Goal: Task Accomplishment & Management: Complete application form

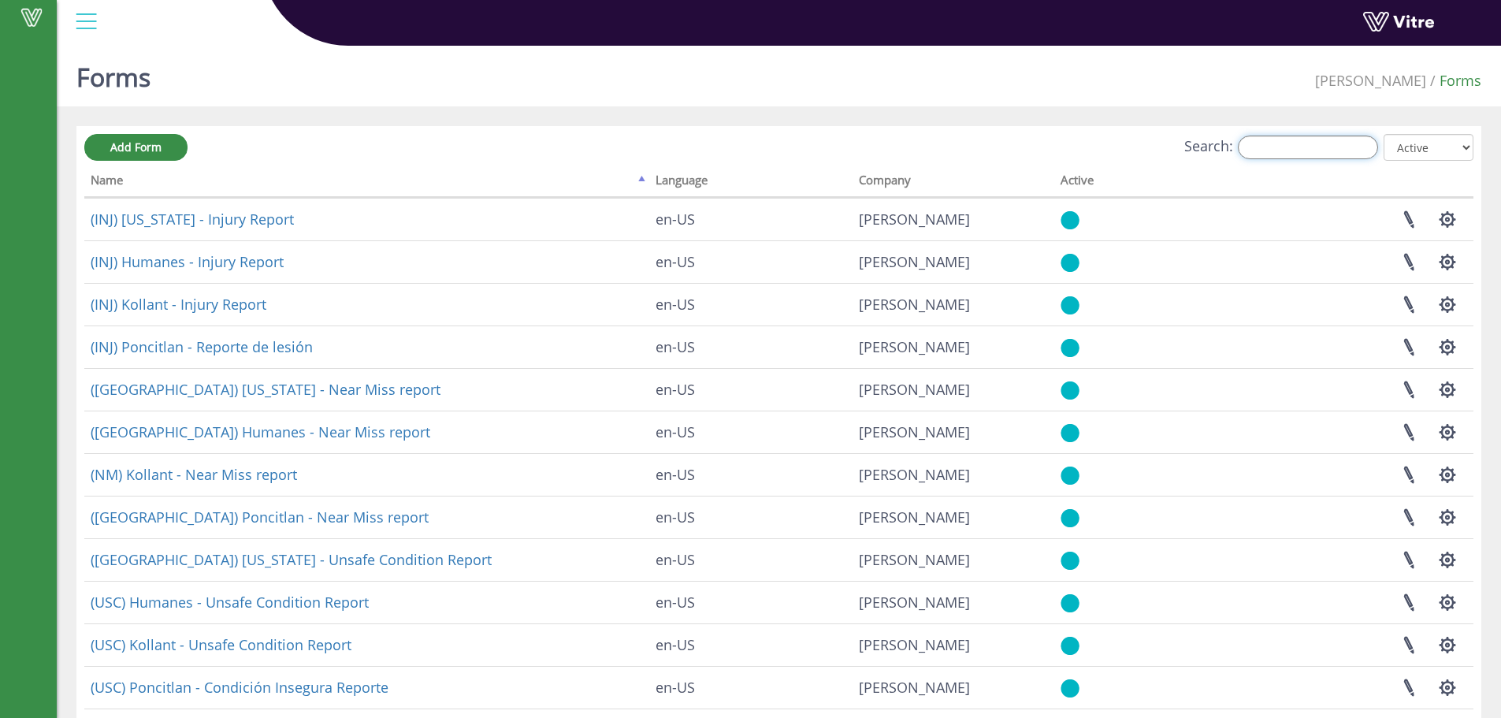
click at [1258, 147] on input "Search:" at bounding box center [1308, 148] width 140 height 24
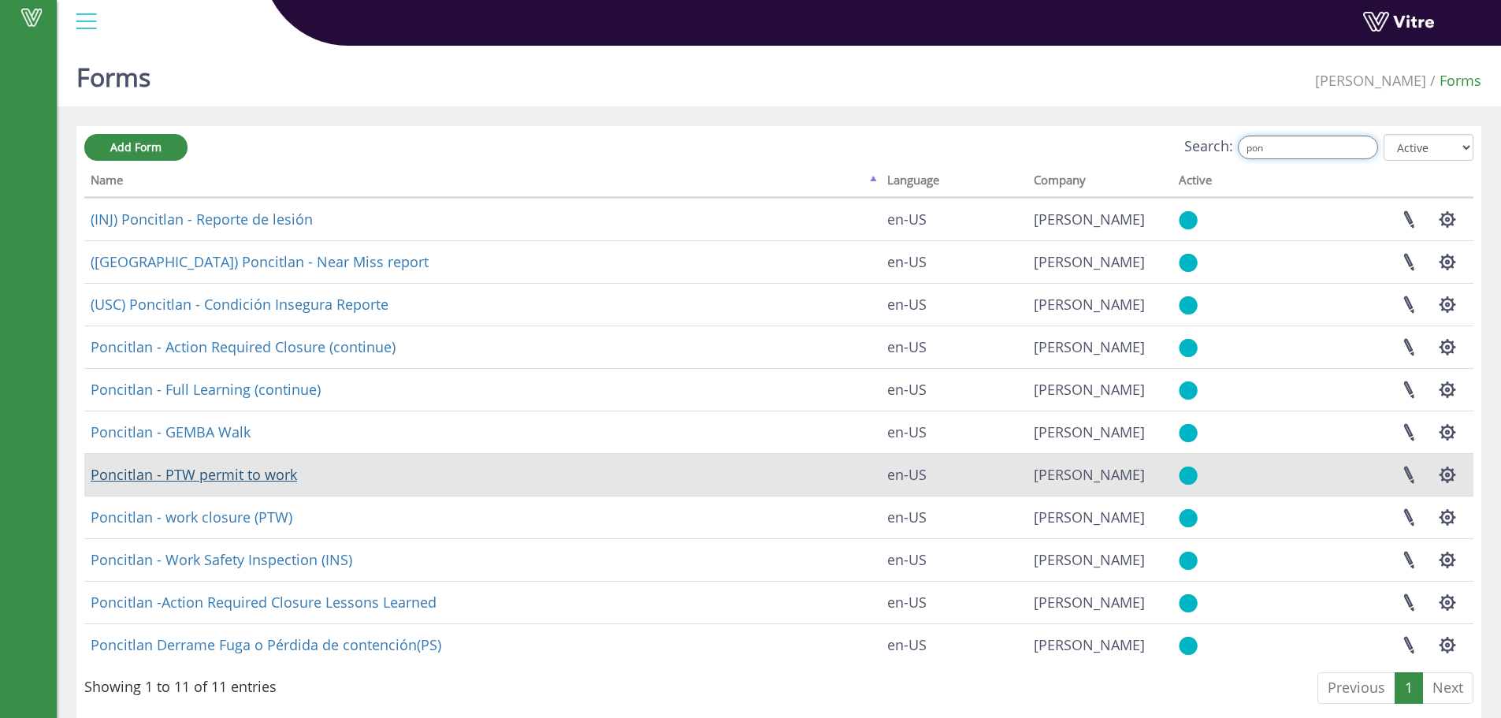
type input "pon"
click at [229, 477] on link "Poncitlan - PTW permit to work" at bounding box center [194, 474] width 206 height 19
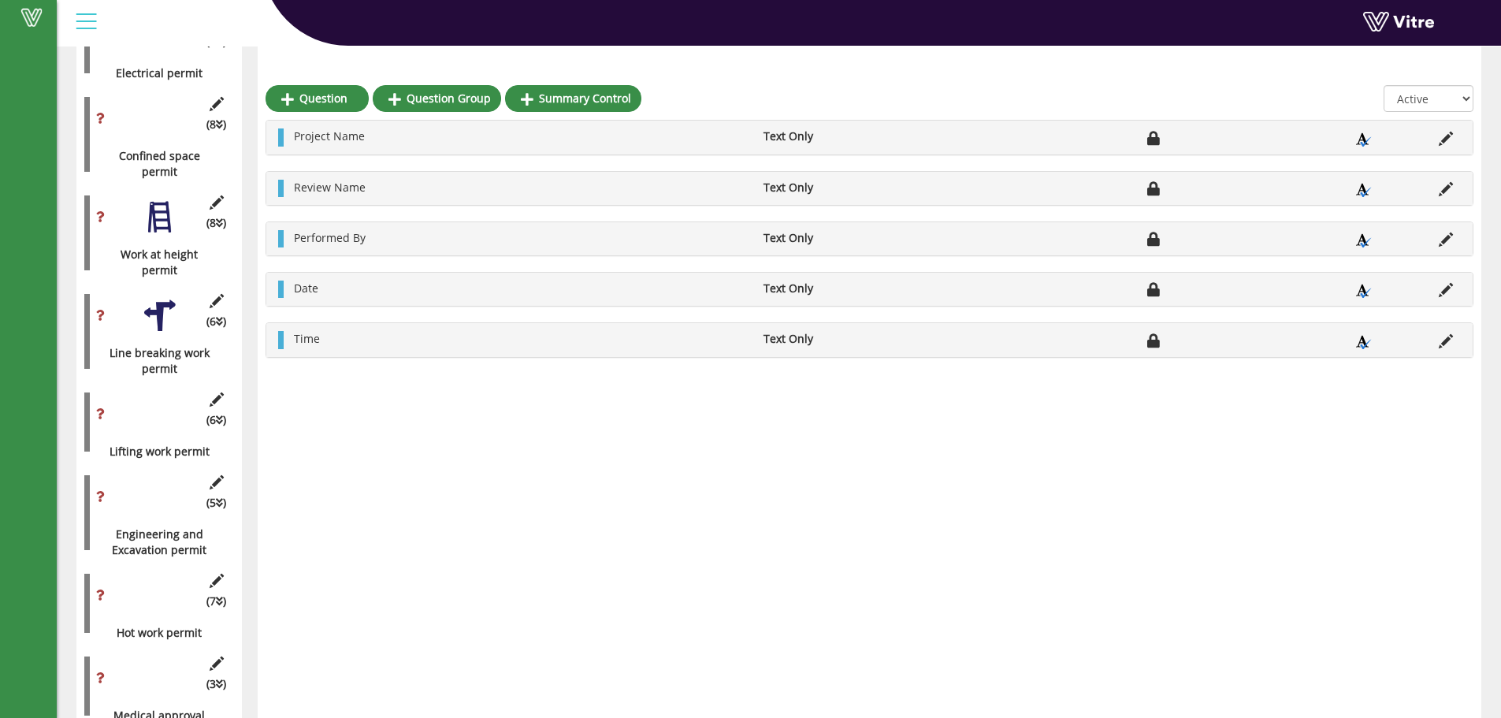
scroll to position [867, 0]
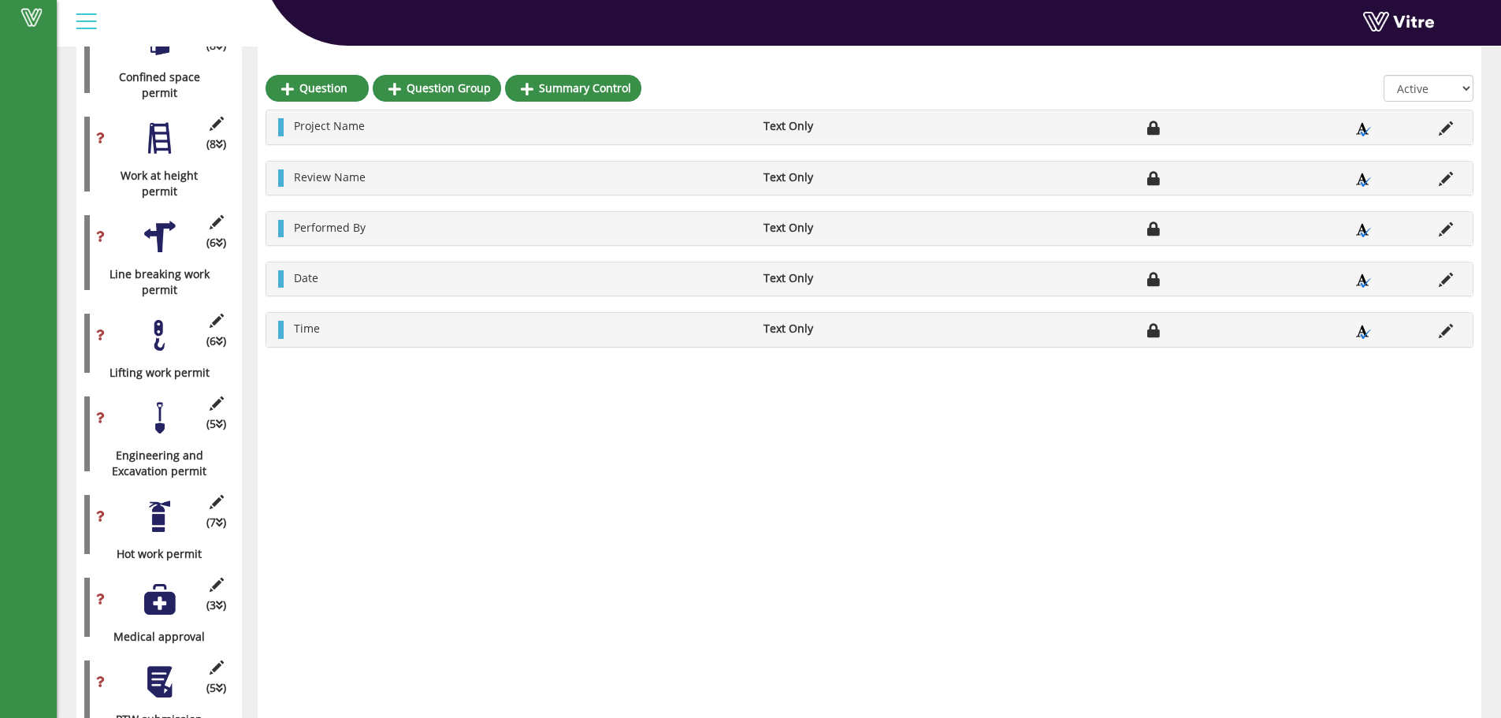
click at [166, 508] on div at bounding box center [159, 516] width 35 height 35
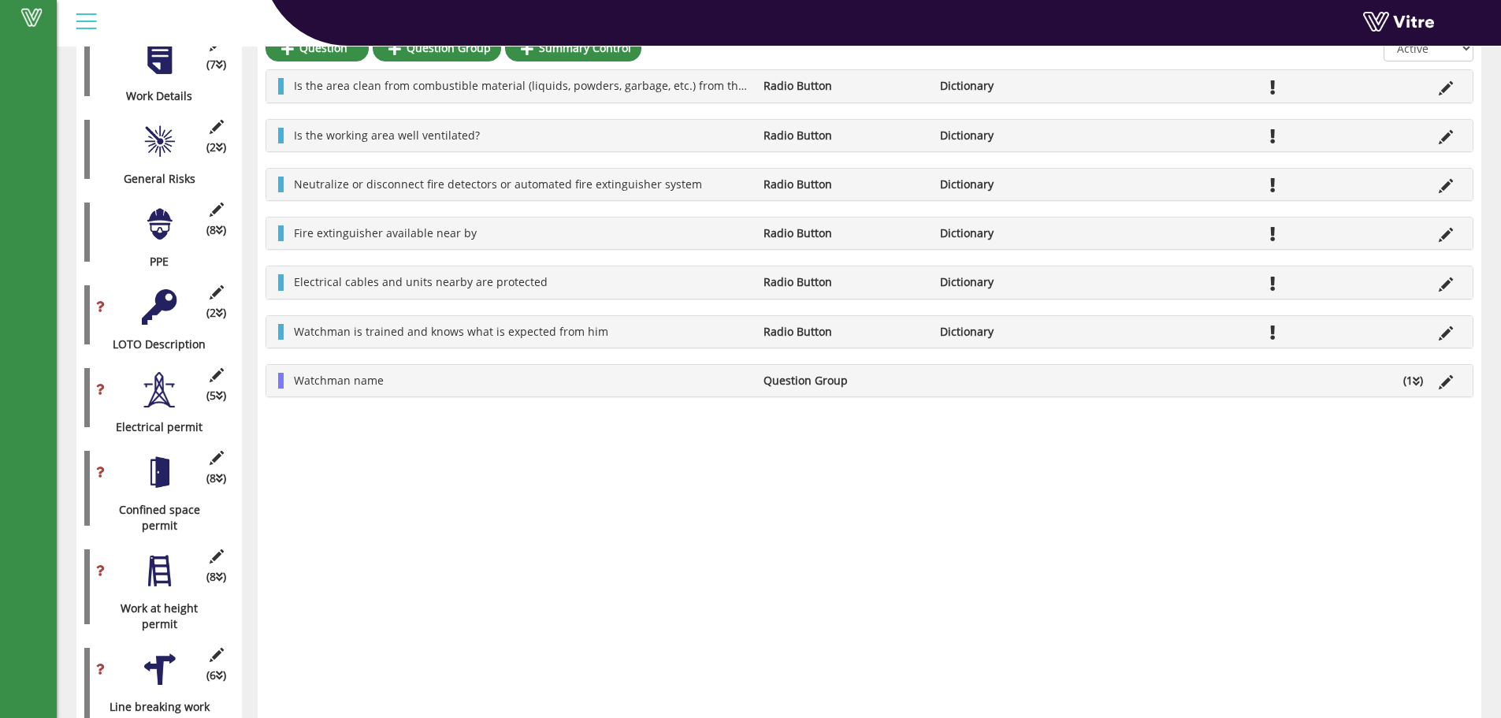
scroll to position [394, 0]
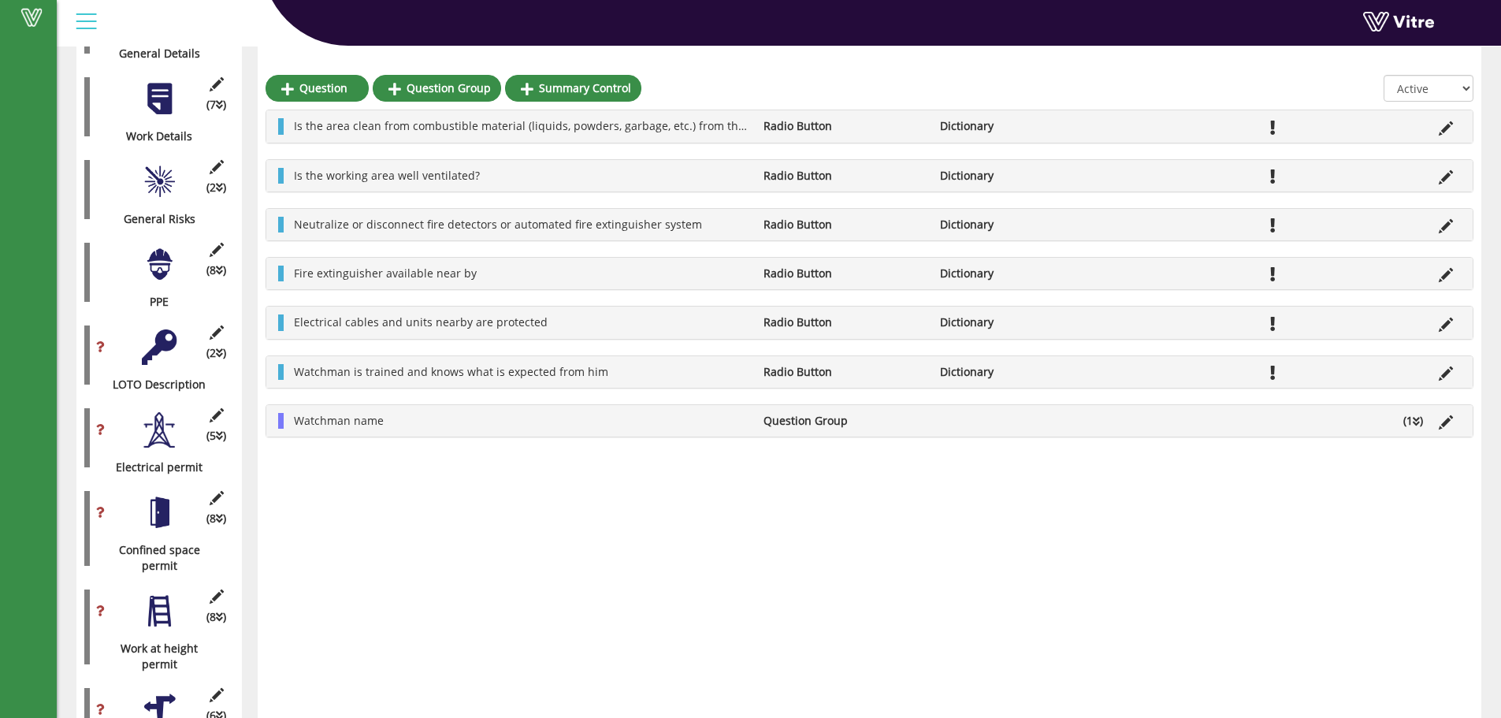
click at [170, 341] on div at bounding box center [159, 346] width 35 height 35
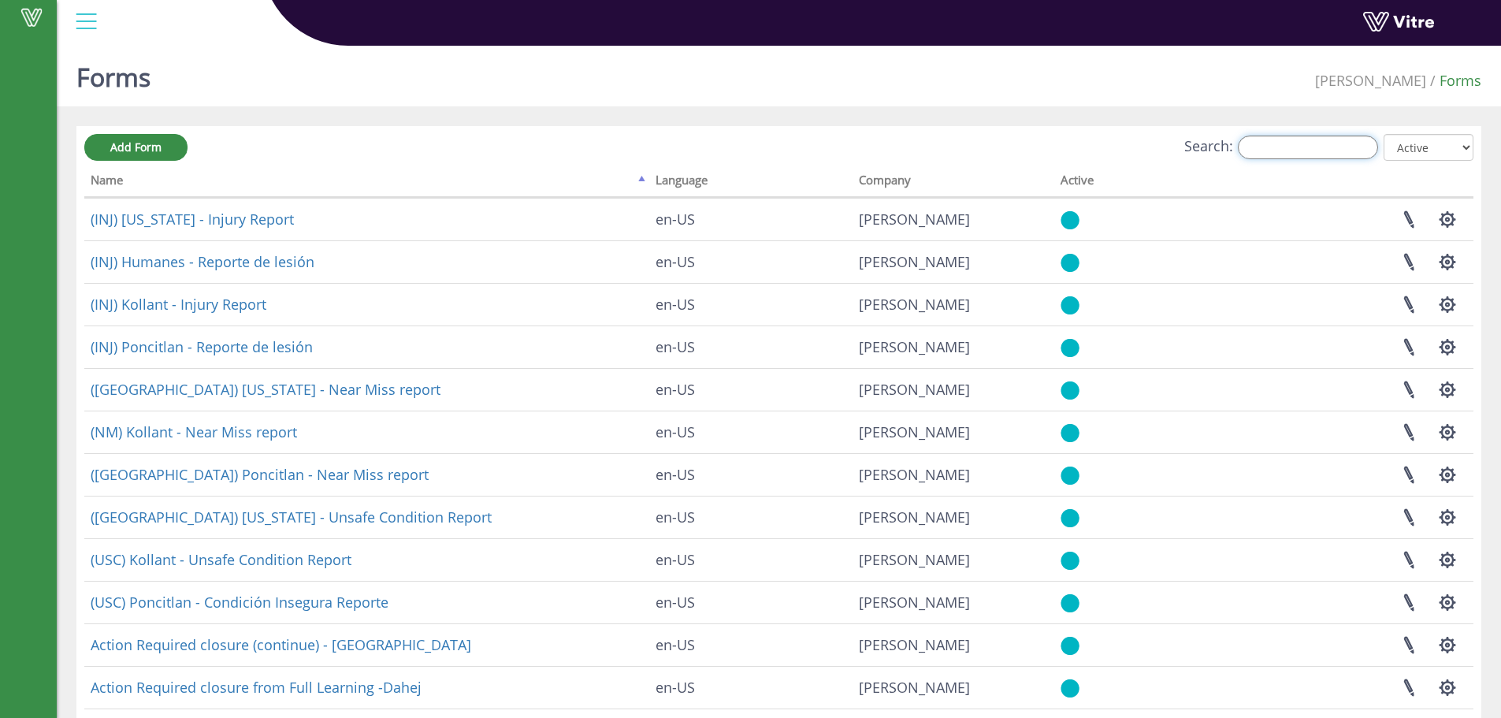
click at [1332, 143] on input "Search:" at bounding box center [1308, 148] width 140 height 24
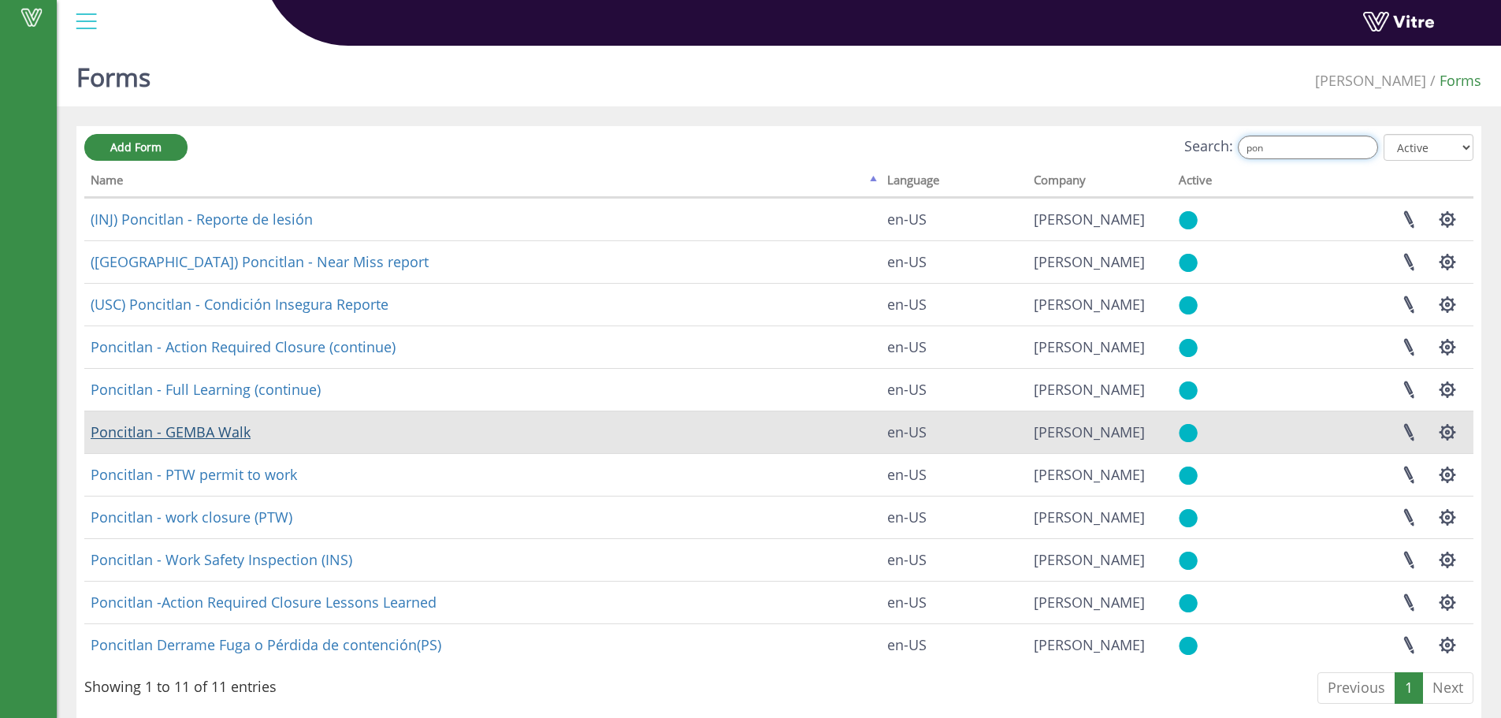
type input "pon"
click at [191, 428] on link "Poncitlan - GEMBA Walk" at bounding box center [171, 431] width 160 height 19
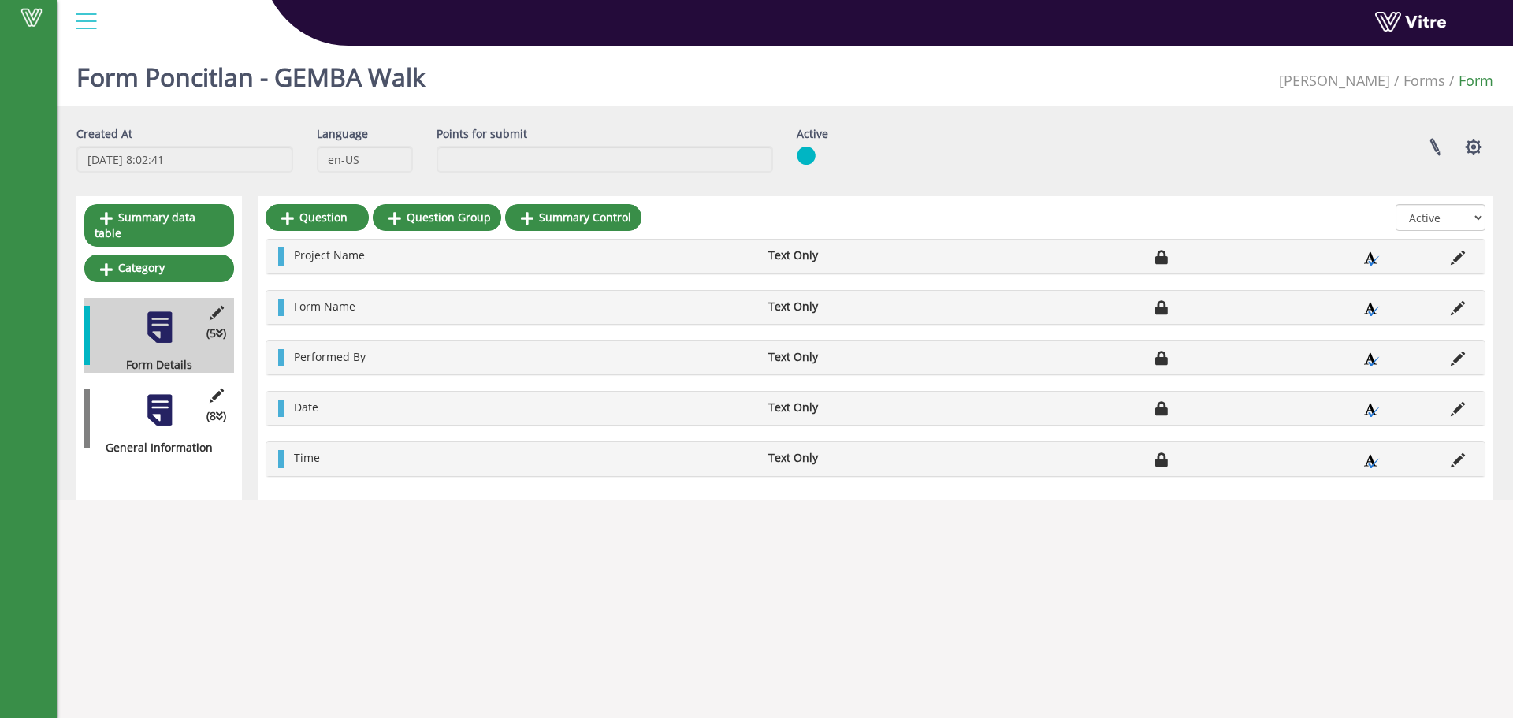
click at [173, 405] on div at bounding box center [159, 409] width 35 height 35
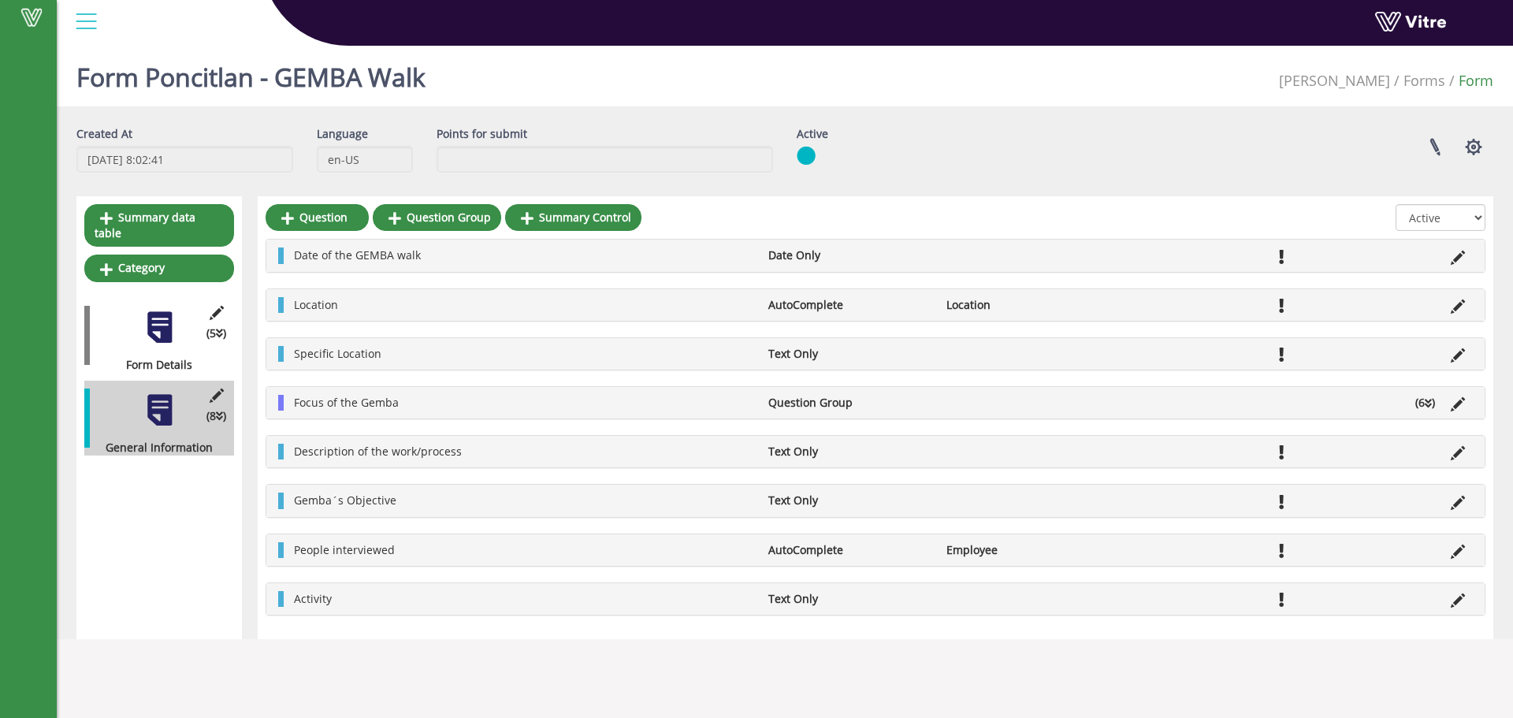
click at [1423, 406] on li "(6 )" at bounding box center [1424, 403] width 35 height 16
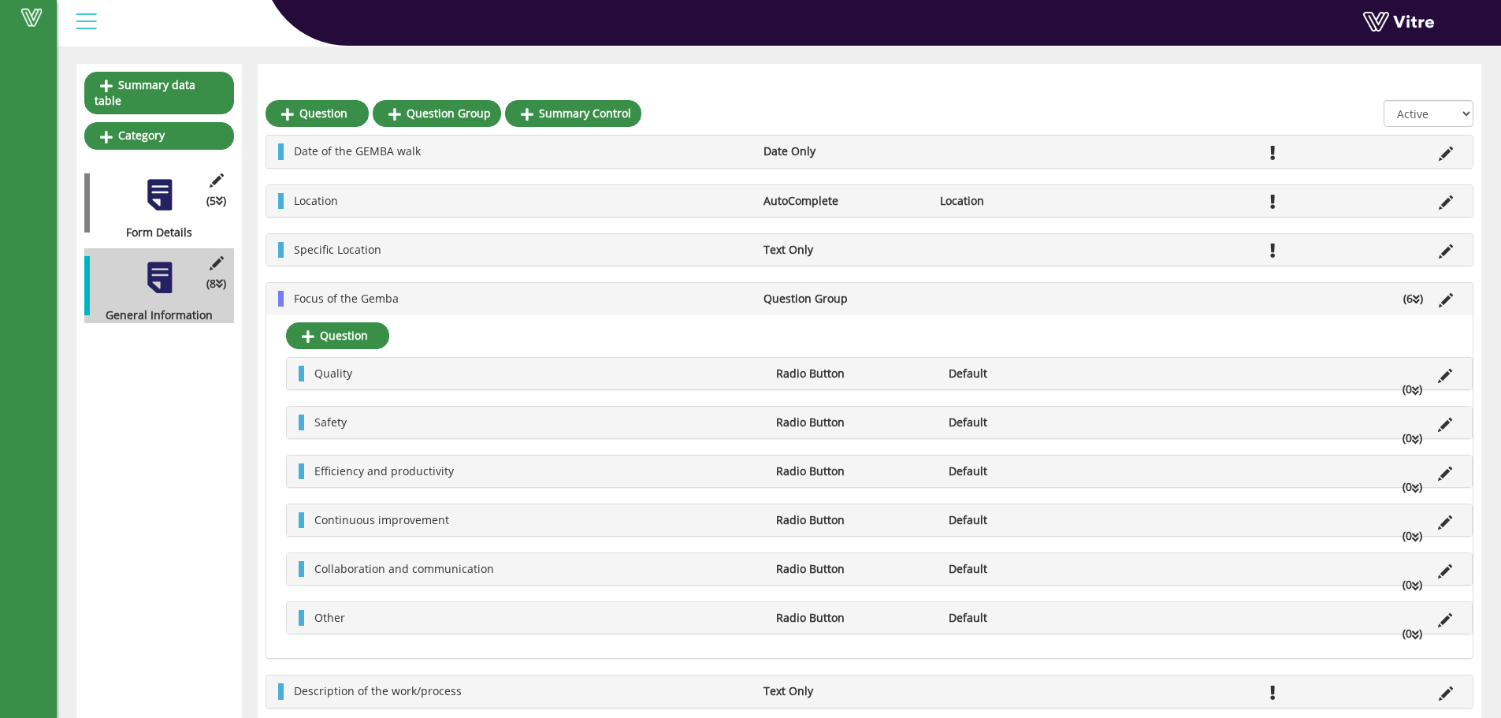
scroll to position [158, 0]
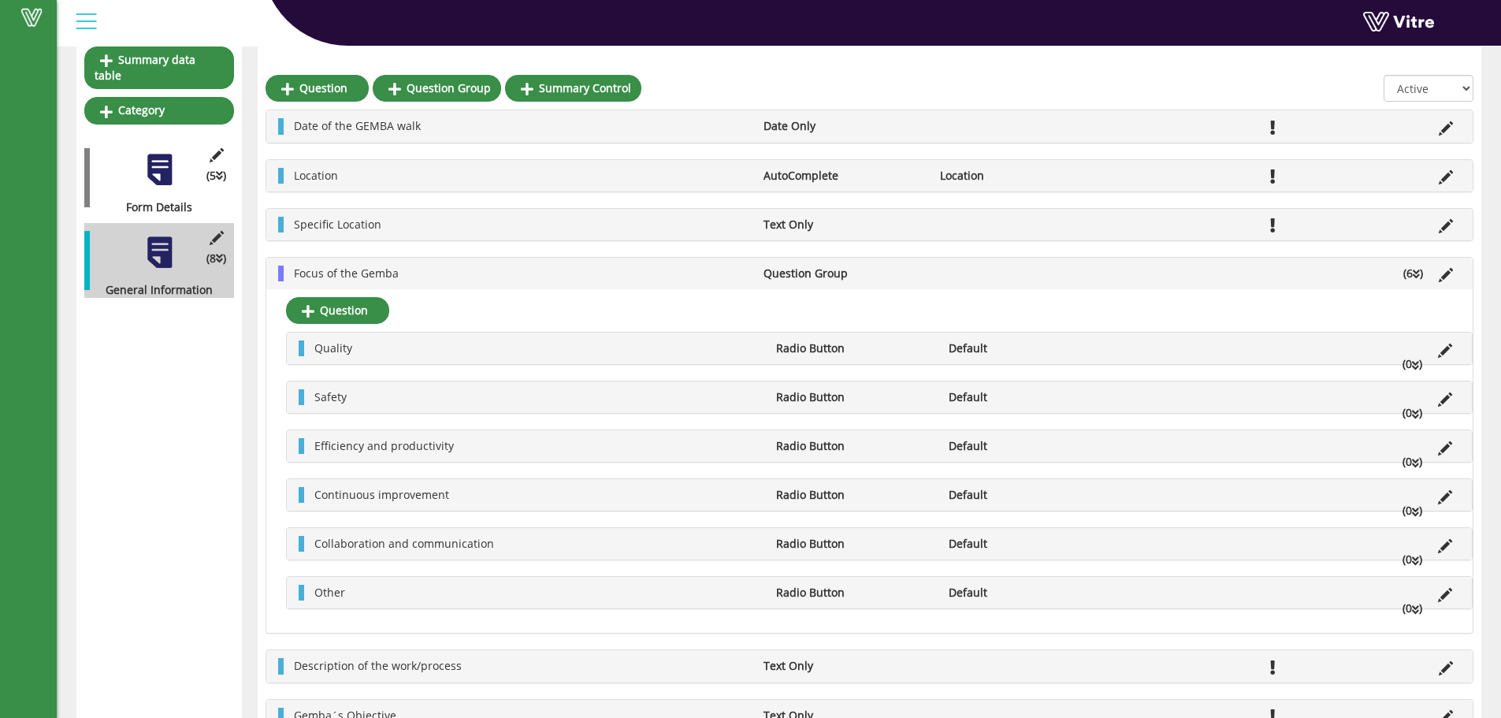
click at [1417, 276] on icon at bounding box center [1416, 274] width 7 height 11
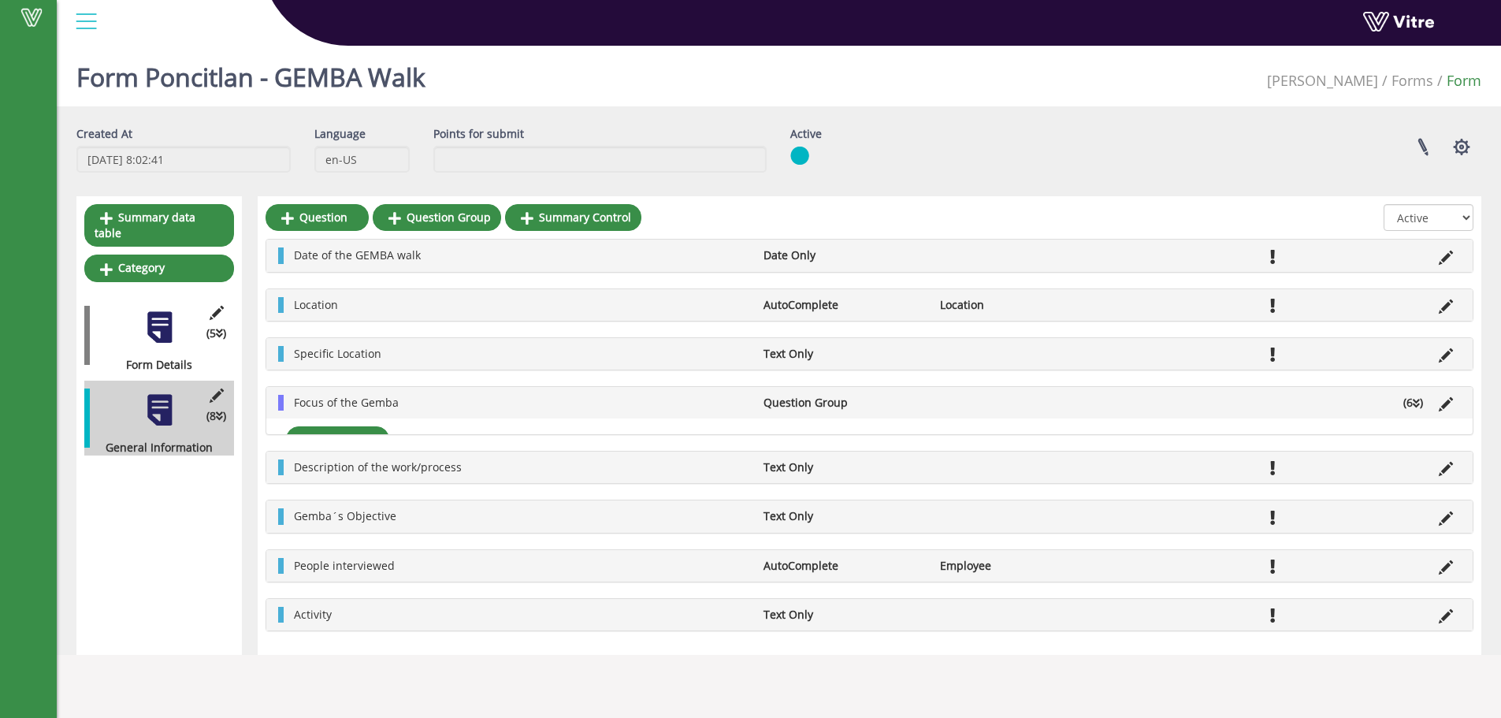
scroll to position [0, 0]
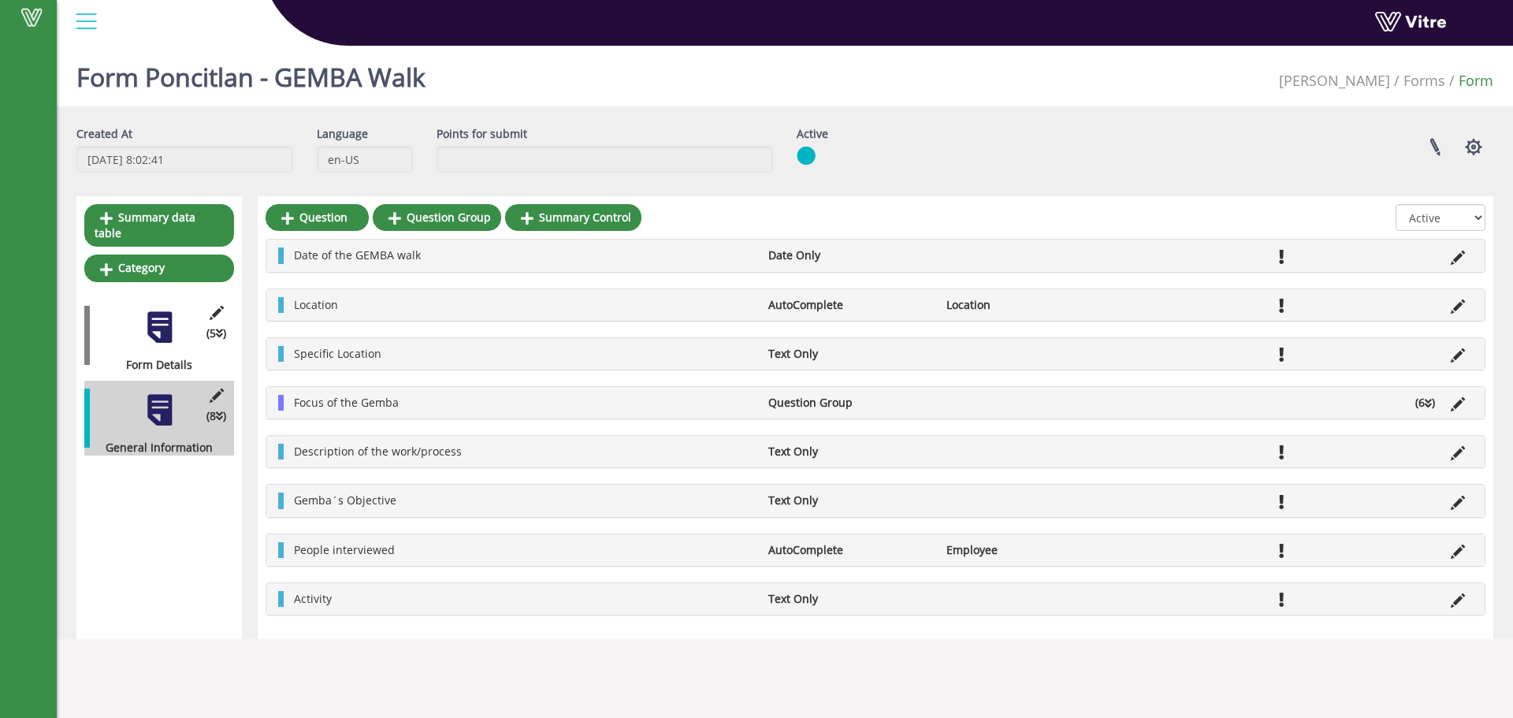
click at [1421, 406] on li "(6 )" at bounding box center [1424, 403] width 35 height 16
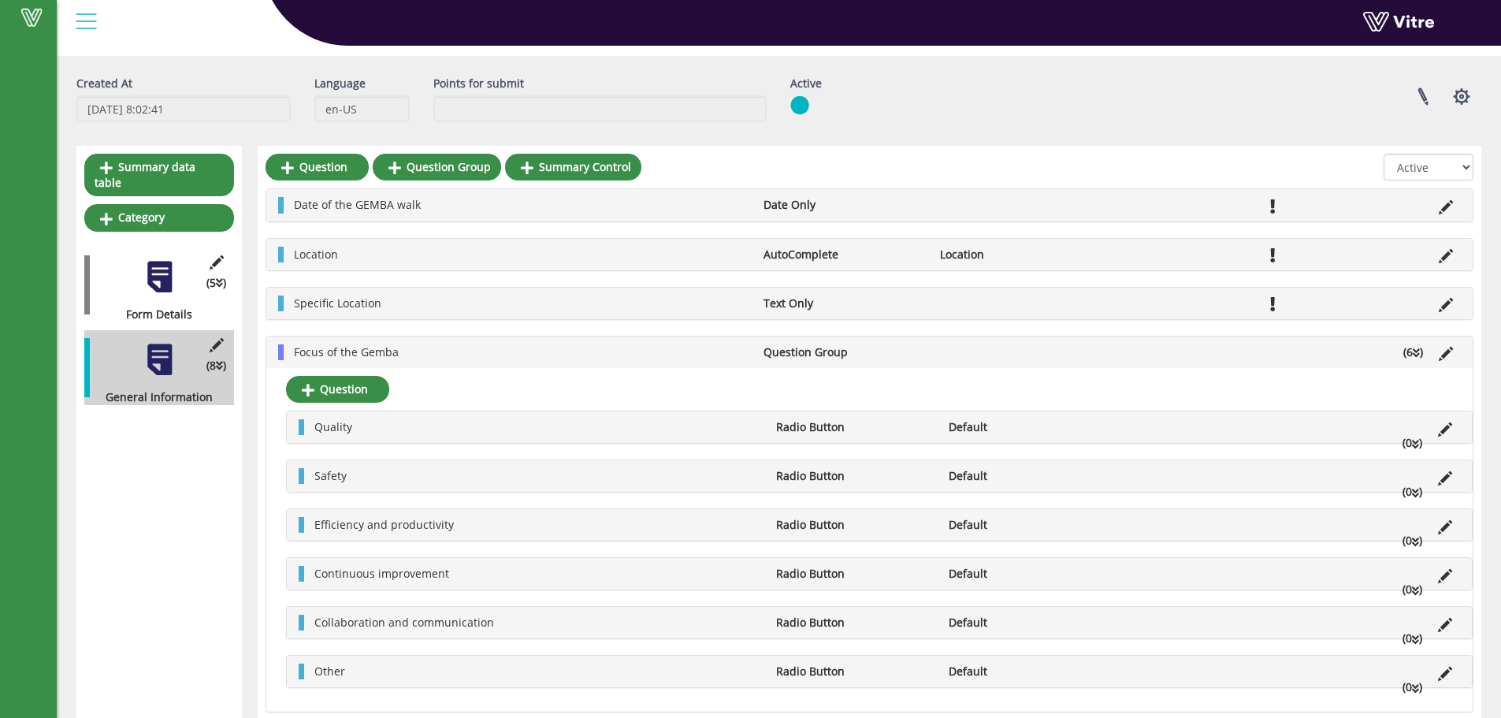
scroll to position [79, 0]
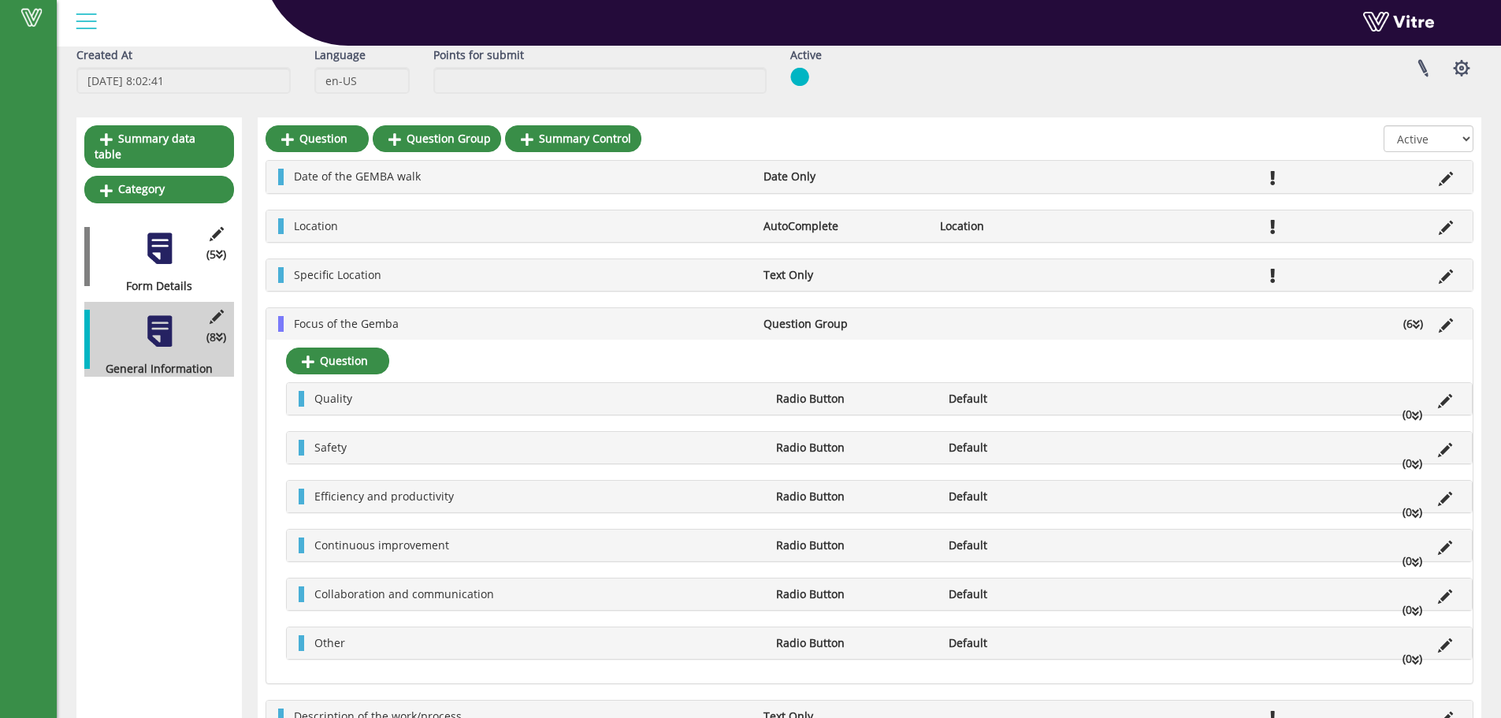
click at [1414, 324] on icon at bounding box center [1416, 324] width 7 height 11
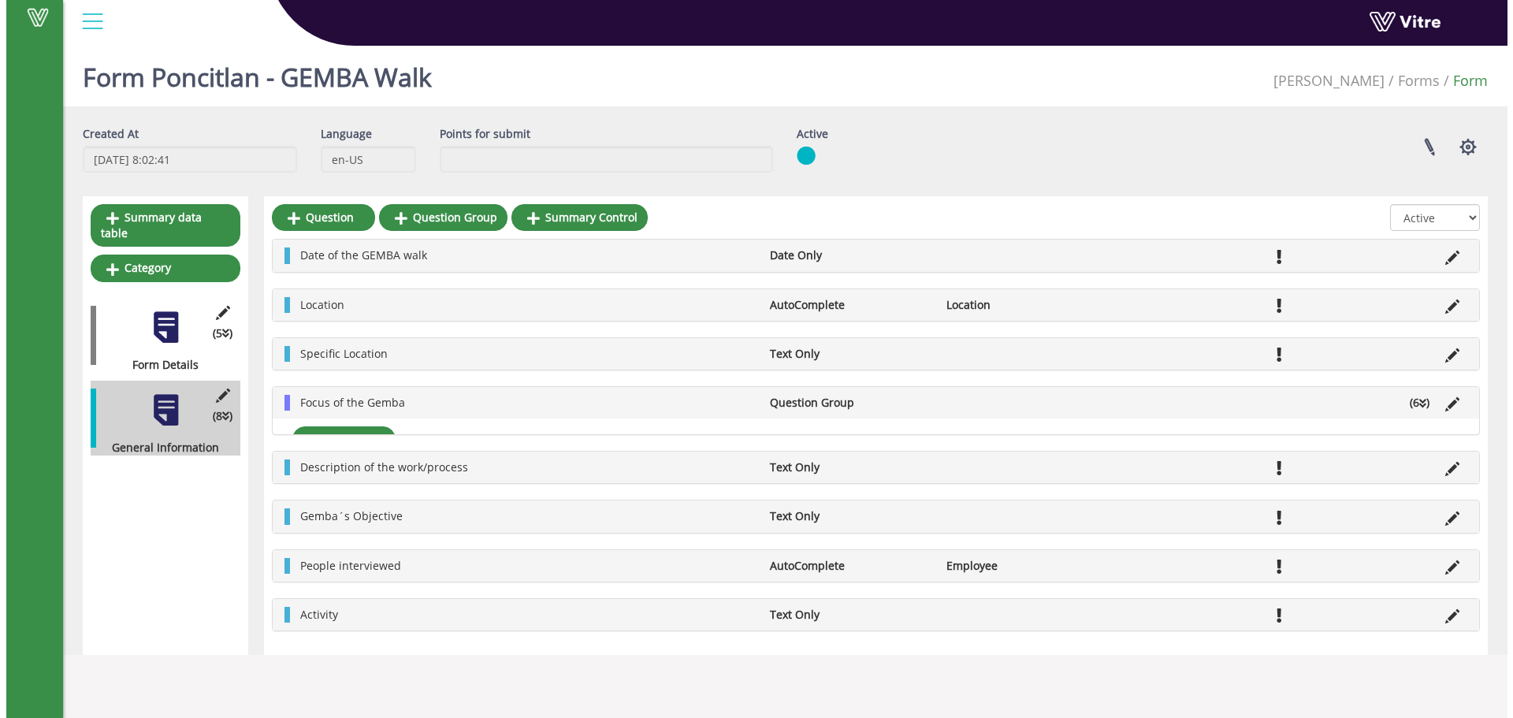
scroll to position [0, 0]
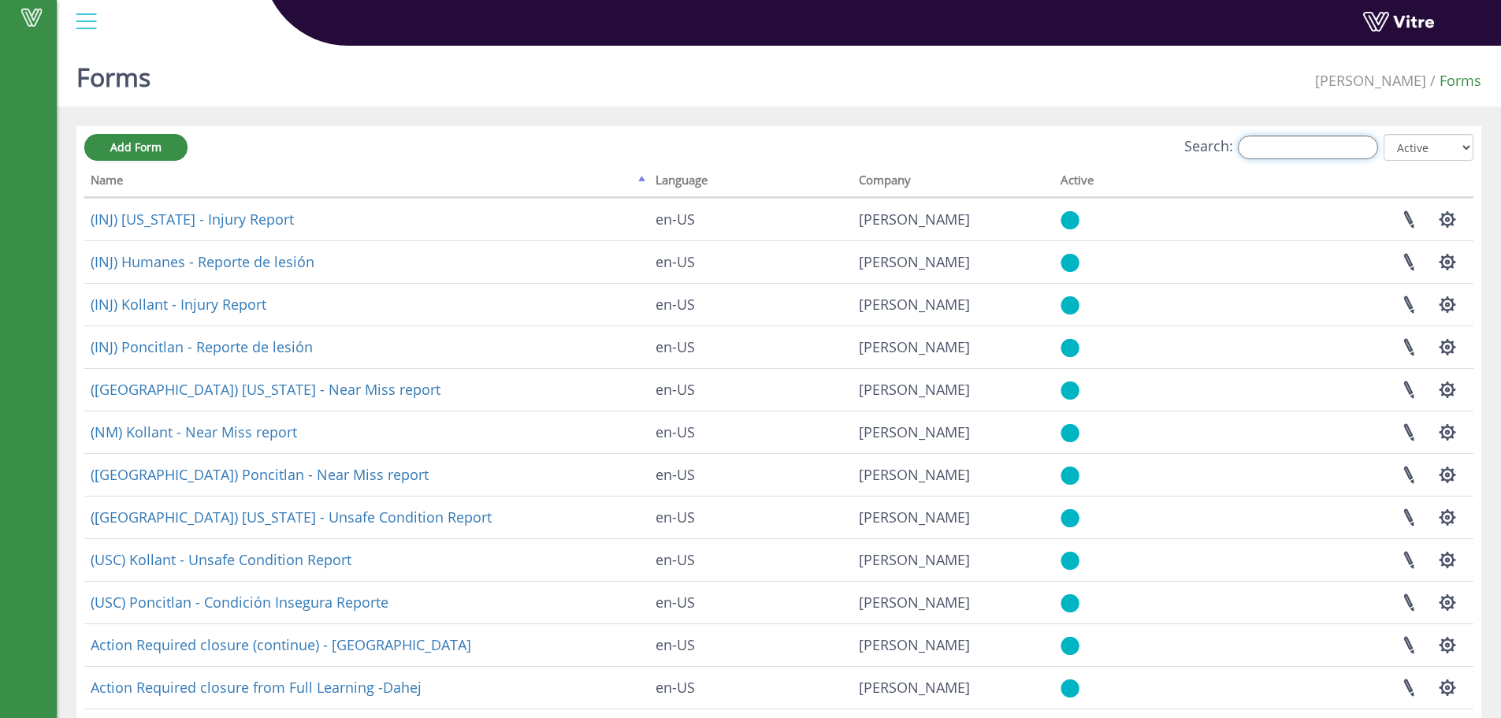
click at [1321, 148] on input "Search:" at bounding box center [1308, 148] width 140 height 24
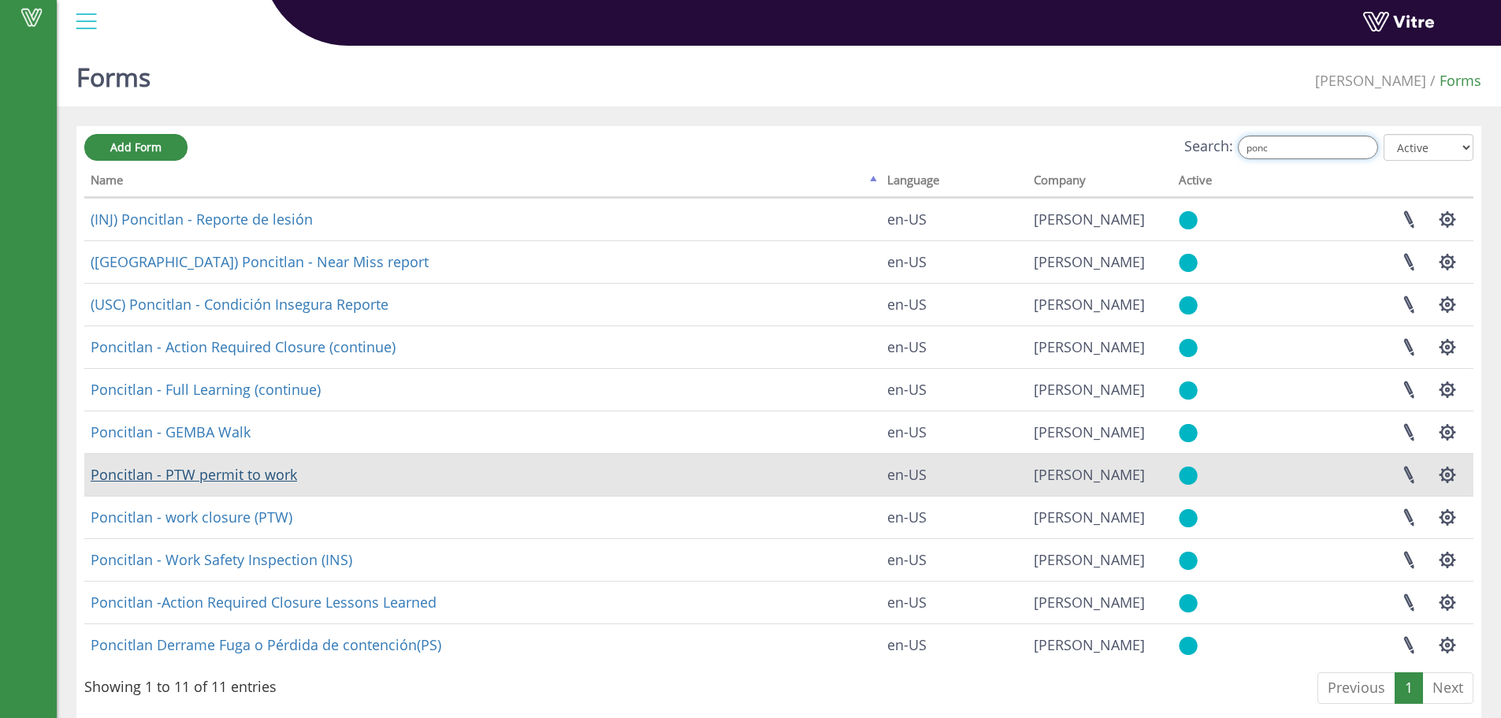
type input "ponc"
click at [243, 472] on link "Poncitlan - PTW permit to work" at bounding box center [194, 474] width 206 height 19
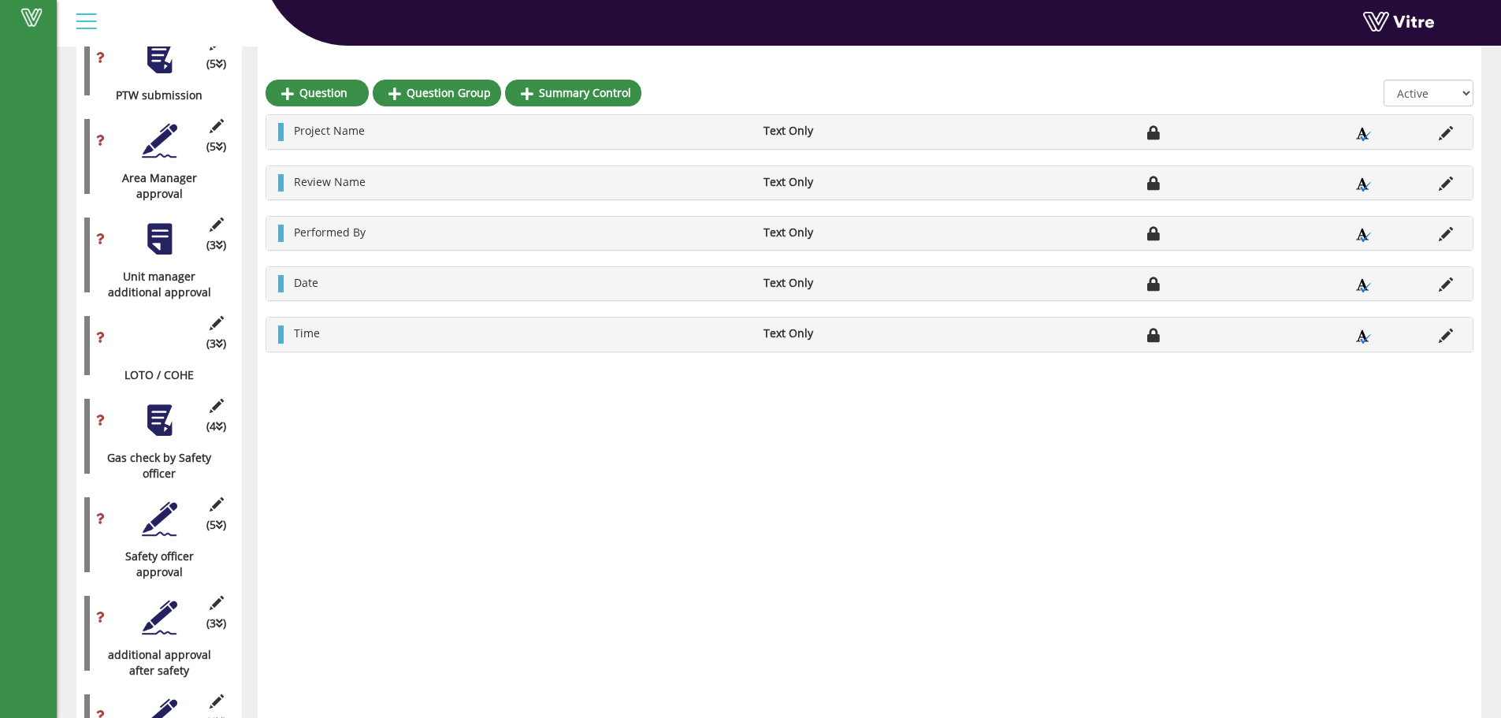
scroll to position [1570, 0]
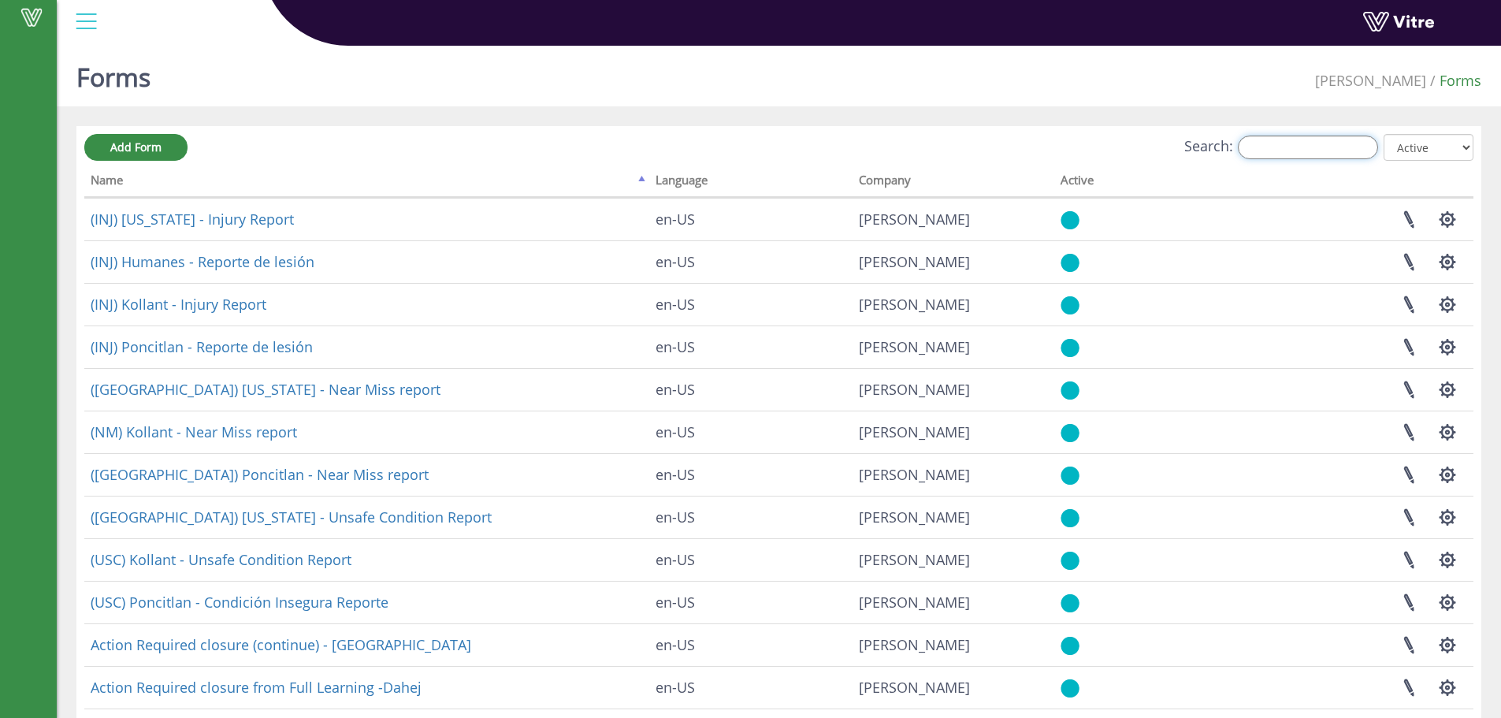
click at [1325, 154] on input "Search:" at bounding box center [1308, 148] width 140 height 24
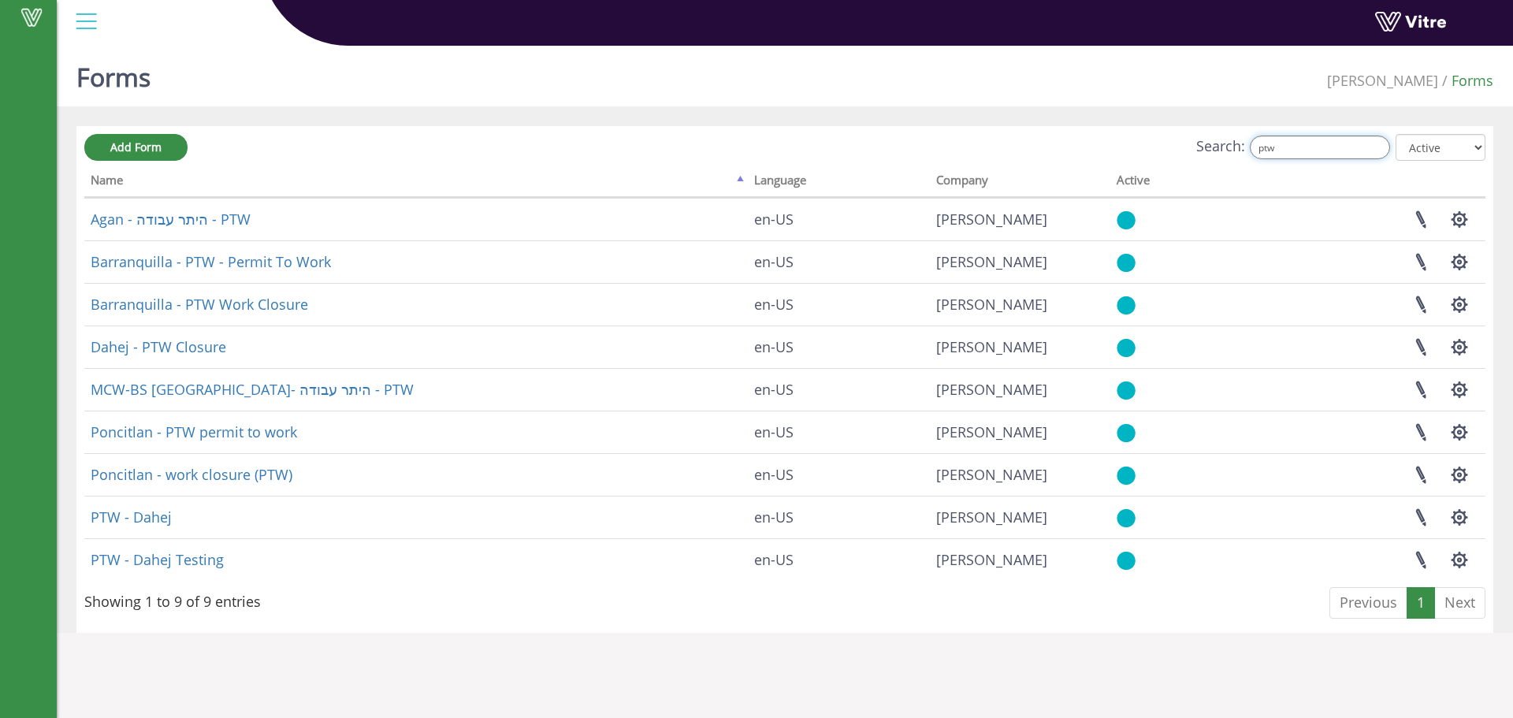
drag, startPoint x: 1311, startPoint y: 147, endPoint x: 1263, endPoint y: 147, distance: 48.1
click at [1263, 147] on input "ptw" at bounding box center [1320, 148] width 140 height 24
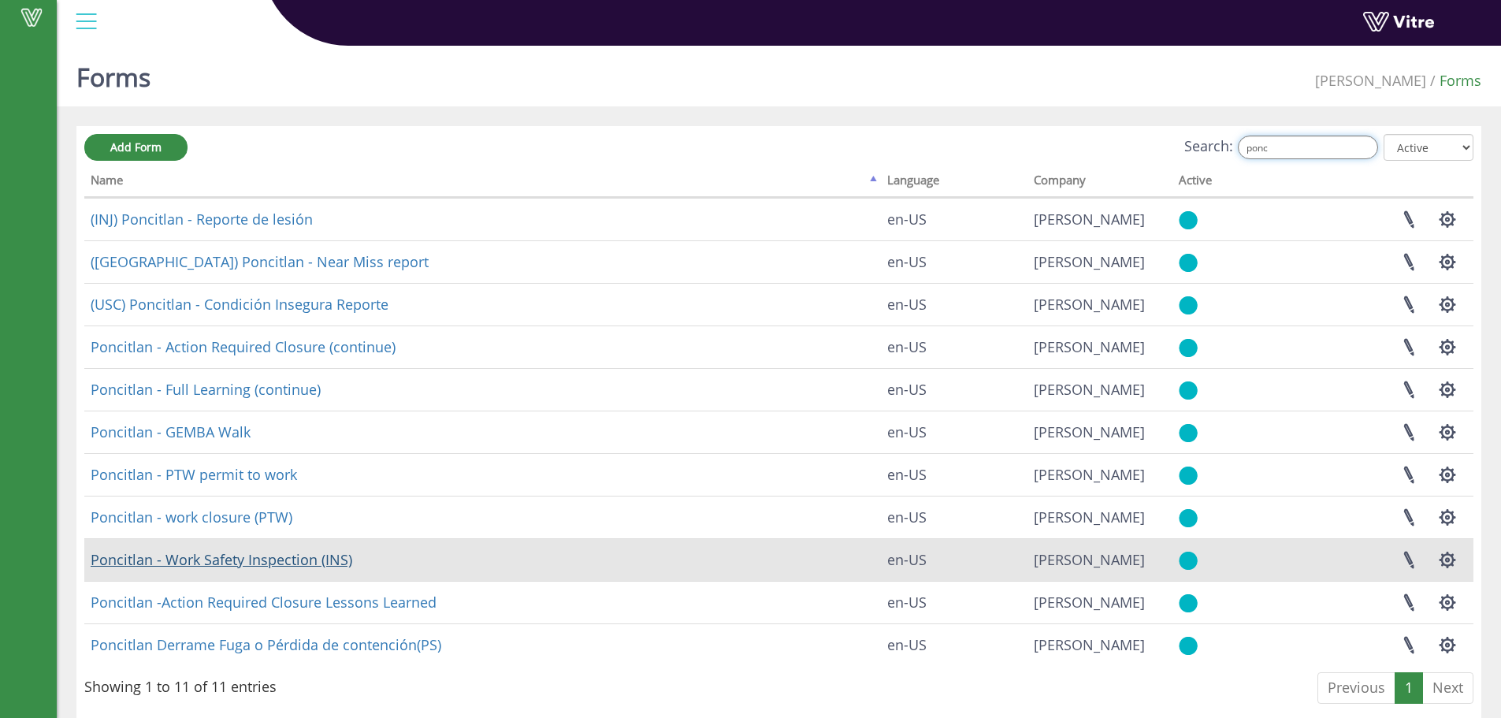
type input "ponc"
click at [245, 561] on link "Poncitlan - Work Safety Inspection (INS)" at bounding box center [222, 559] width 262 height 19
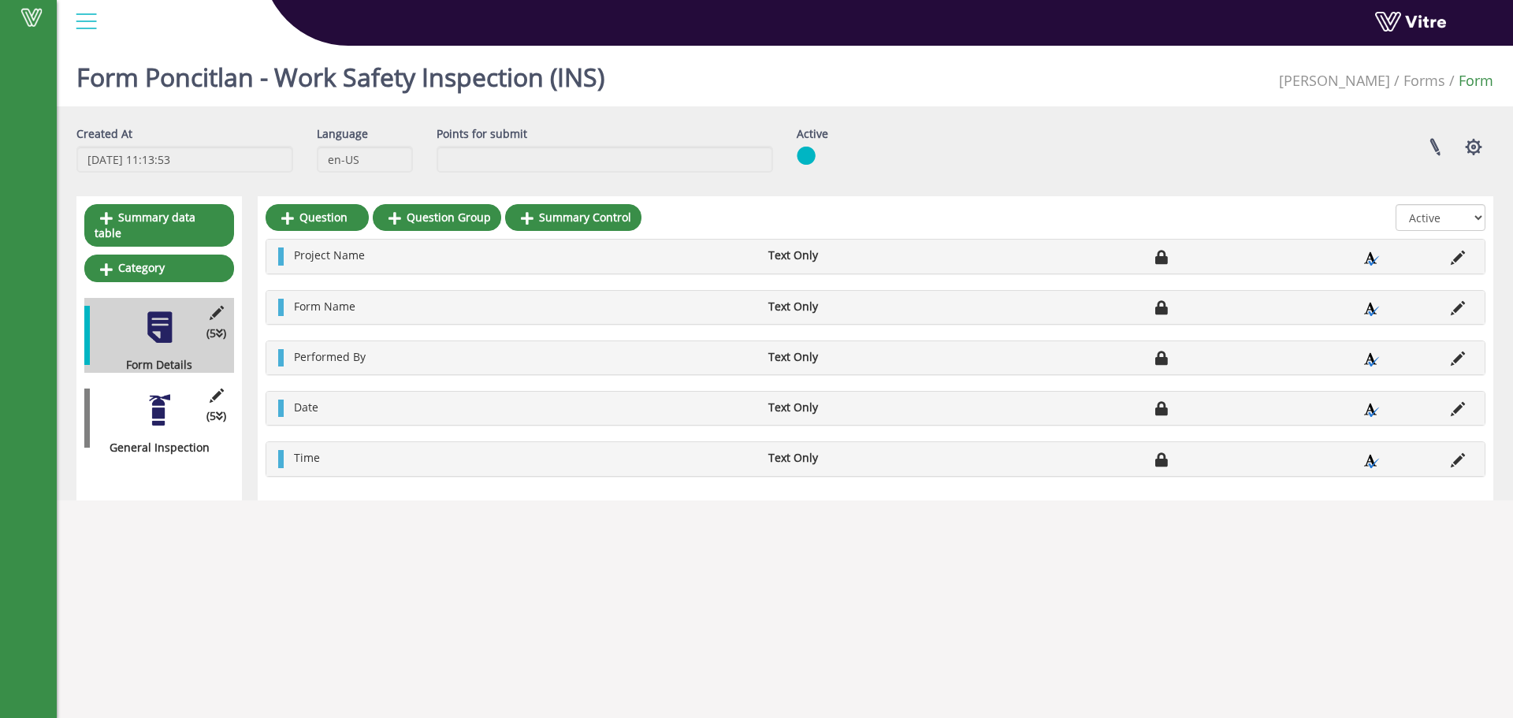
click at [161, 404] on div at bounding box center [159, 409] width 35 height 35
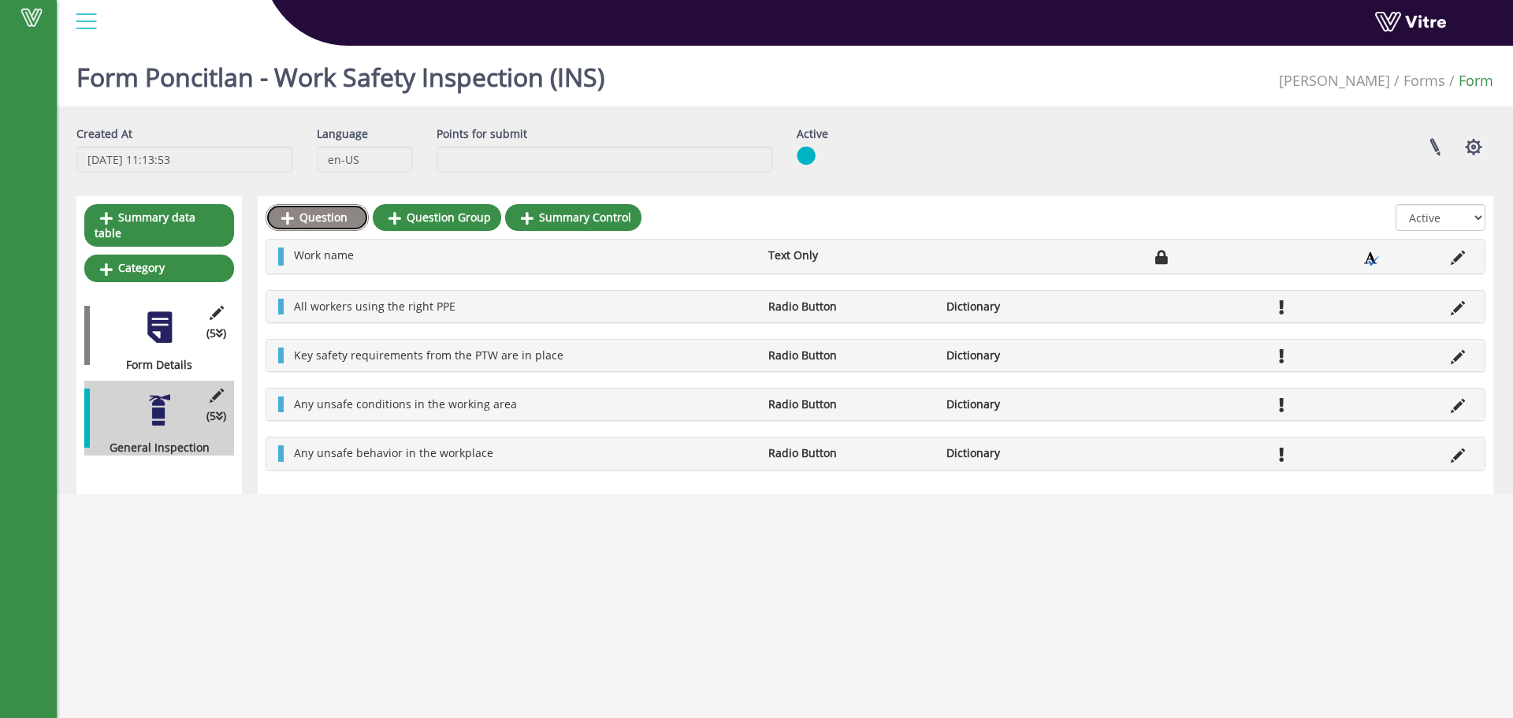
click at [321, 212] on link "Question" at bounding box center [317, 217] width 103 height 27
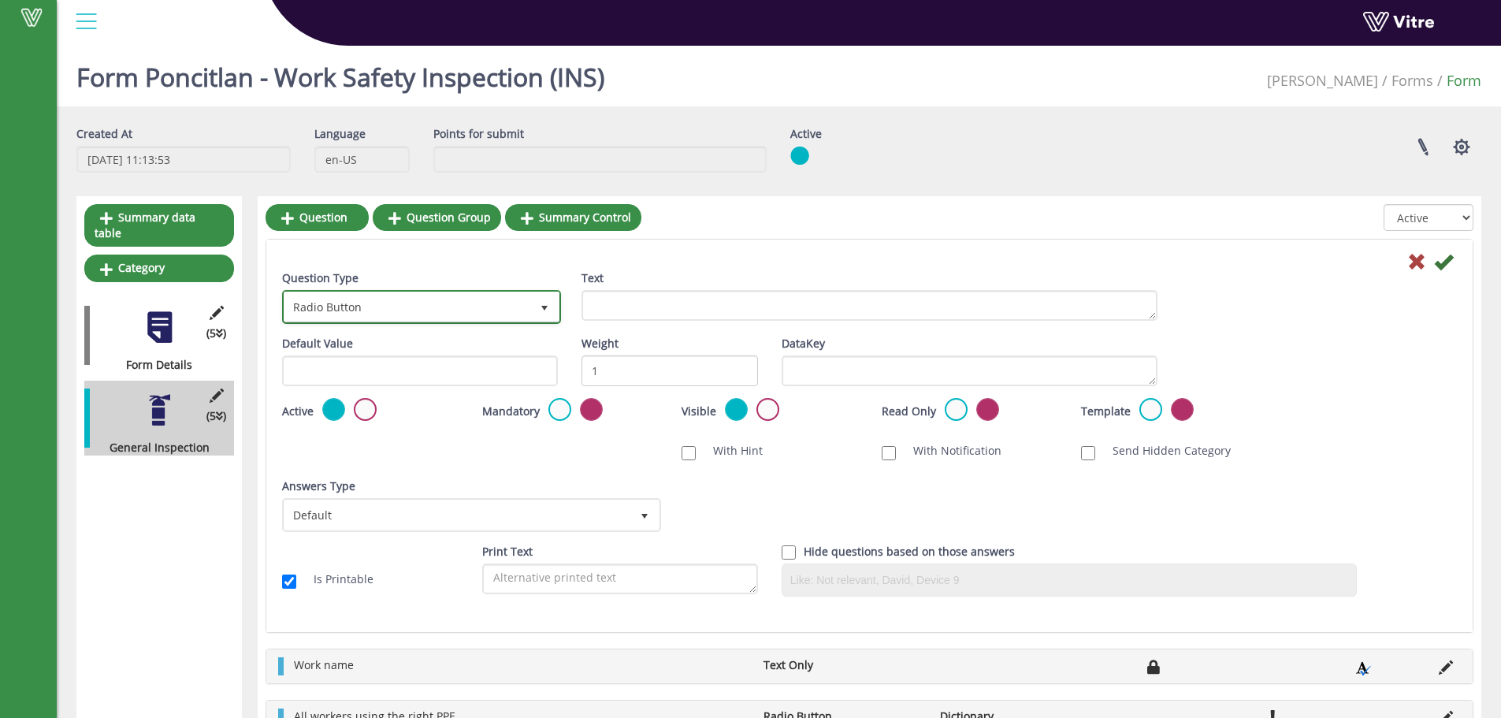
click at [384, 302] on span "Radio Button" at bounding box center [407, 306] width 246 height 28
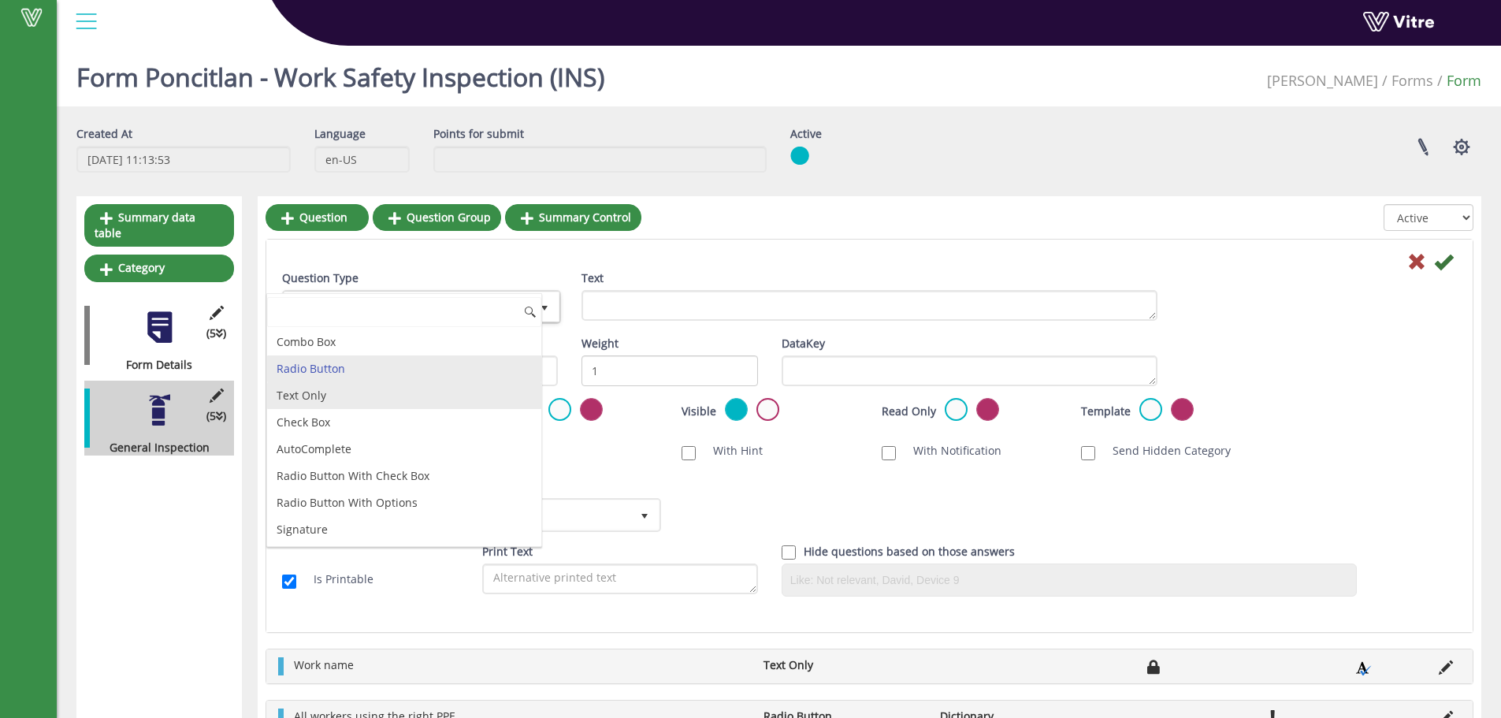
click at [326, 401] on li "Text Only" at bounding box center [404, 395] width 274 height 27
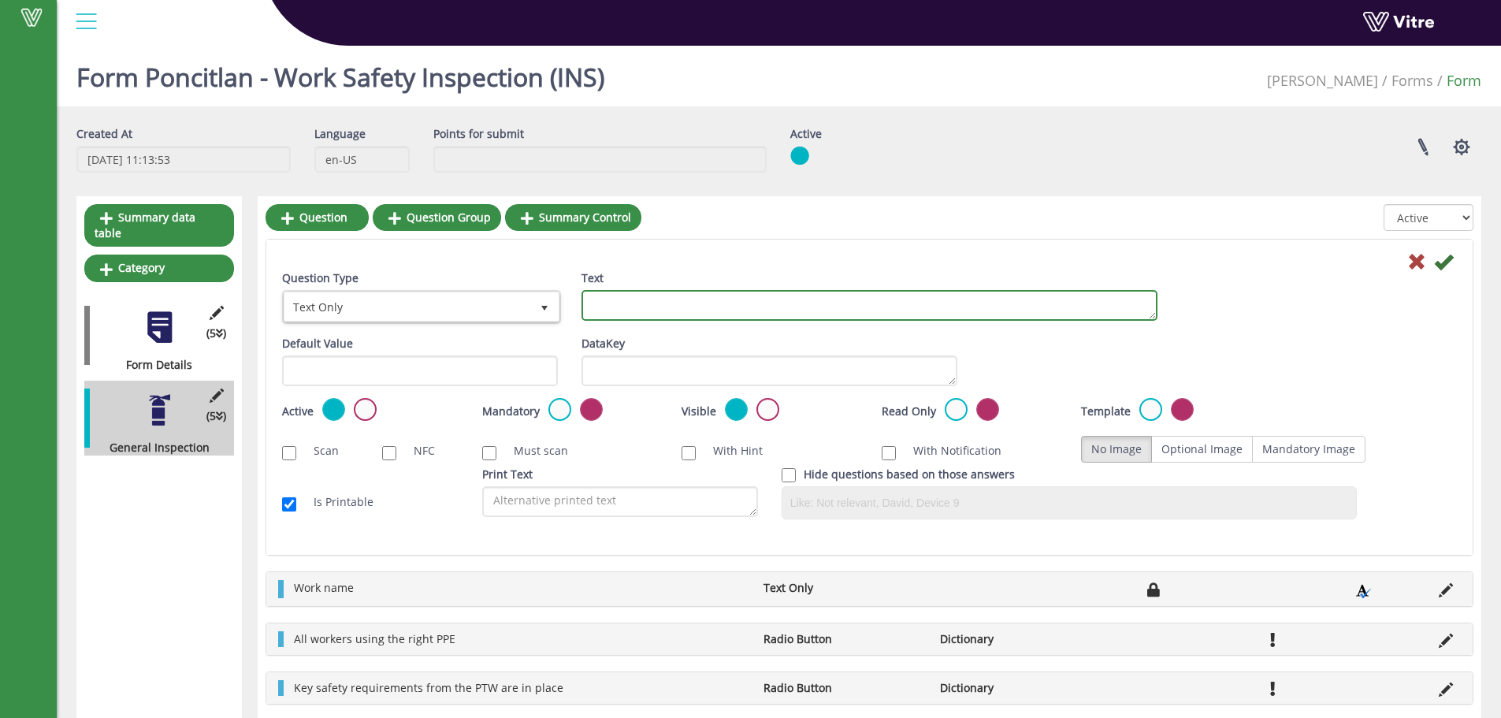
click at [634, 311] on textarea "Text" at bounding box center [869, 305] width 576 height 31
type textarea "Comments"
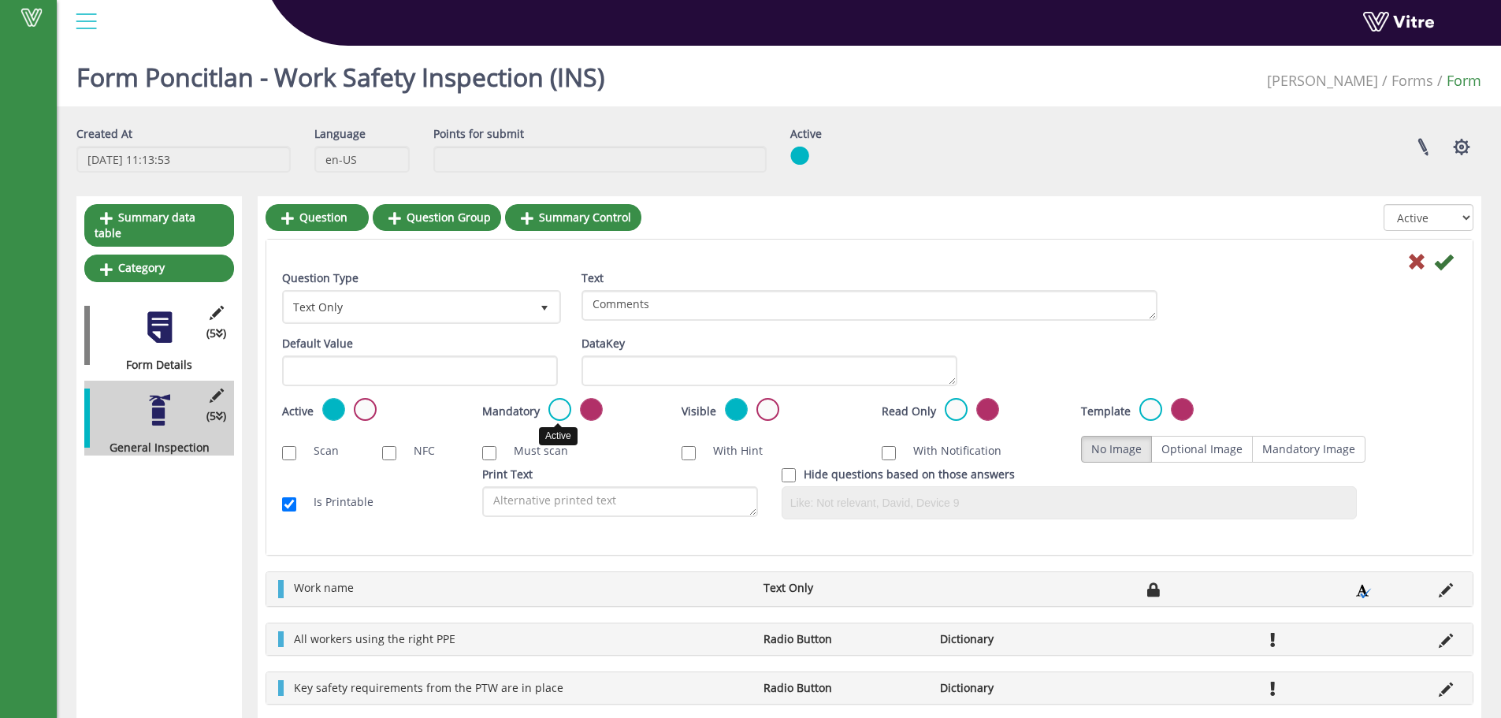
click at [558, 417] on label at bounding box center [559, 409] width 23 height 23
click at [0, 0] on input "radio" at bounding box center [0, 0] width 0 height 0
click at [589, 414] on label at bounding box center [591, 409] width 23 height 23
click at [0, 0] on input "radio" at bounding box center [0, 0] width 0 height 0
click at [1446, 262] on icon at bounding box center [1443, 261] width 19 height 19
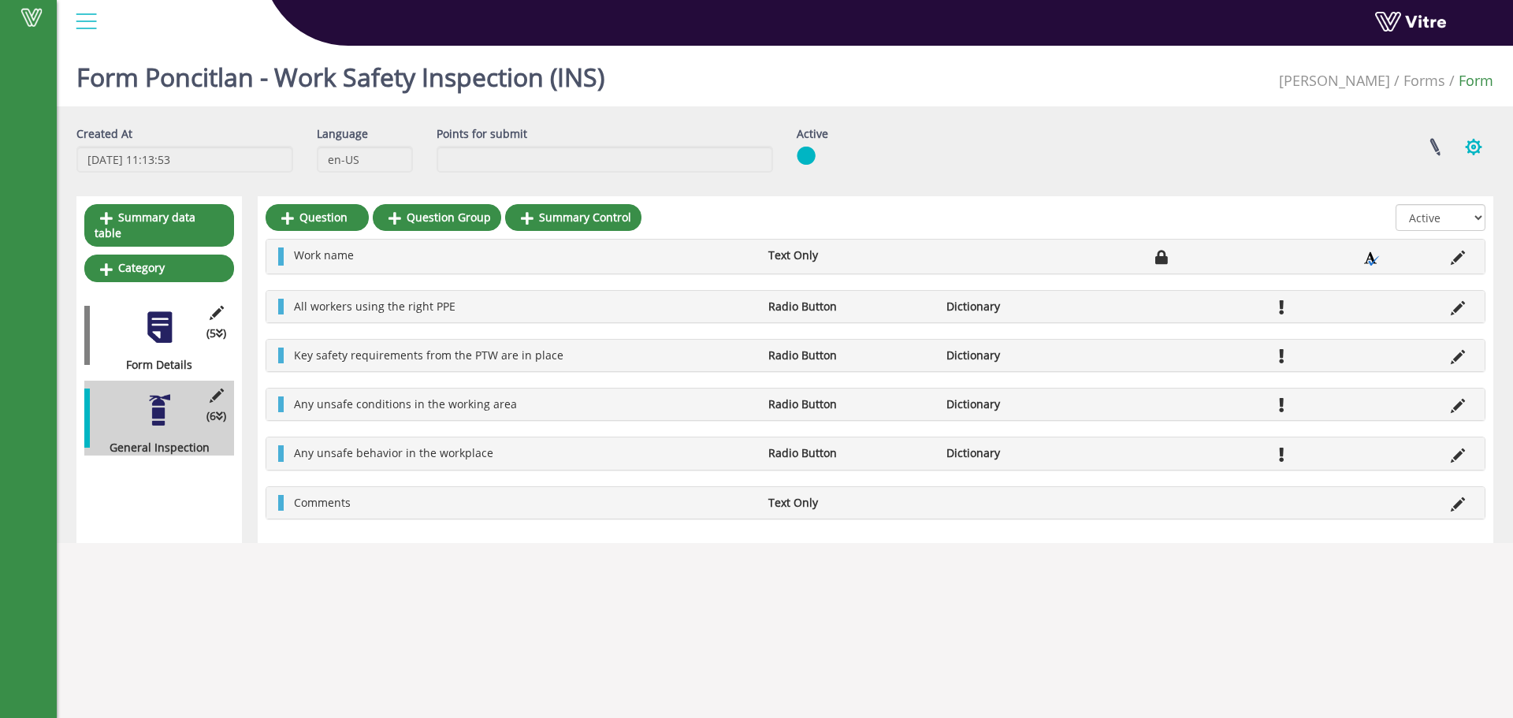
click at [1475, 147] on button "button" at bounding box center [1473, 147] width 39 height 42
click at [1388, 199] on link "Set Users" at bounding box center [1420, 205] width 143 height 20
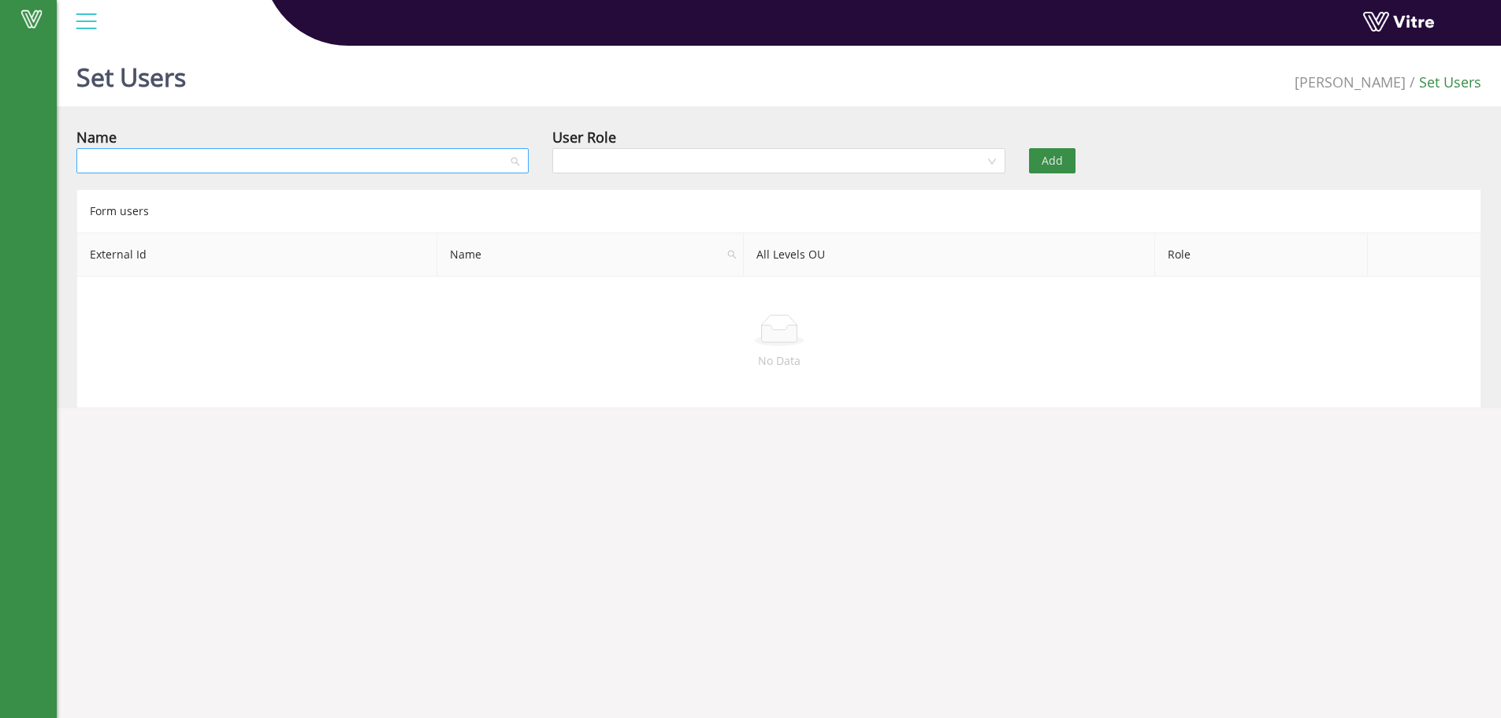
click at [168, 161] on input "search" at bounding box center [297, 161] width 422 height 24
type input "victor"
click at [129, 195] on div "Victor Manuel Peralta de Dios" at bounding box center [302, 192] width 433 height 17
click at [600, 157] on input "search" at bounding box center [773, 161] width 422 height 24
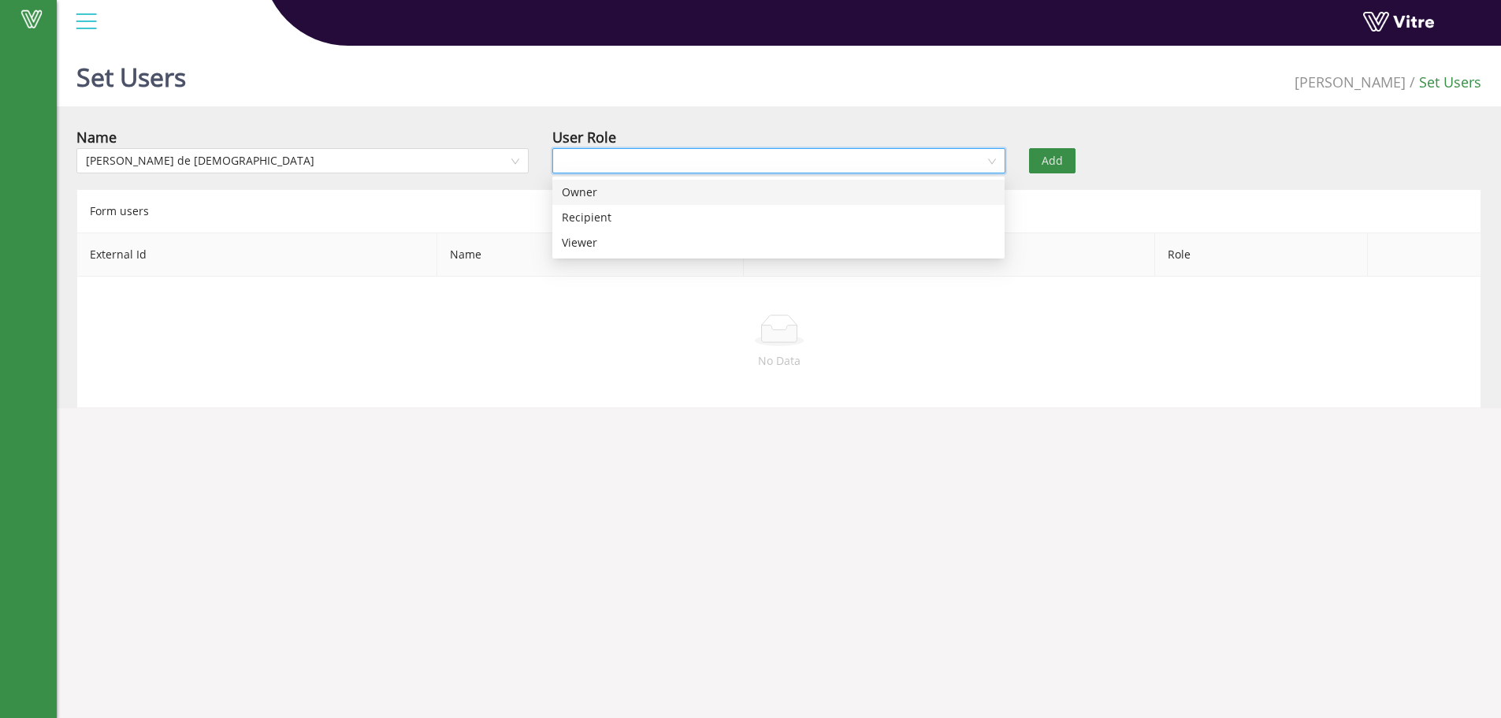
click at [578, 192] on div "Owner" at bounding box center [778, 192] width 433 height 17
click at [1046, 164] on span "Add" at bounding box center [1052, 160] width 21 height 17
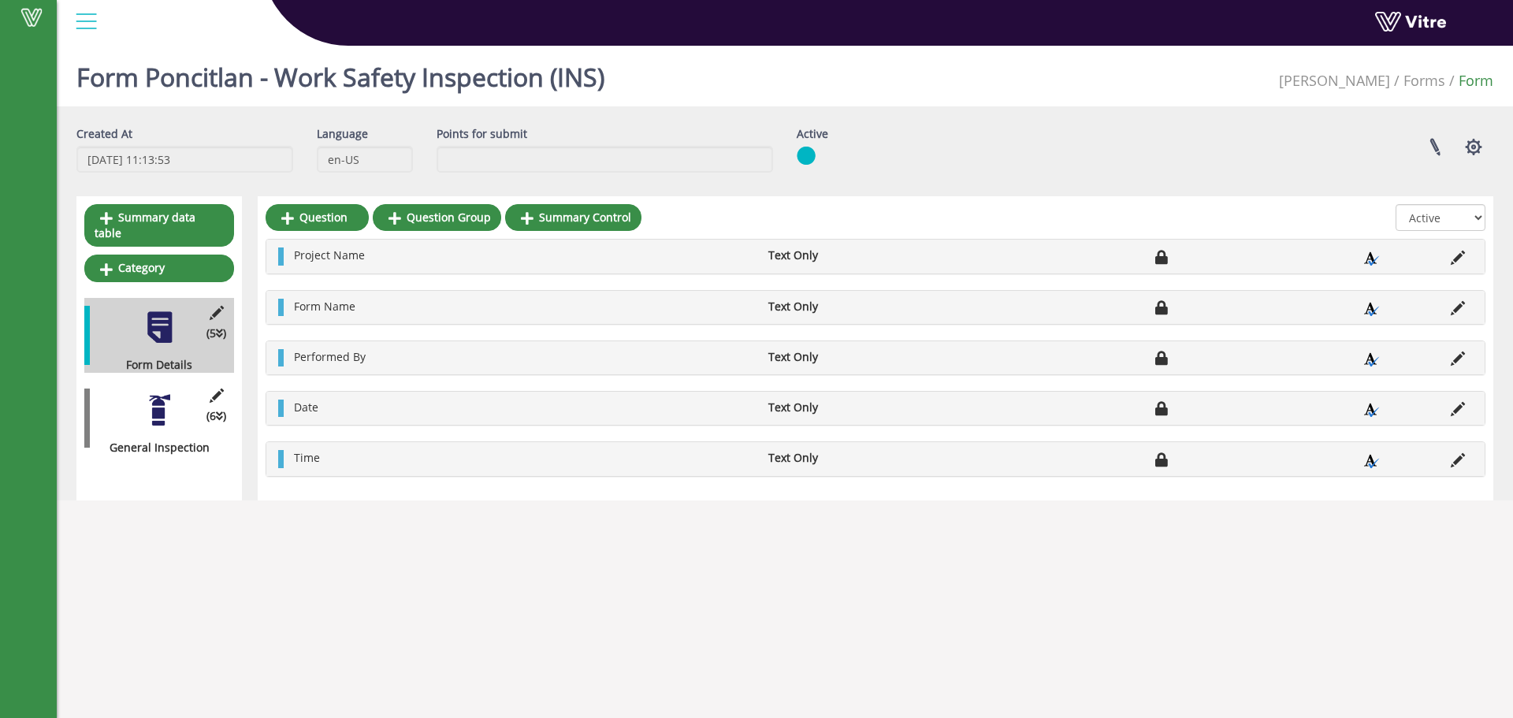
click at [173, 520] on html "Vitre Form Poncitlan - Work Safety Inspection (INS) Adama Forms Form Created At…" at bounding box center [756, 260] width 1513 height 520
drag, startPoint x: 186, startPoint y: 397, endPoint x: 176, endPoint y: 399, distance: 10.5
click at [184, 399] on div "(6 ) General Inspection" at bounding box center [159, 418] width 150 height 75
click at [174, 413] on div "(6 ) General Inspection" at bounding box center [159, 418] width 150 height 75
click at [165, 407] on div at bounding box center [159, 409] width 35 height 35
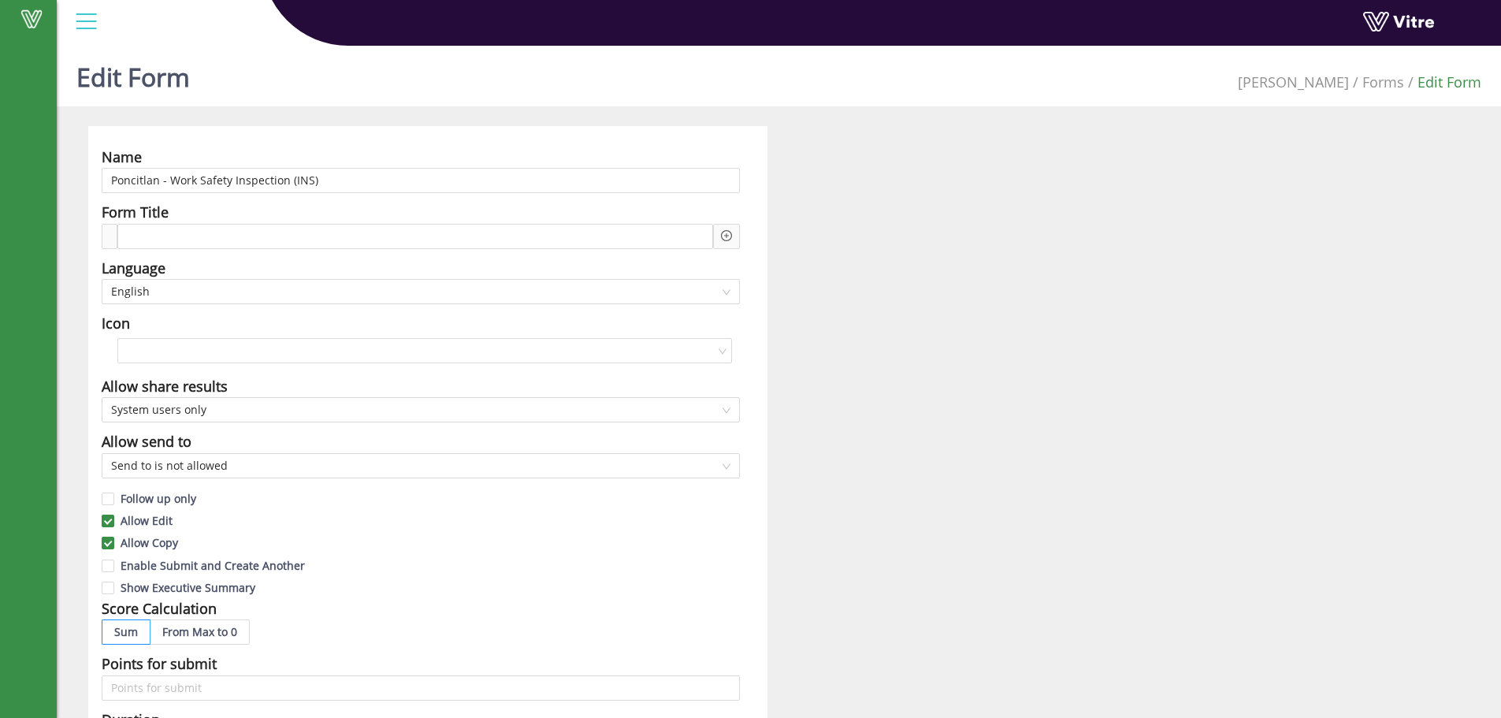
scroll to position [79, 0]
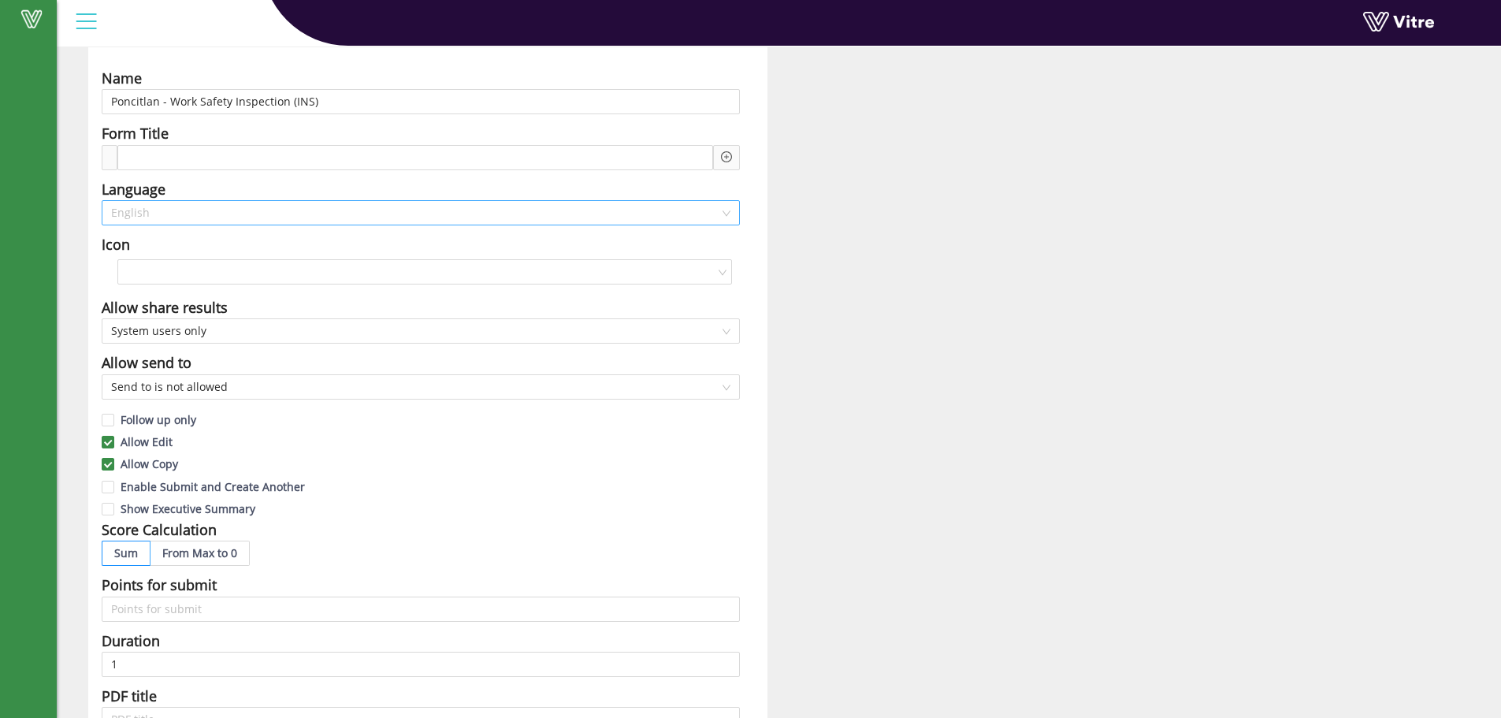
click at [726, 215] on span "English" at bounding box center [420, 213] width 619 height 24
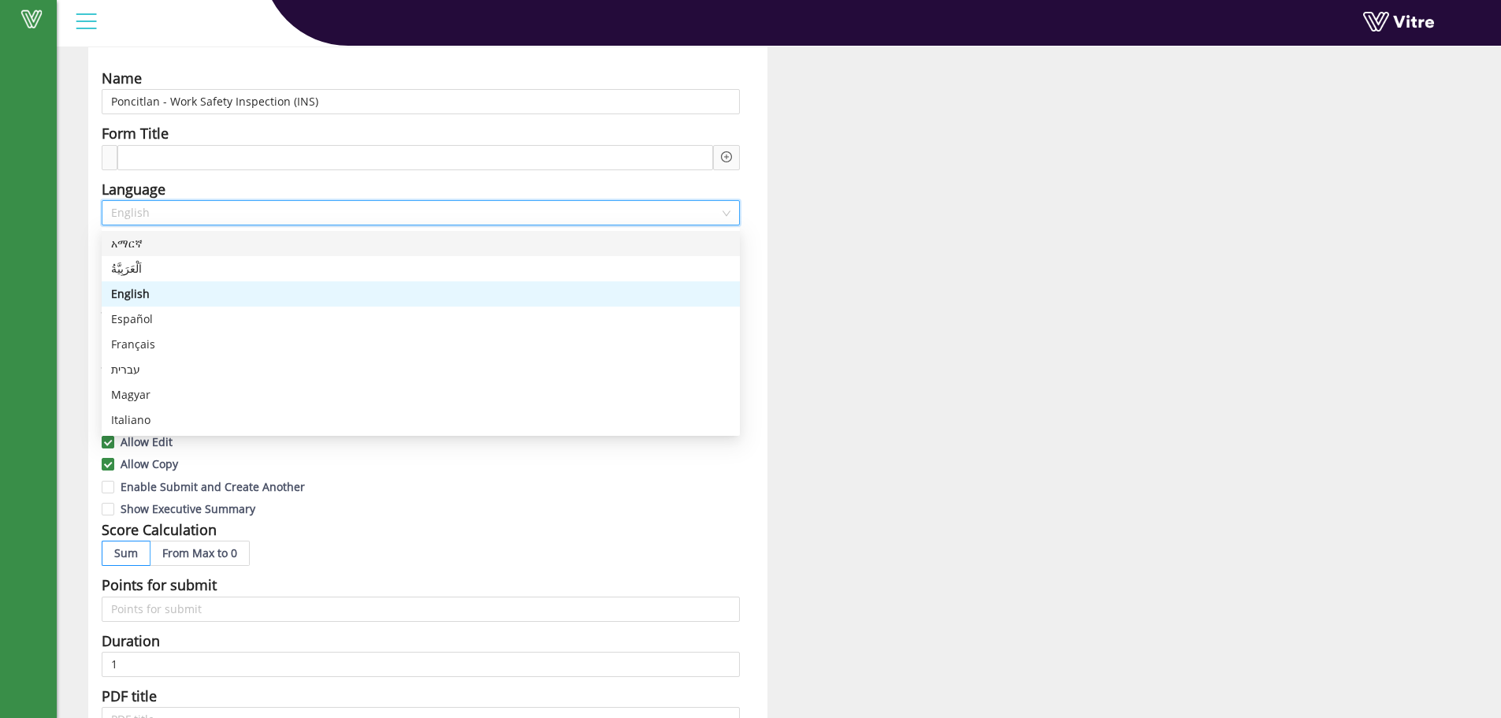
click at [723, 210] on span "English" at bounding box center [420, 213] width 619 height 24
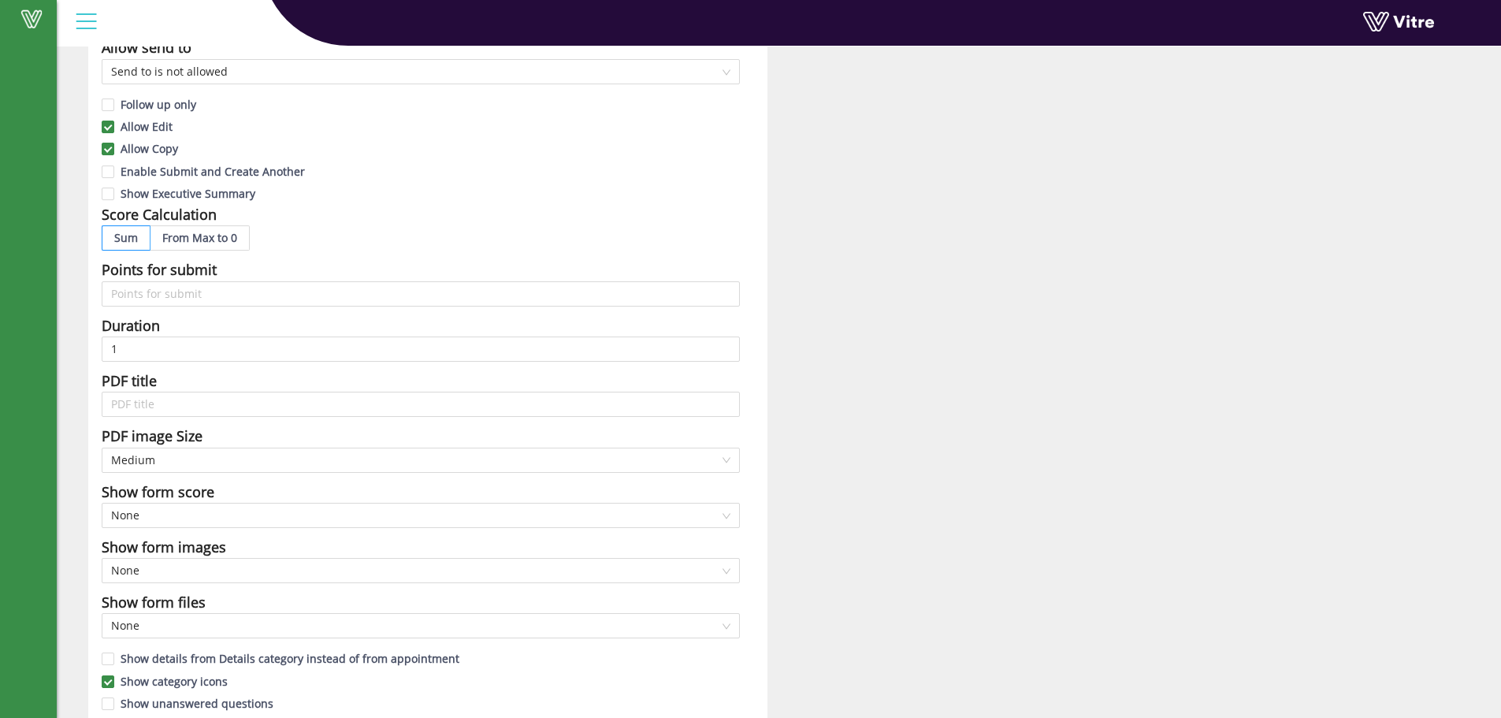
scroll to position [0, 0]
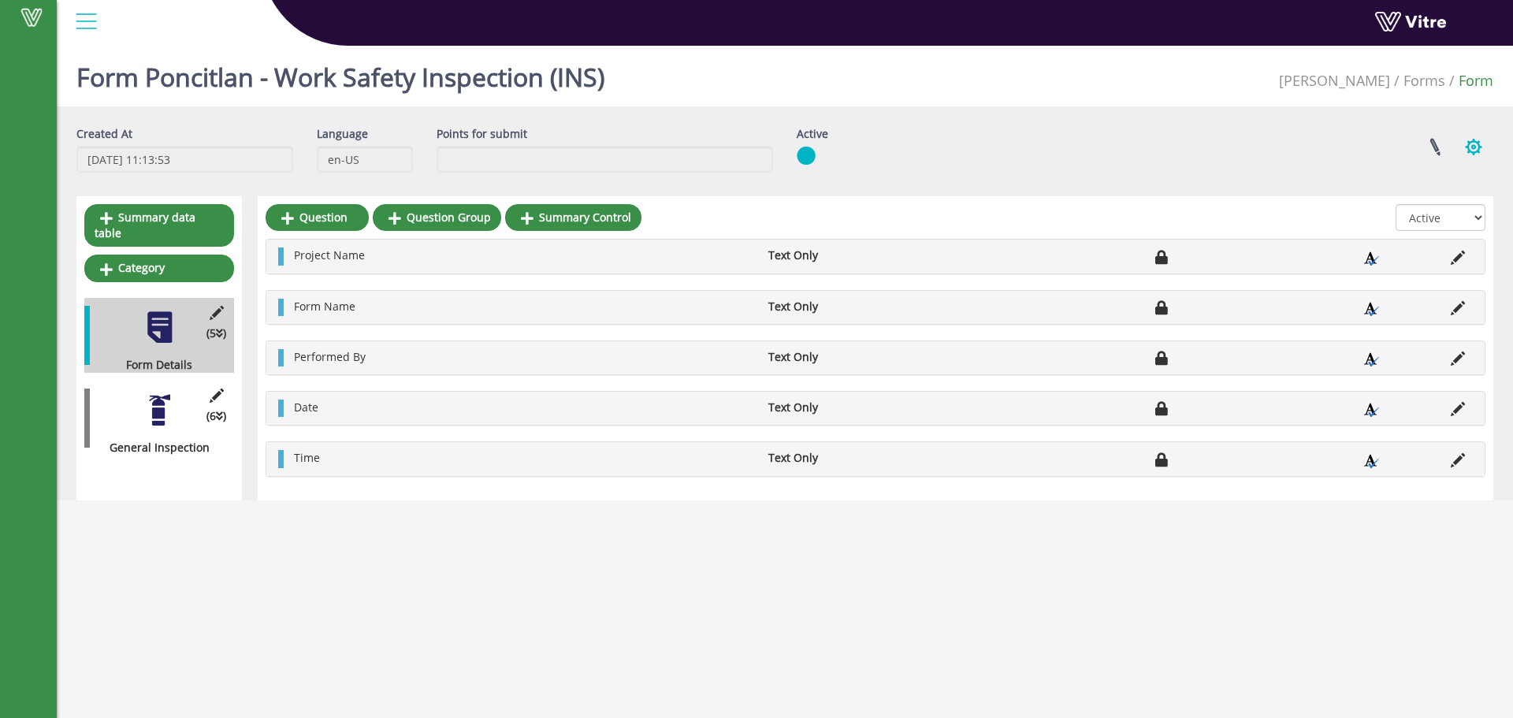
click at [1475, 147] on button "button" at bounding box center [1473, 147] width 39 height 42
click at [1399, 288] on link "Additional languages" at bounding box center [1420, 287] width 143 height 20
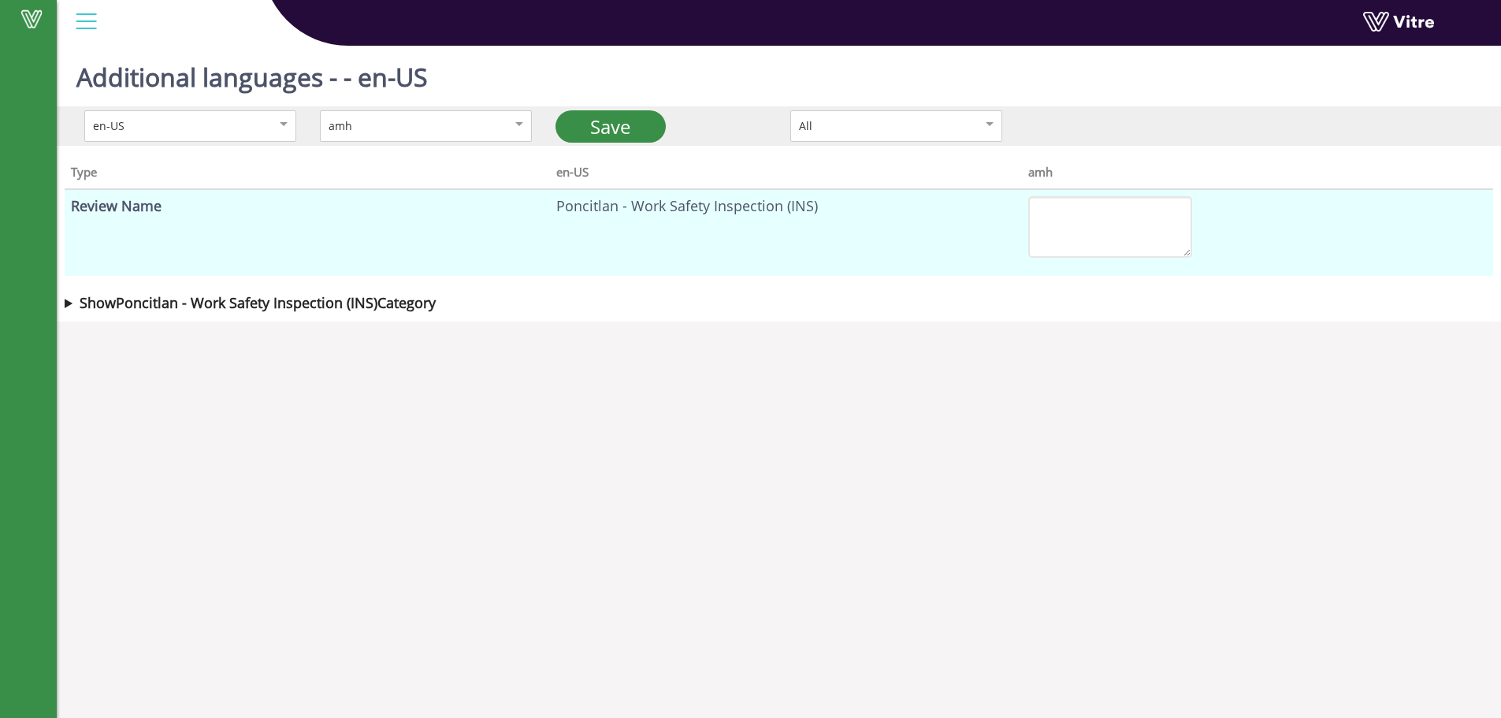
click at [139, 309] on b "Show Poncitlan - Work Safety Inspection (INS) Category" at bounding box center [258, 302] width 356 height 19
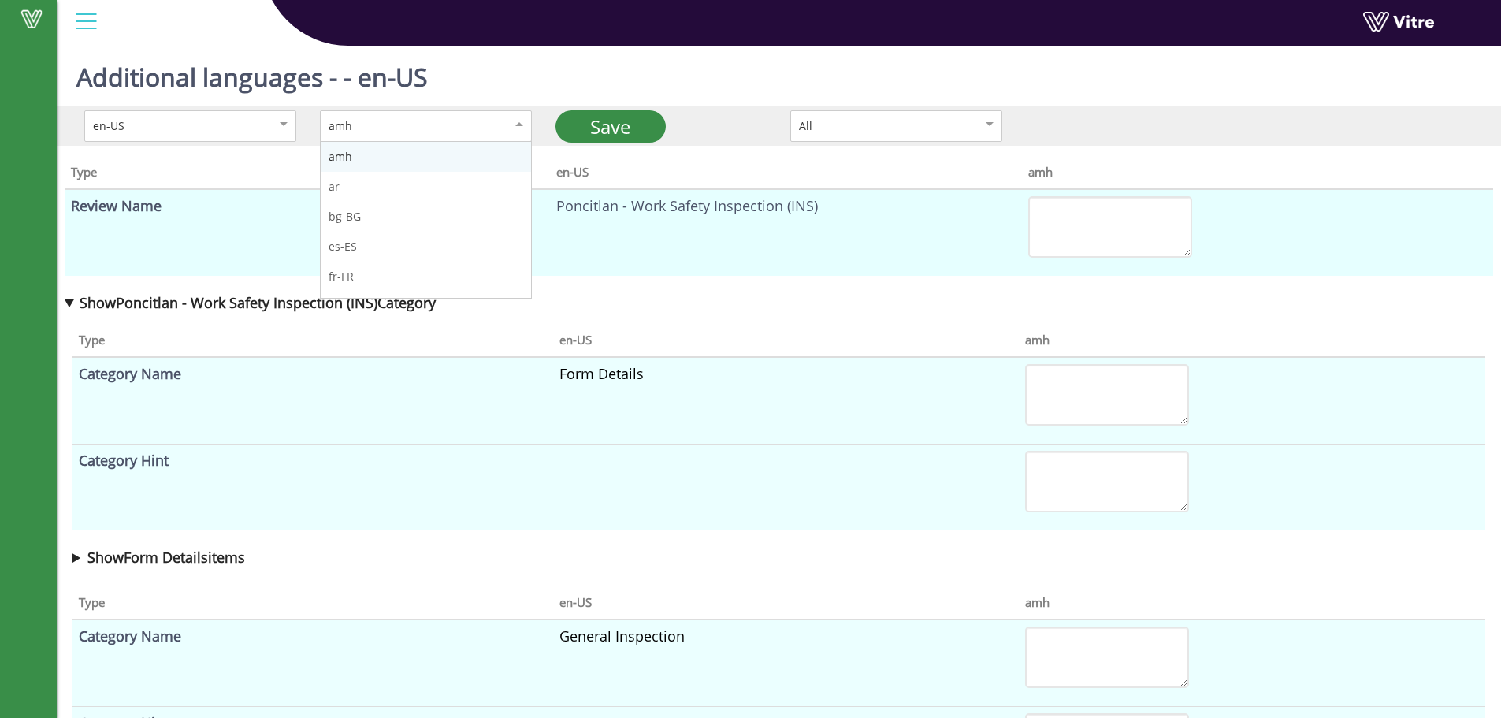
click at [518, 122] on span at bounding box center [519, 124] width 8 height 4
type textarea "Poncitlan - Work Safety Inspection (INS)"
type textarea "Detalles de formulario"
type textarea "Llenado por"
type textarea "Nombre de formulario"
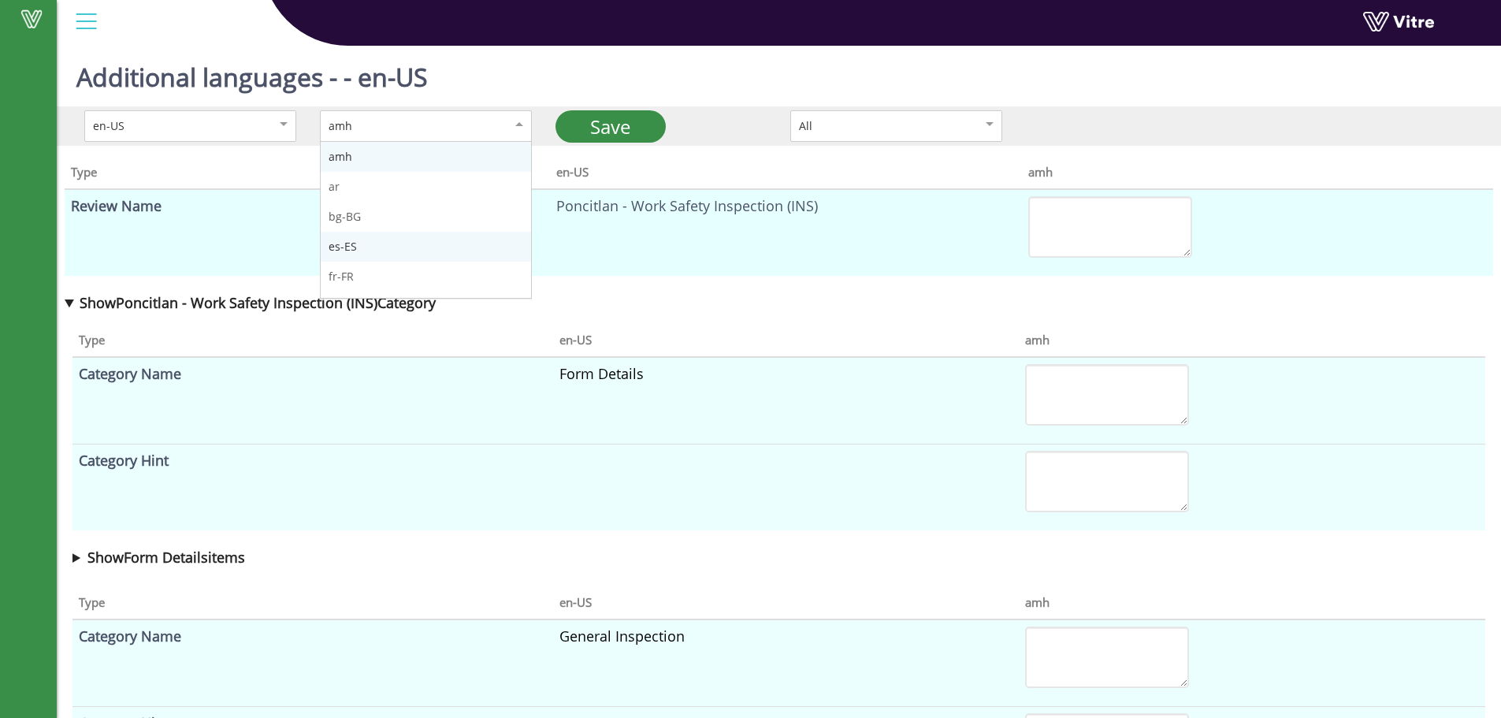
type textarea "Fecha"
type textarea "Hora"
type textarea "Nombre de proyecto"
type textarea "Inspección general"
type textarea "Se usa el EPP adecuado"
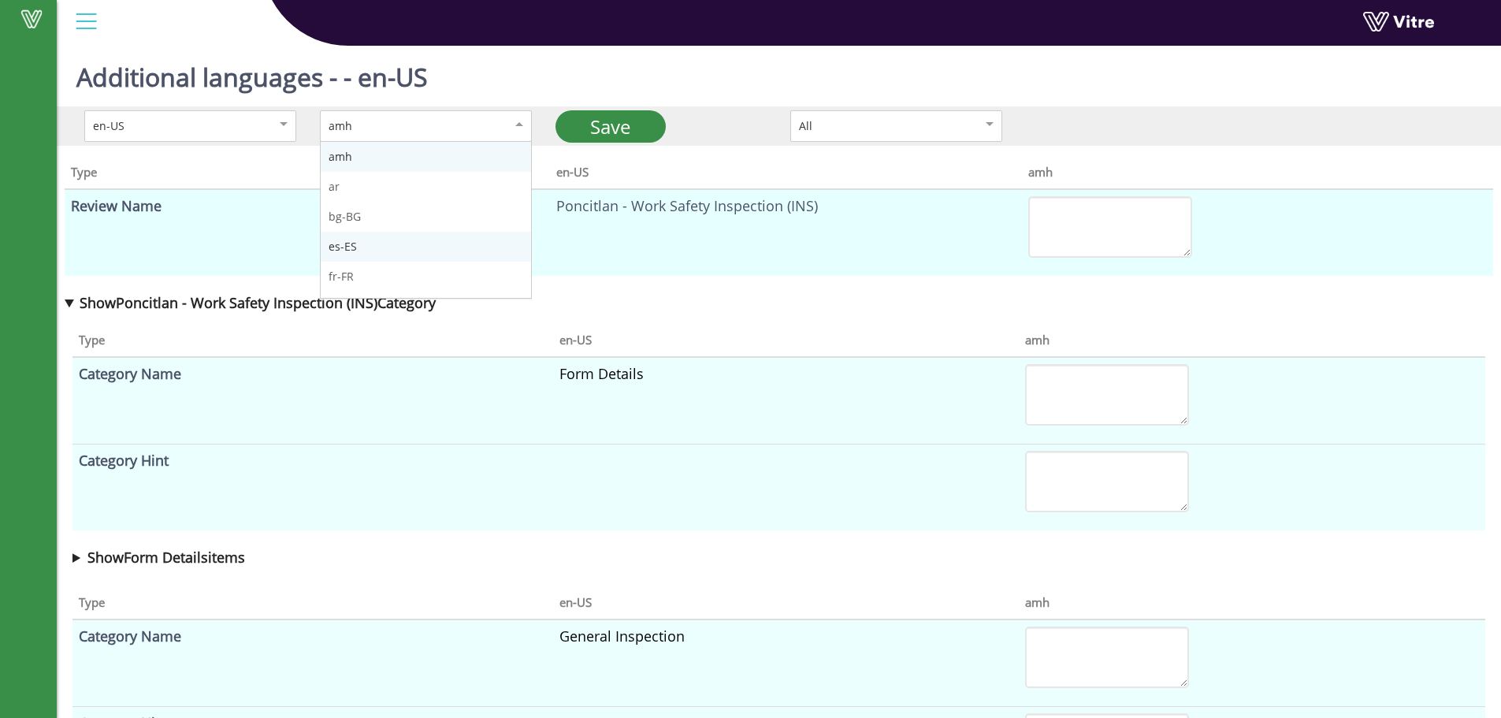
type textarea "Requerimentos clave de seguridad establecidos"
type textarea "Comportamientos inseguros en el area de trabajo"
type textarea "Condiciones inseguras en el area de trabajo"
type textarea "Tipo de trabajo"
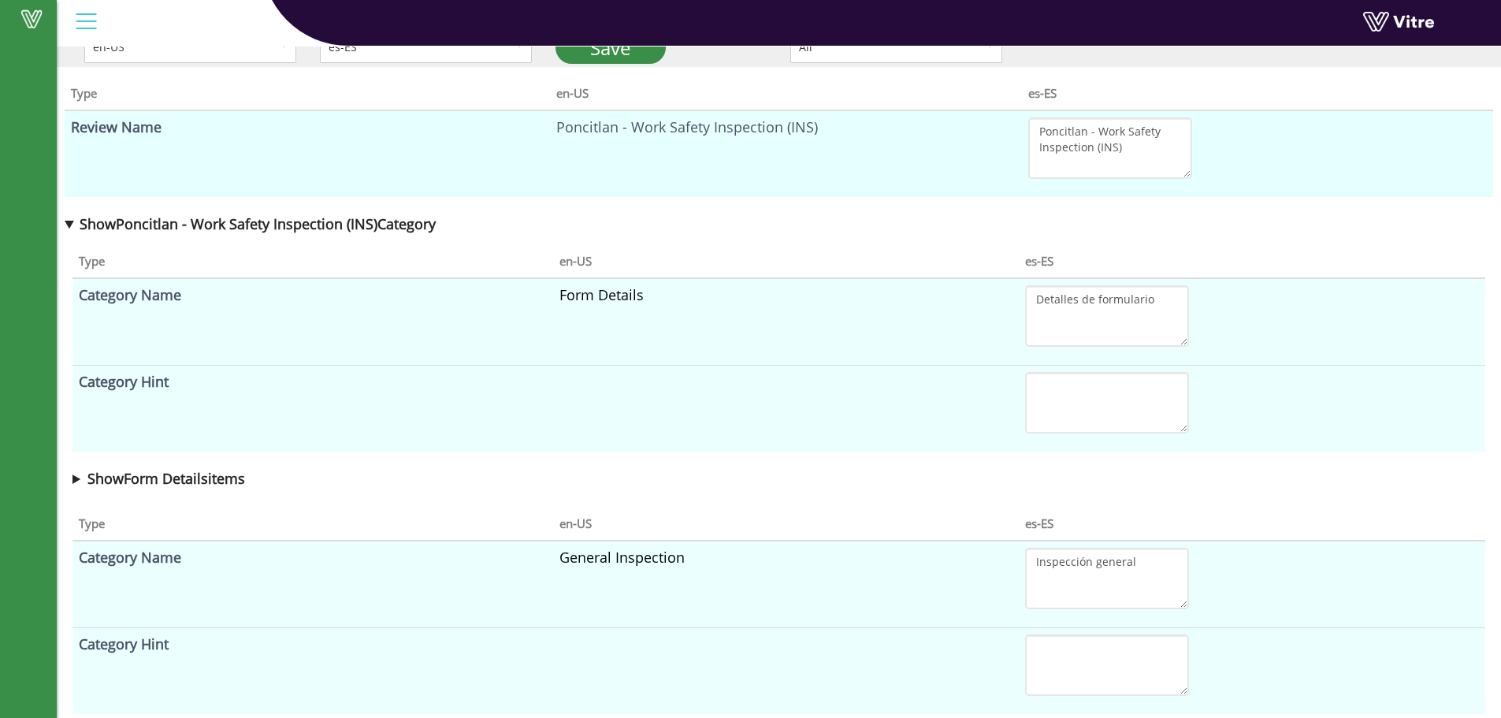
scroll to position [129, 0]
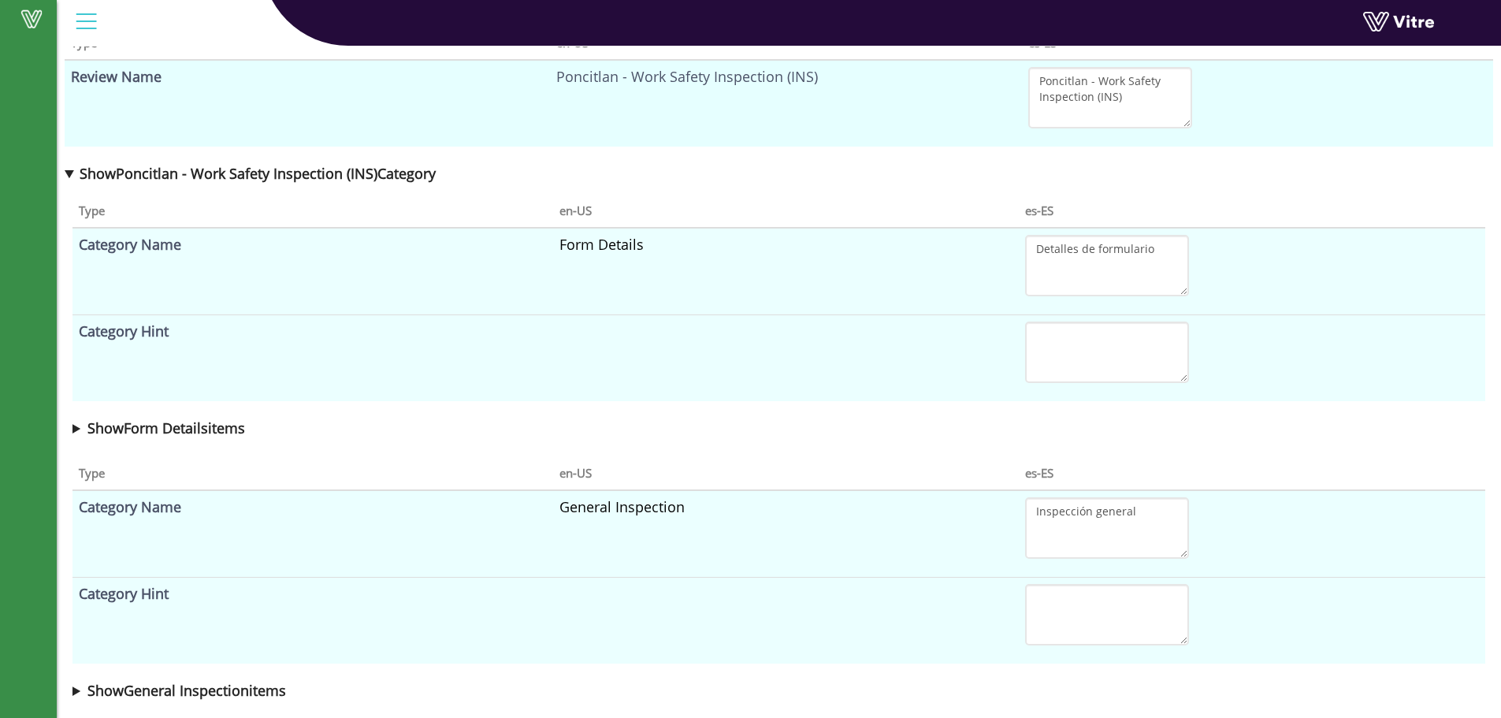
click at [192, 431] on b "Show Form Details items" at bounding box center [166, 427] width 158 height 19
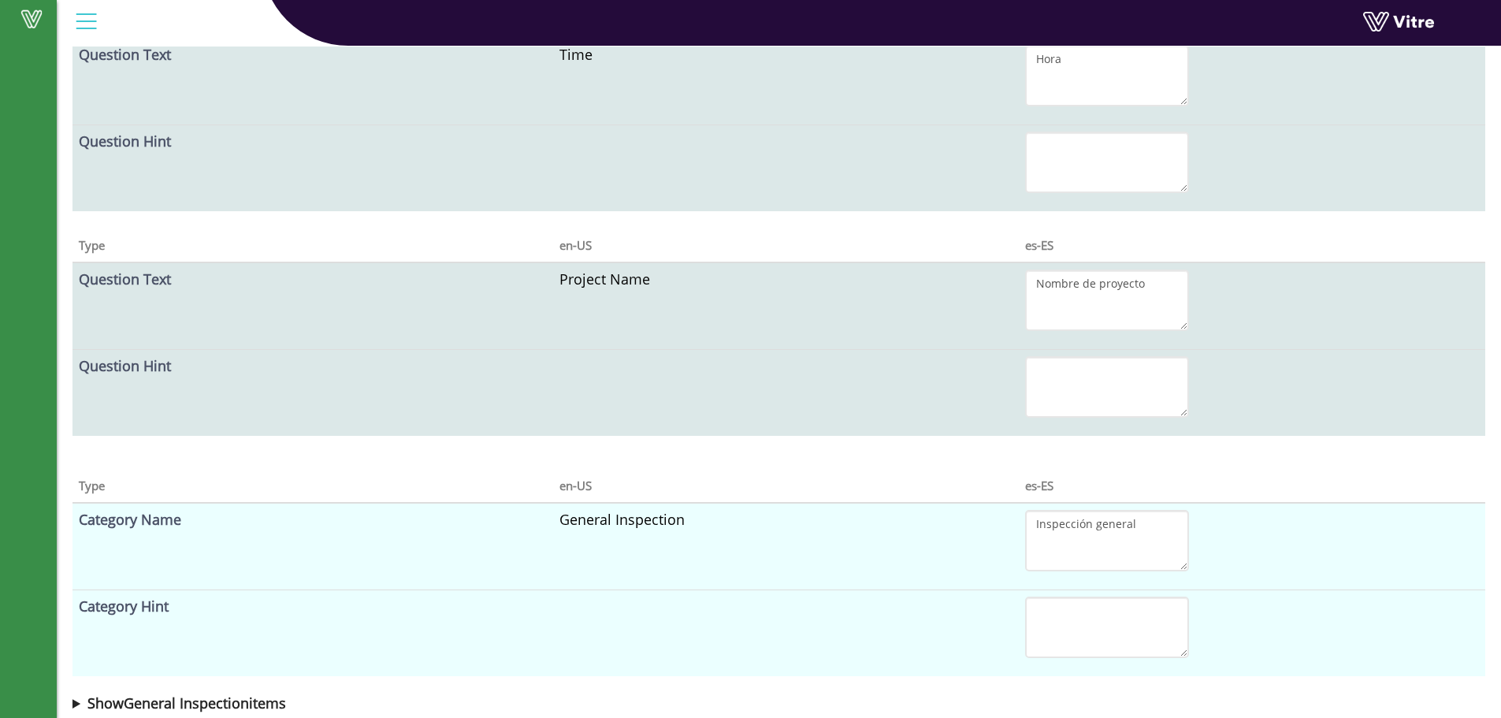
scroll to position [1251, 0]
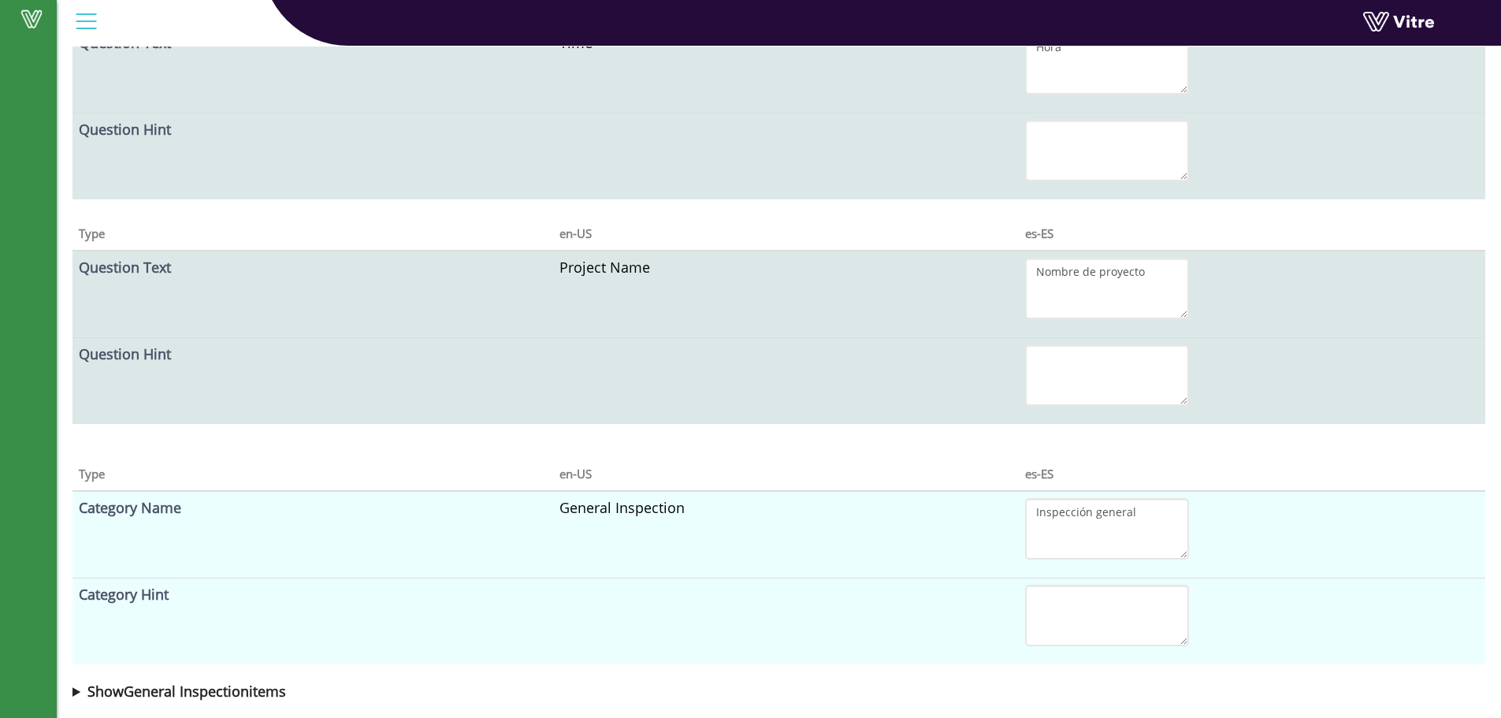
click at [208, 693] on b "Show General Inspection items" at bounding box center [186, 691] width 199 height 19
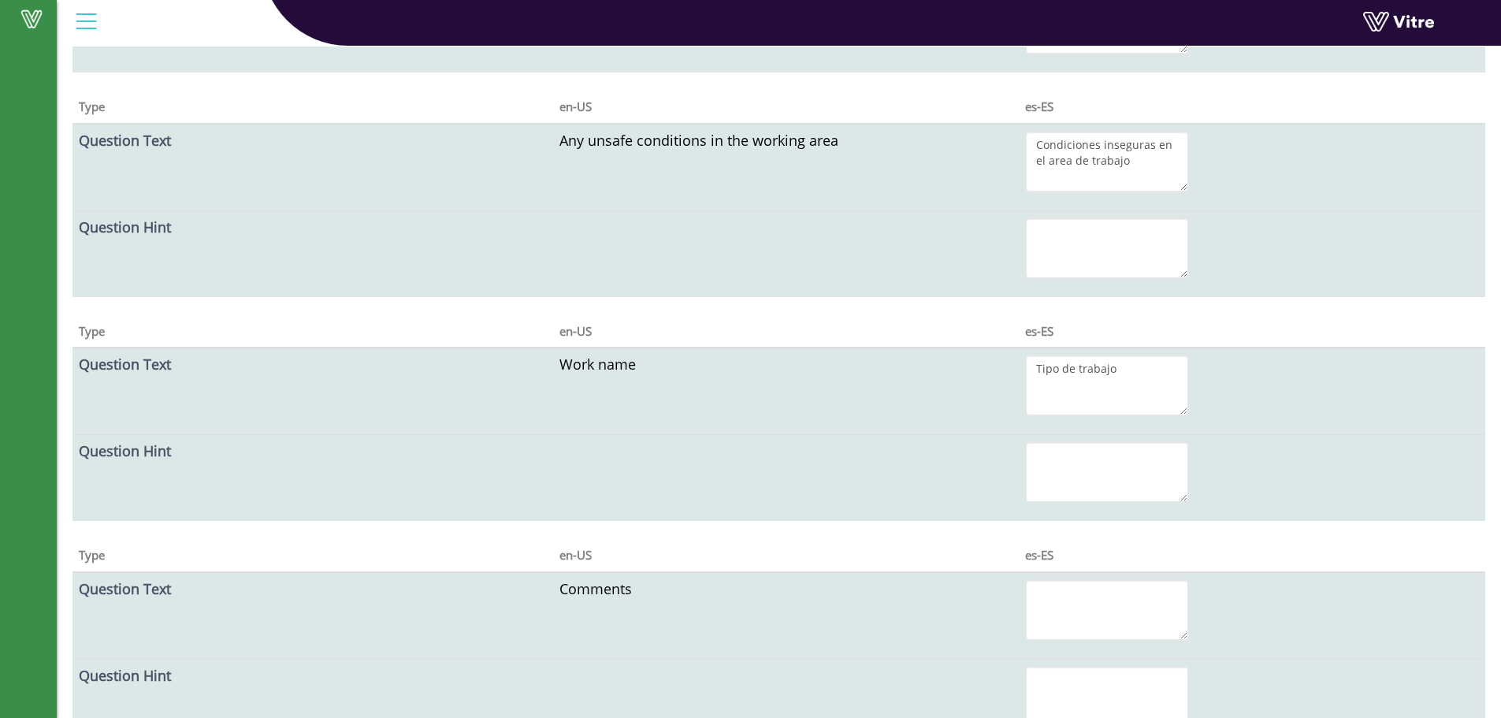
scroll to position [2598, 0]
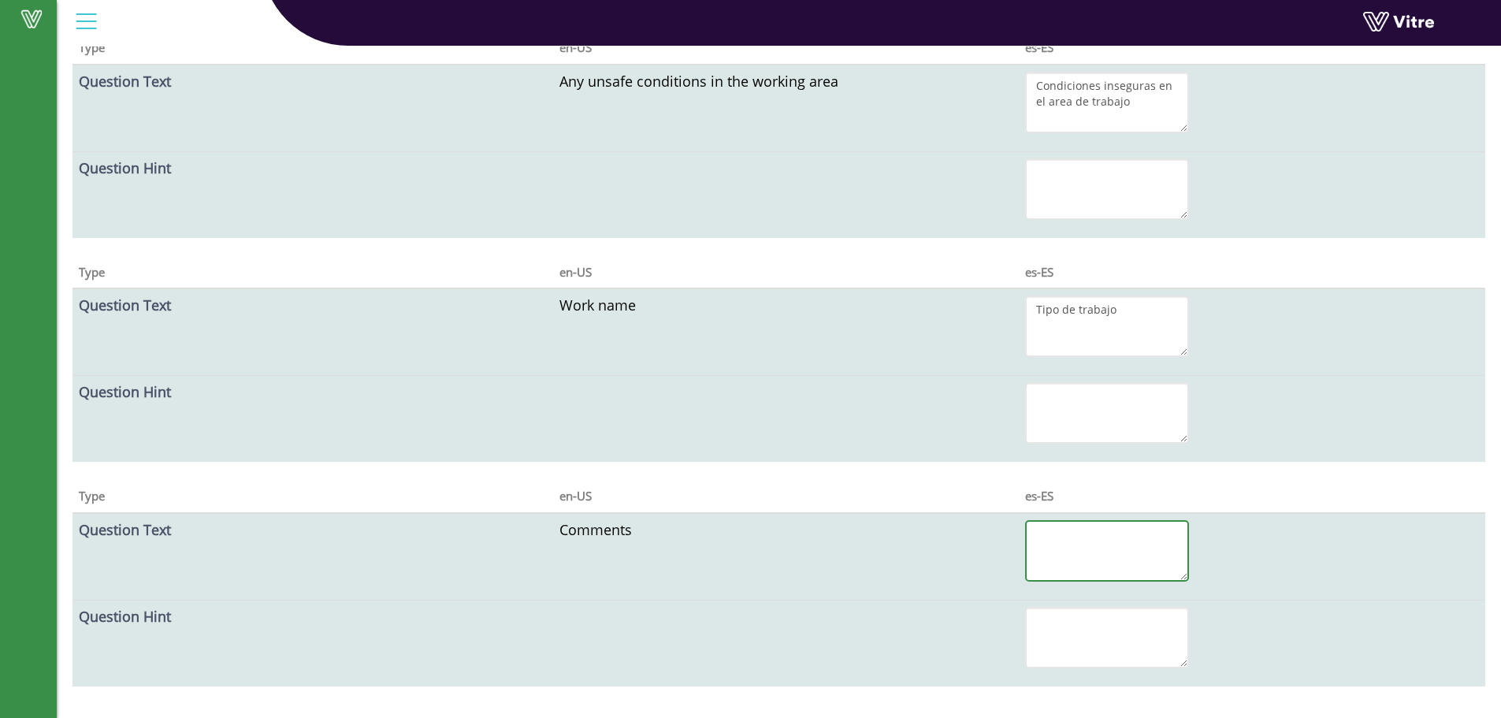
click at [1059, 532] on textarea at bounding box center [1107, 550] width 164 height 61
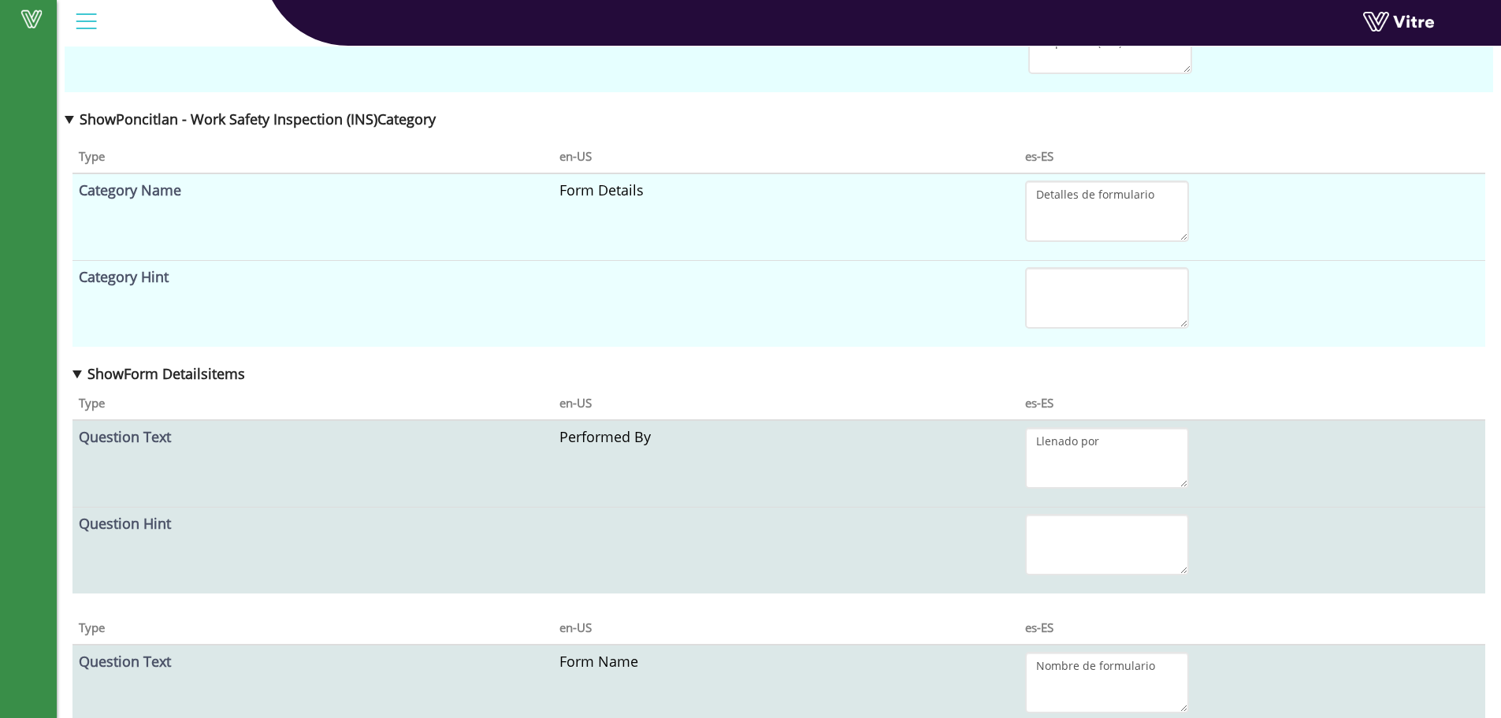
scroll to position [0, 0]
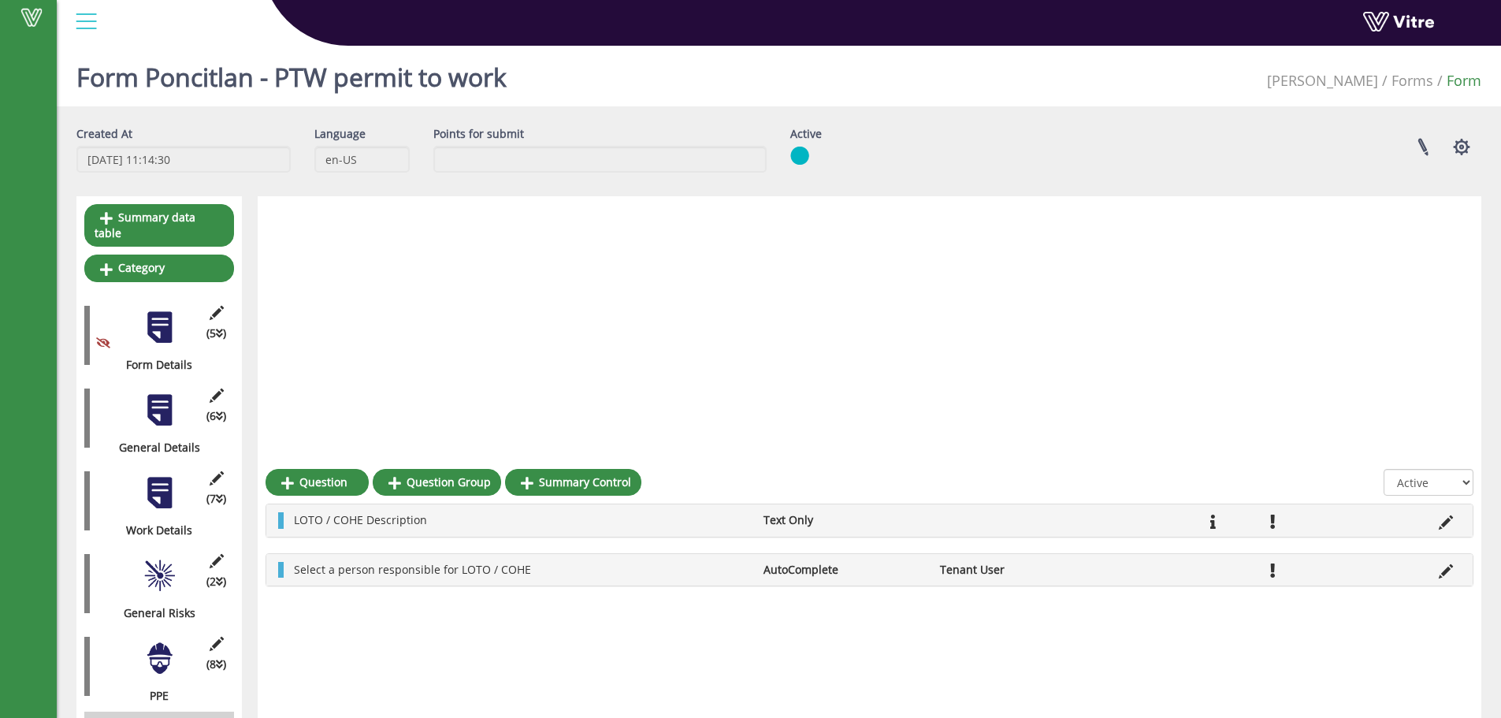
scroll to position [394, 0]
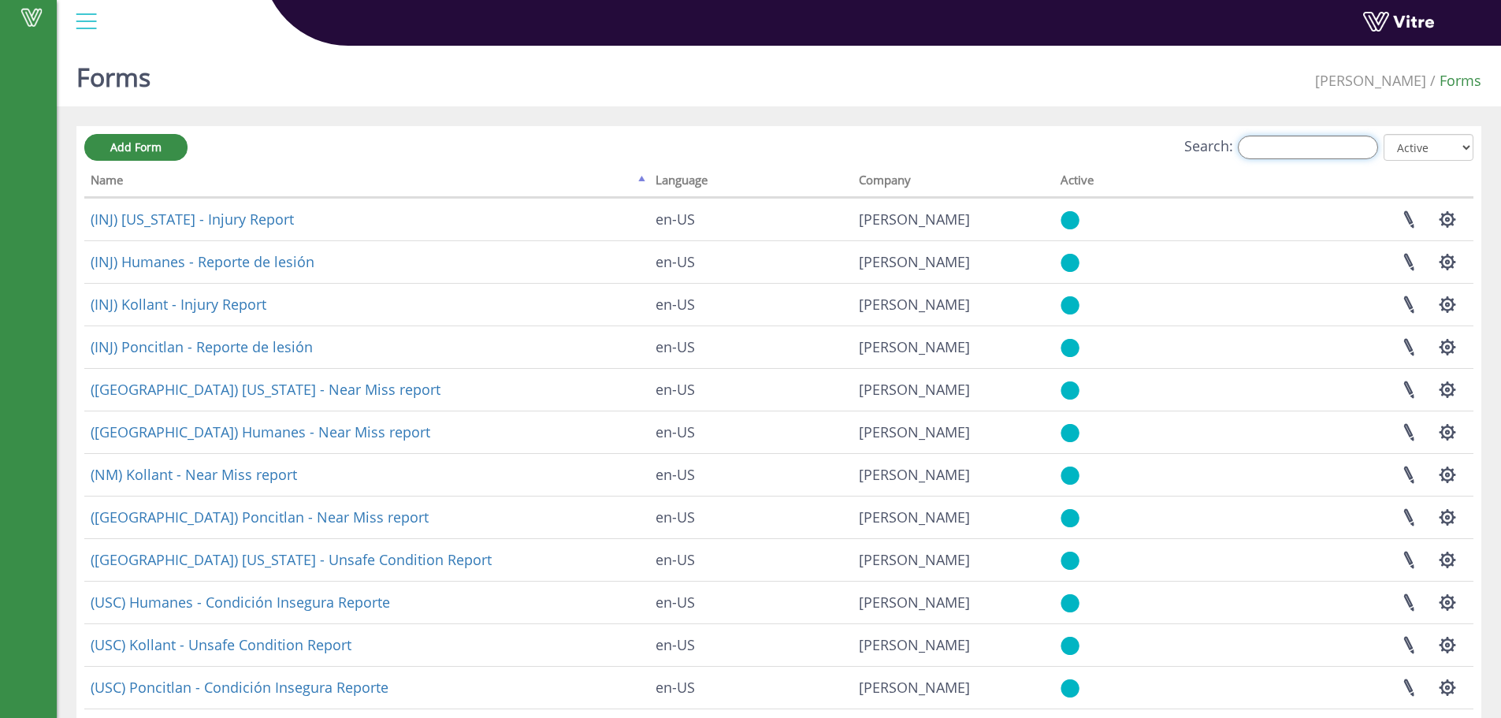
click at [1305, 151] on input "Search:" at bounding box center [1308, 148] width 140 height 24
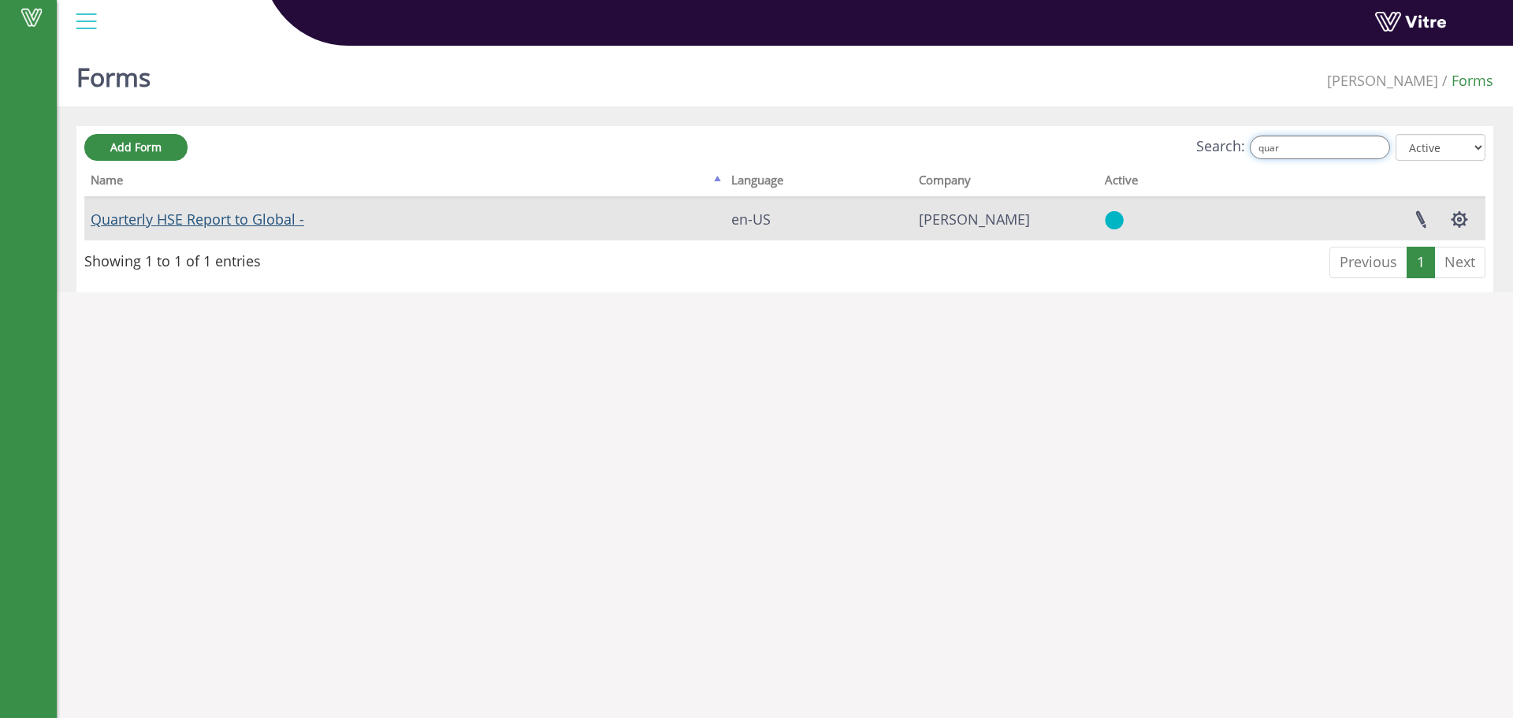
type input "quar"
click at [218, 210] on link "Quarterly HSE Report to Global -" at bounding box center [198, 219] width 214 height 19
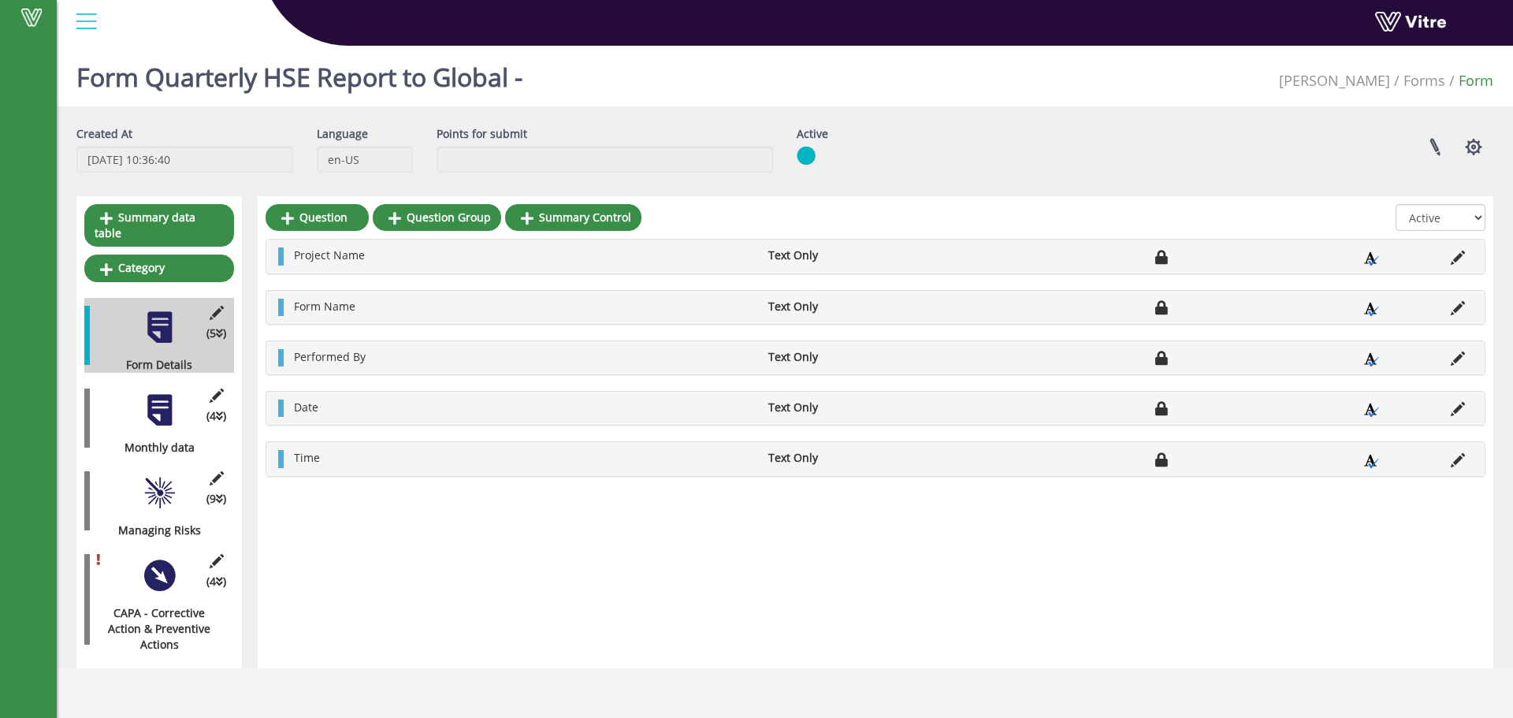
click at [153, 401] on div at bounding box center [159, 409] width 35 height 35
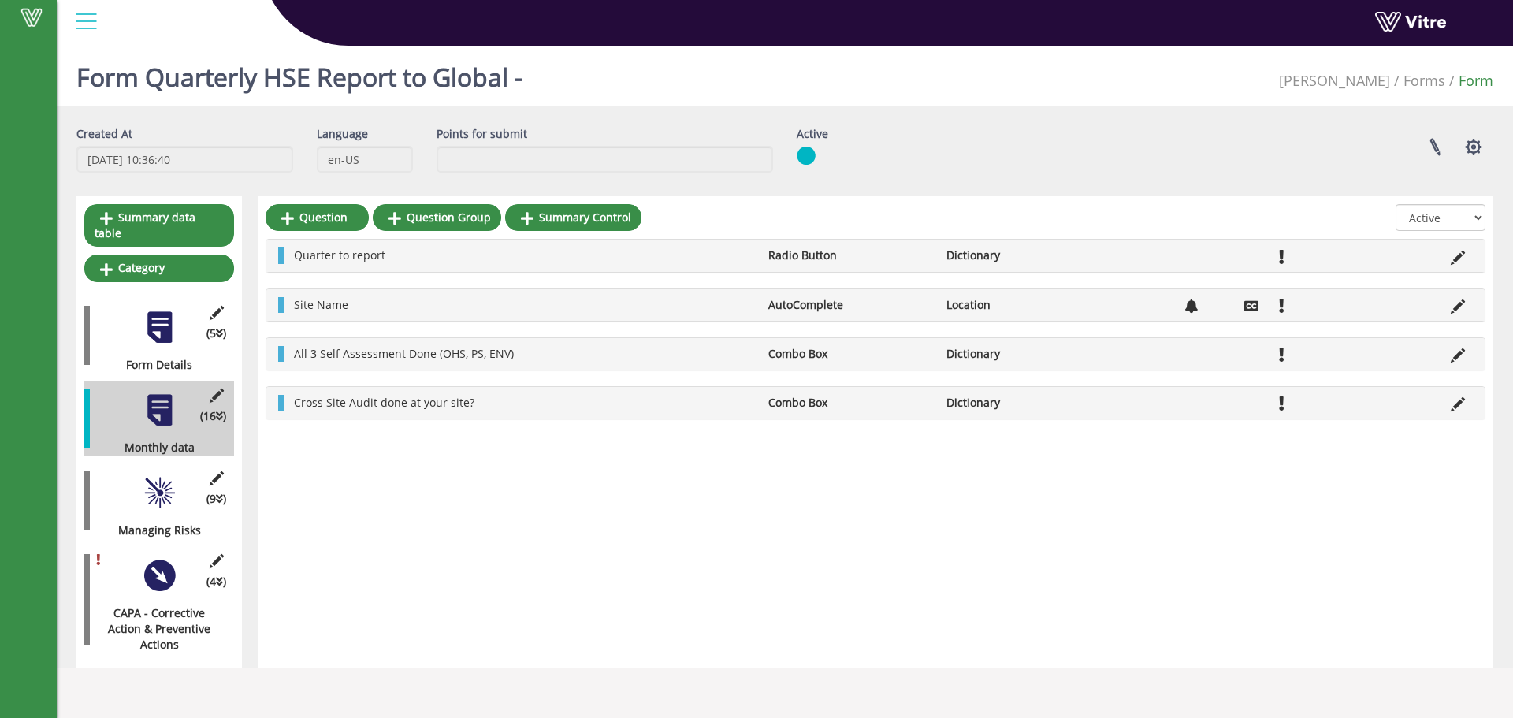
click at [166, 481] on div at bounding box center [159, 492] width 35 height 35
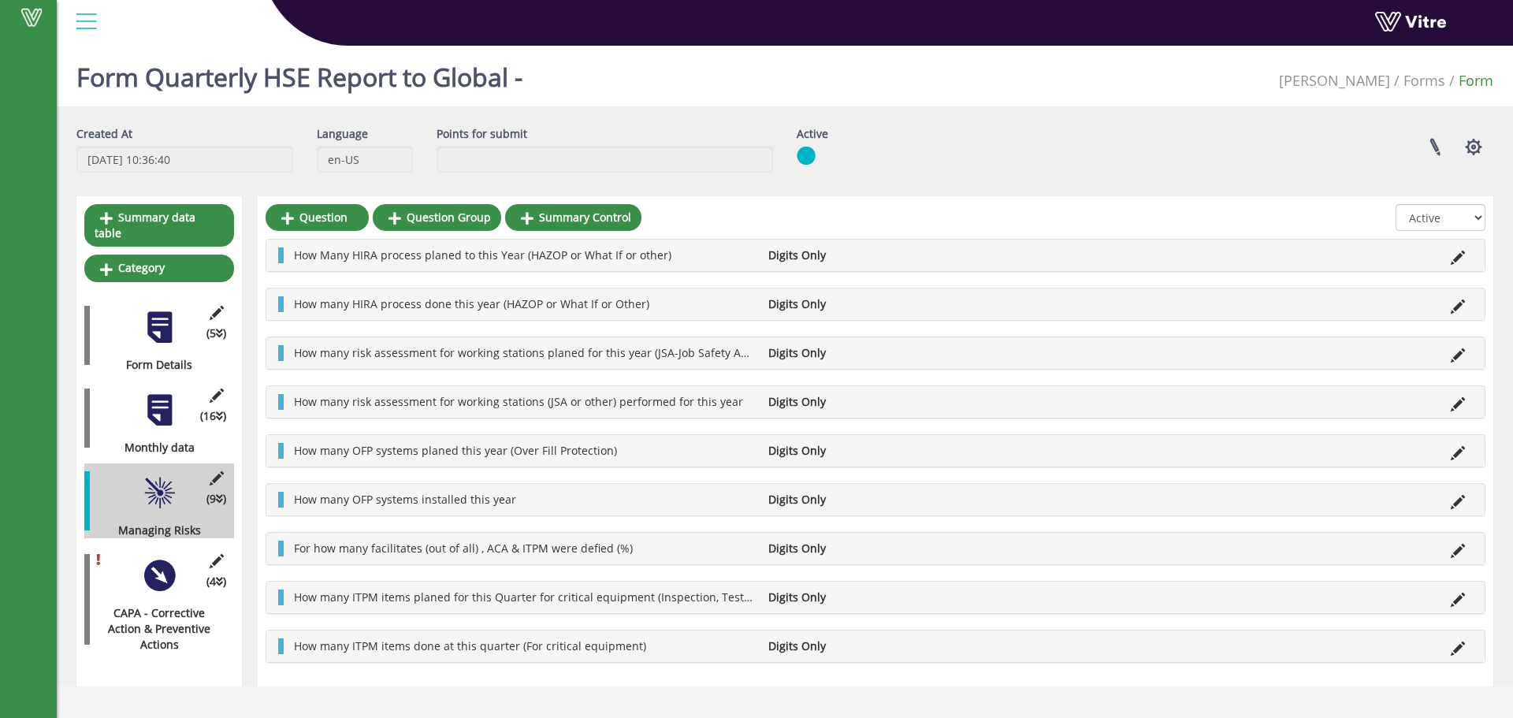
click at [167, 567] on div at bounding box center [159, 575] width 35 height 35
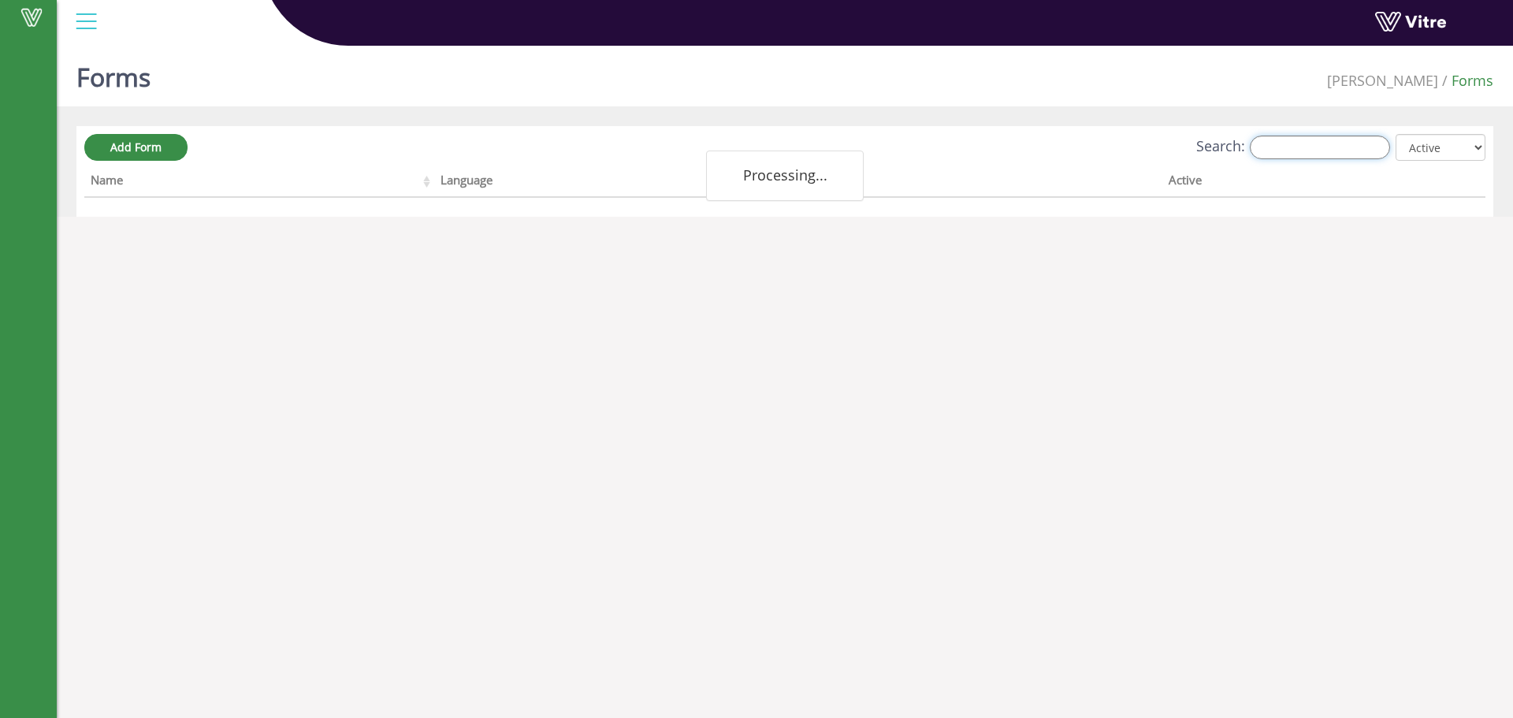
click at [1289, 148] on input "Search:" at bounding box center [1320, 148] width 140 height 24
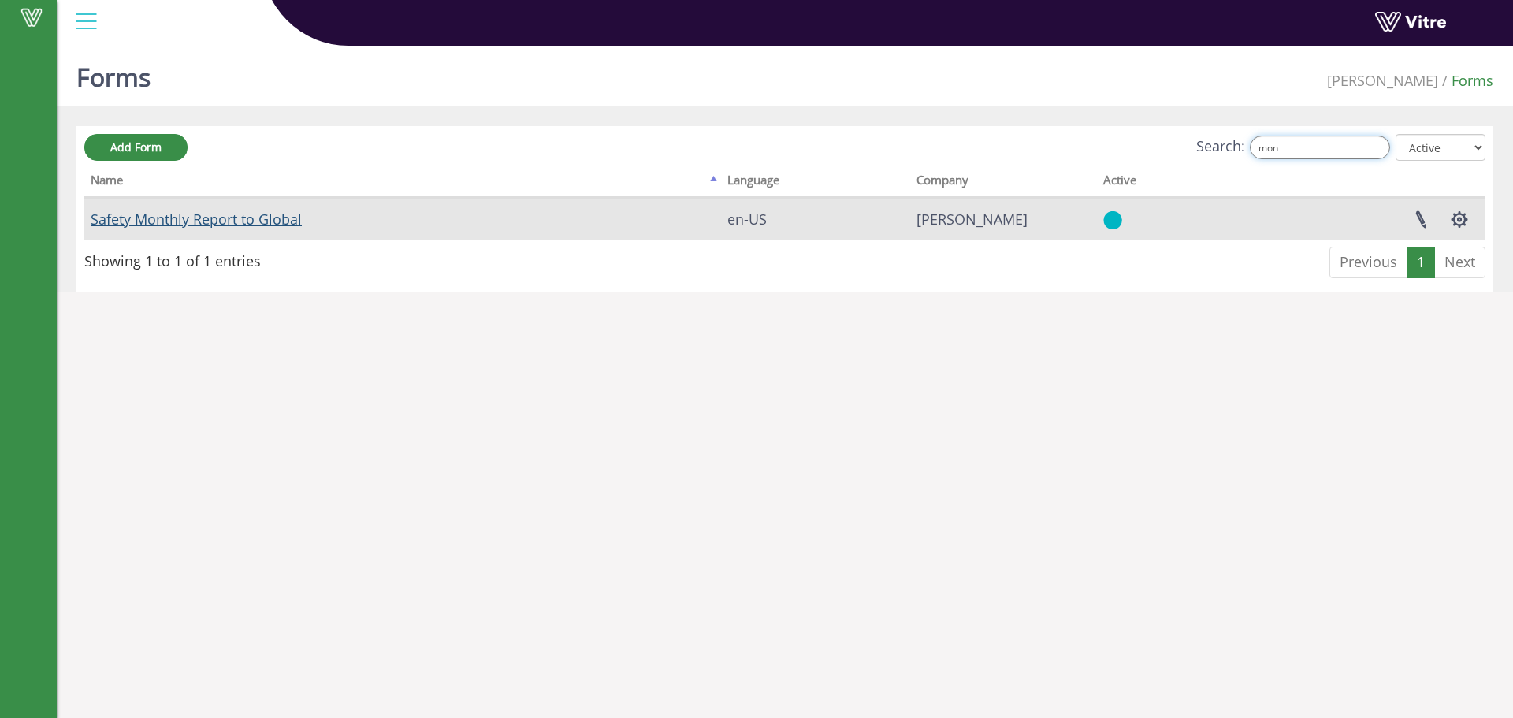
type input "mon"
click at [294, 223] on link "Safety Monthly Report to Global" at bounding box center [196, 219] width 211 height 19
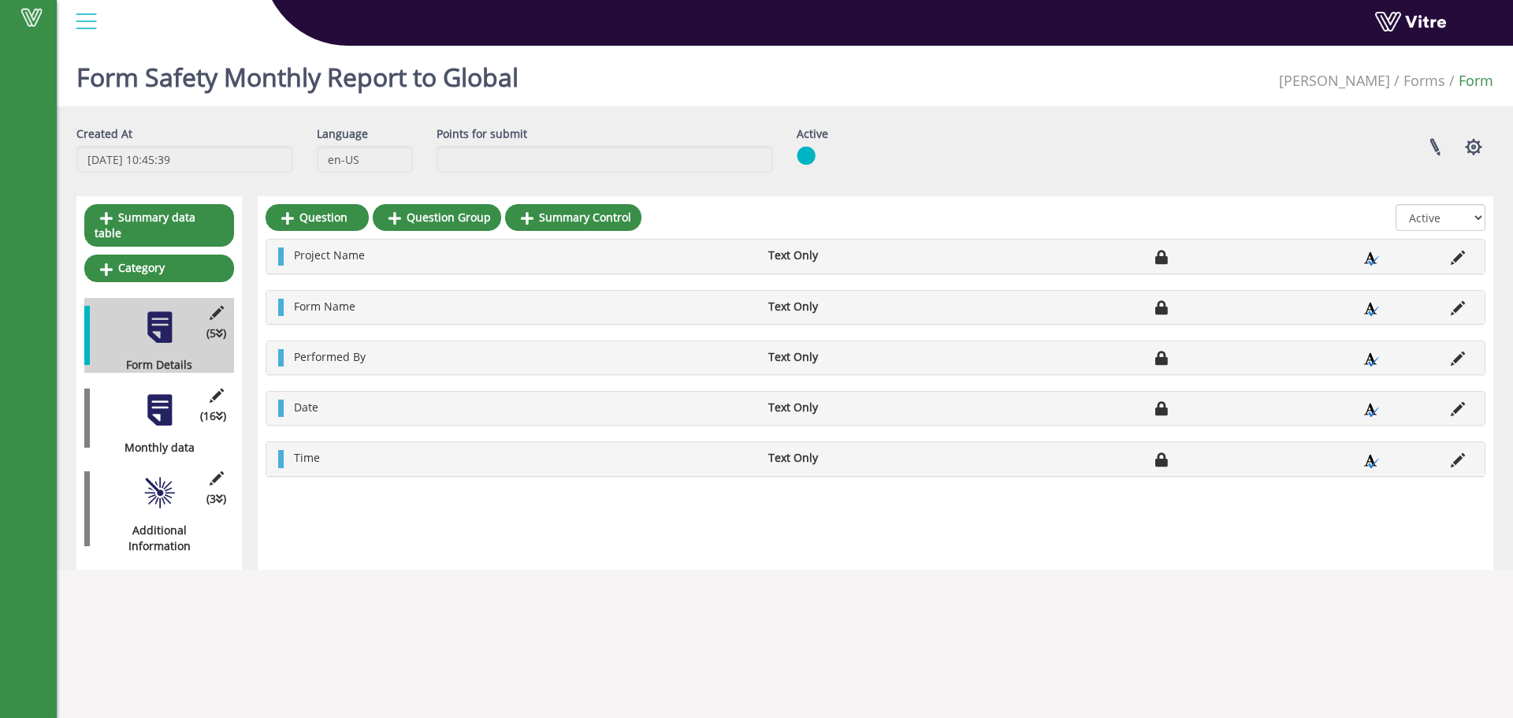
click at [162, 492] on div at bounding box center [159, 492] width 35 height 35
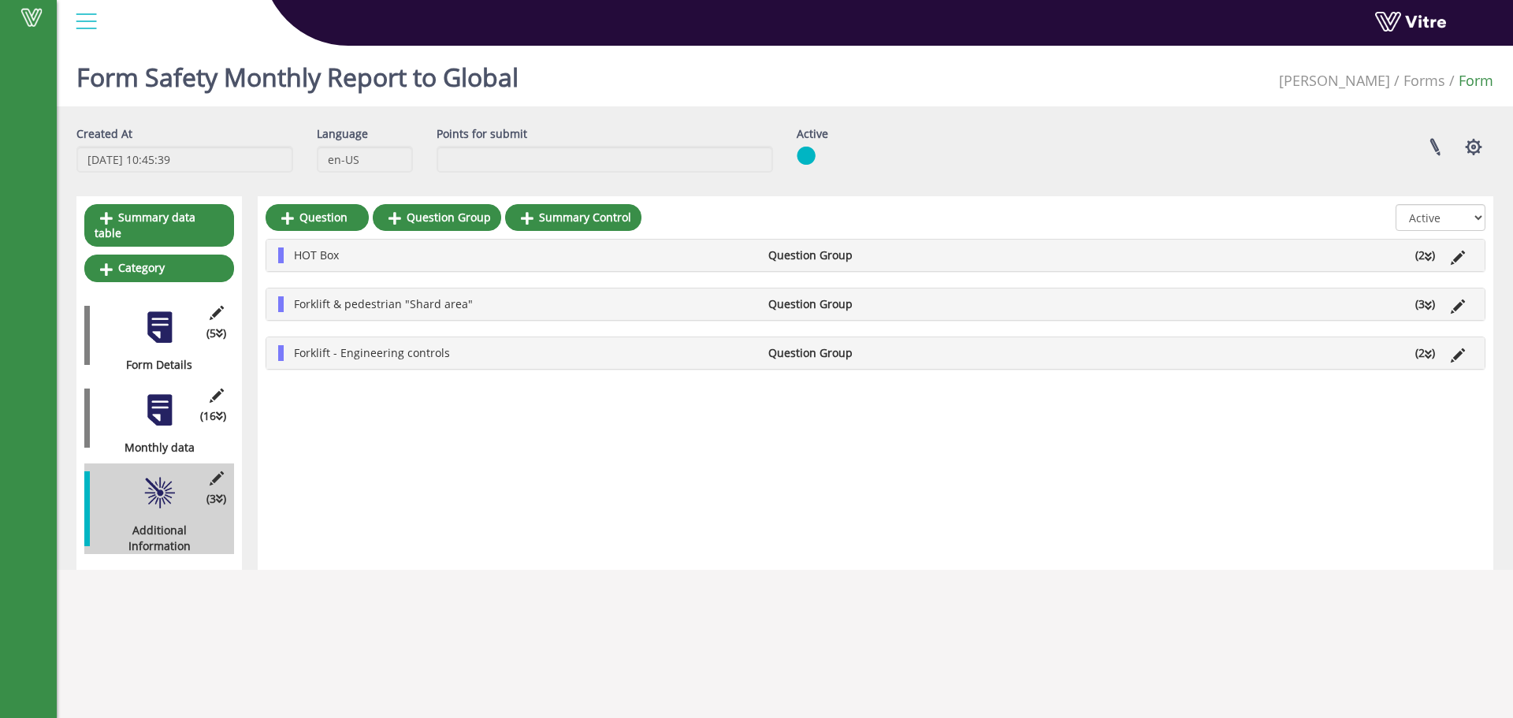
click at [1431, 256] on icon at bounding box center [1428, 256] width 7 height 11
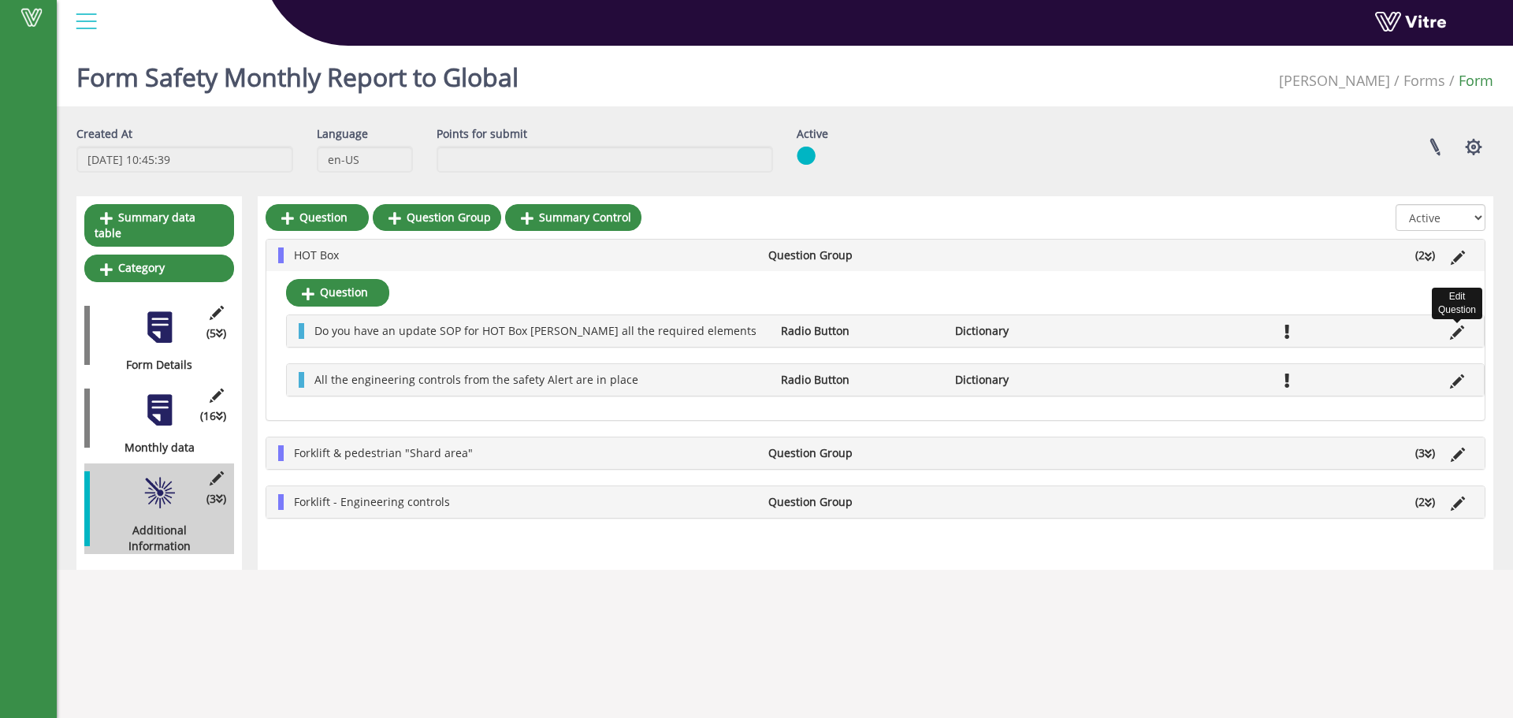
click at [1454, 333] on icon at bounding box center [1457, 332] width 14 height 14
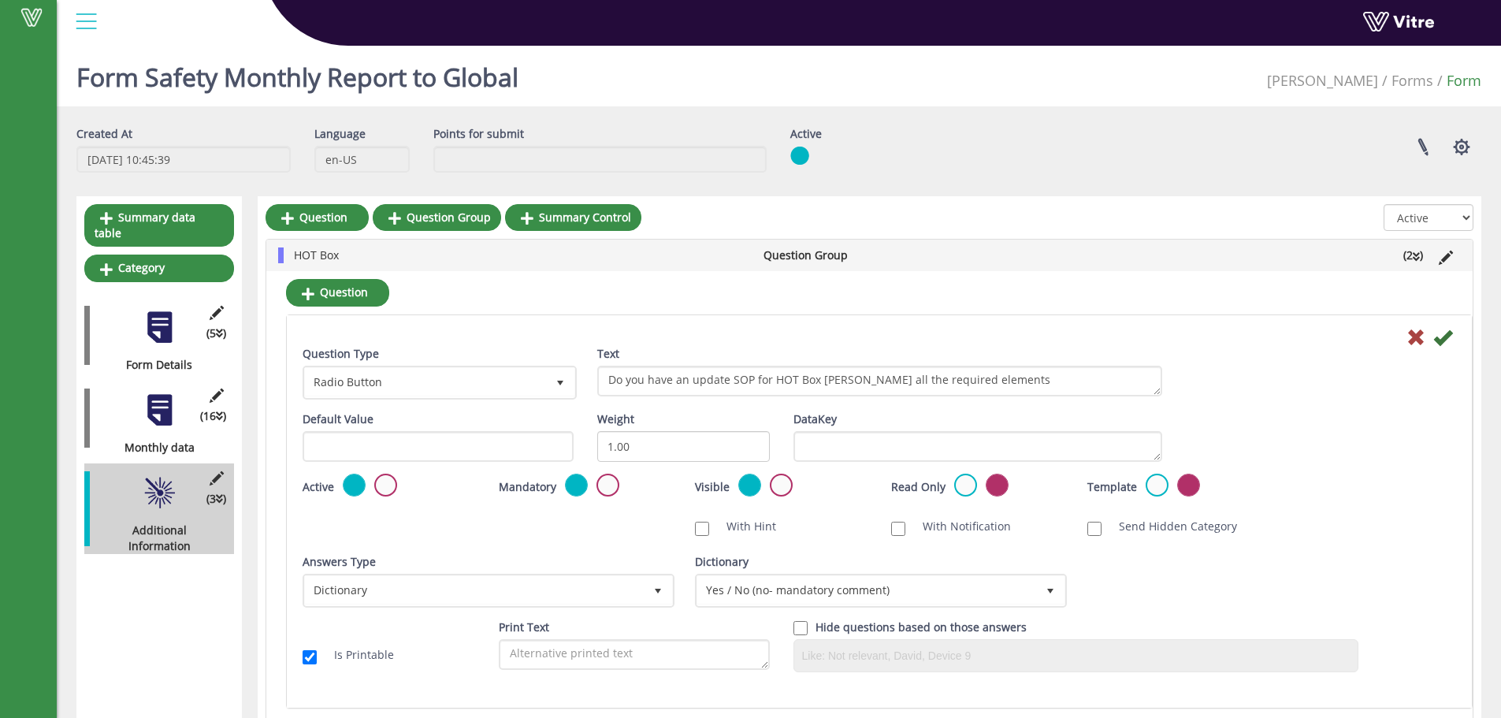
scroll to position [79, 0]
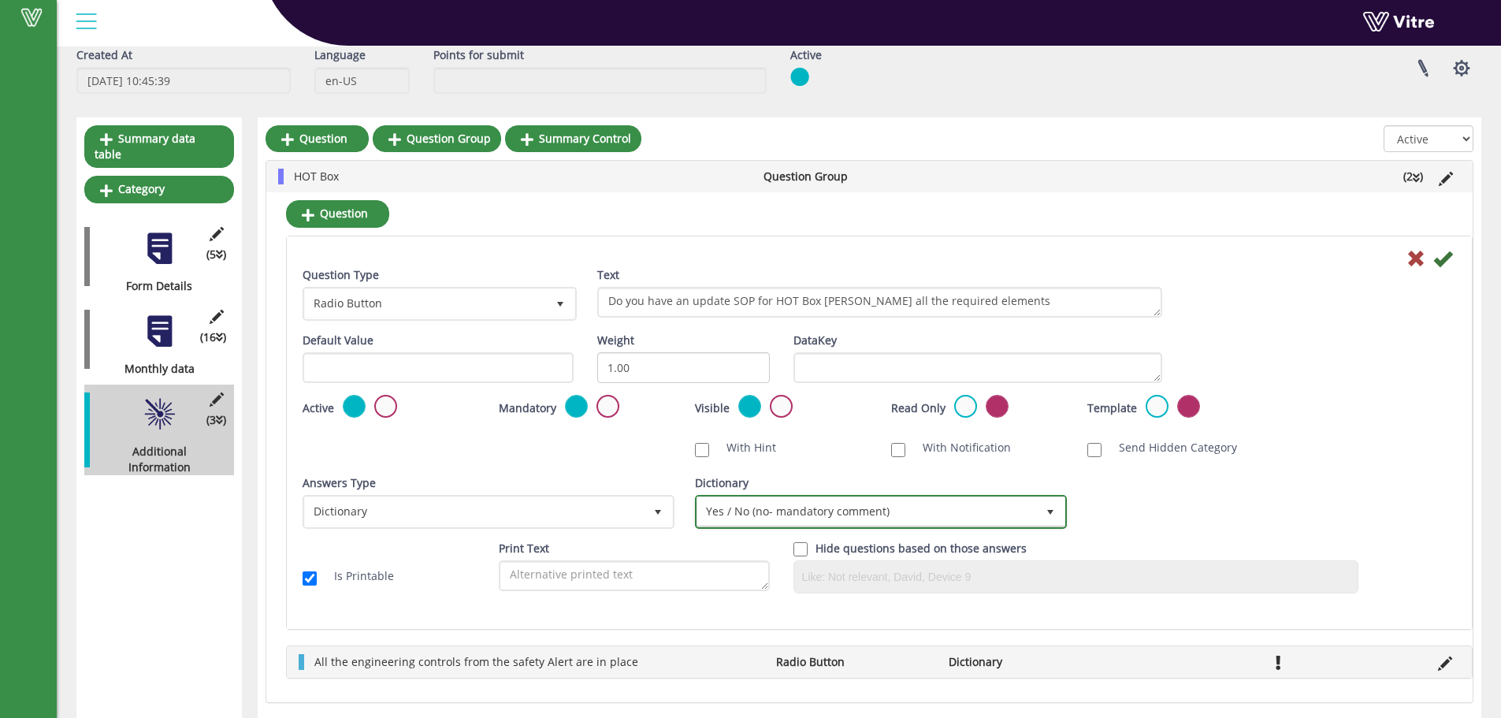
click at [1052, 512] on span "select" at bounding box center [1050, 512] width 13 height 13
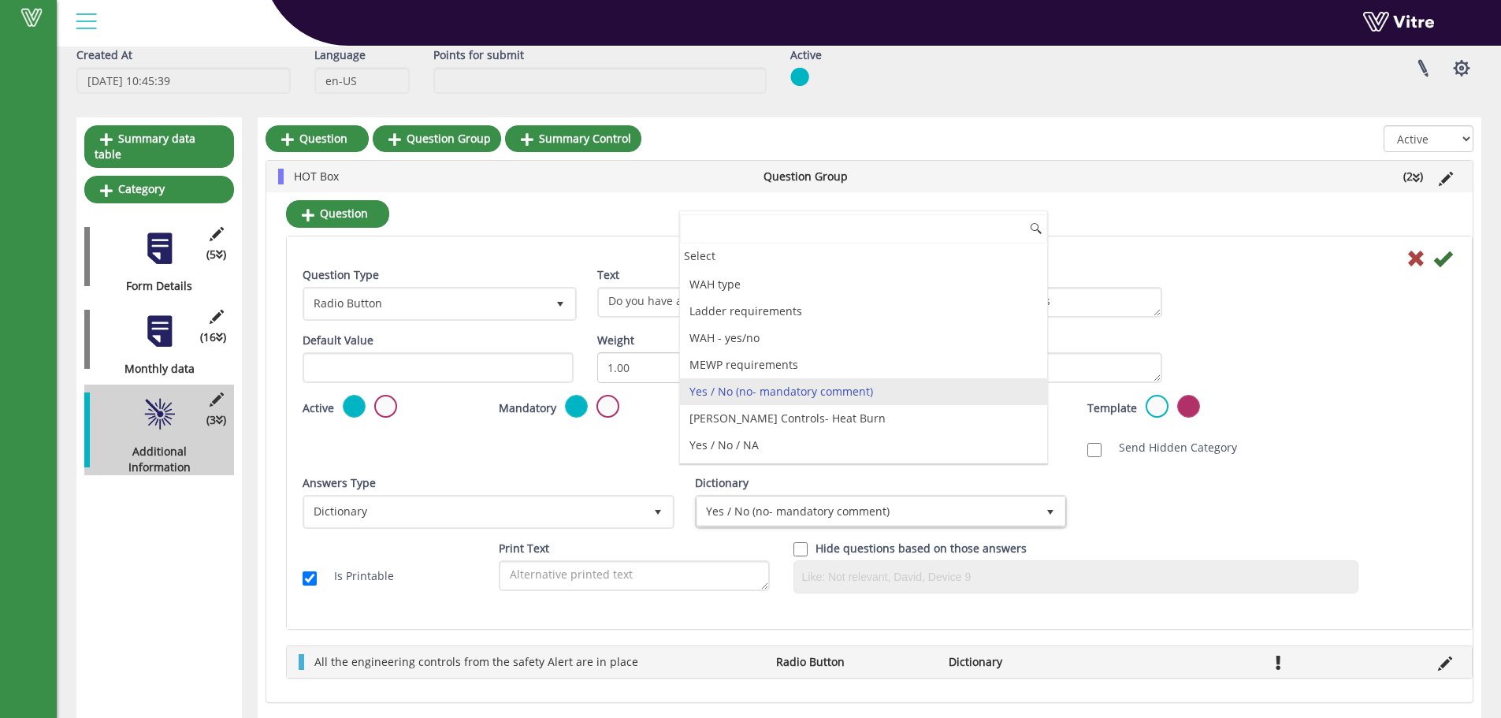
scroll to position [2591, 0]
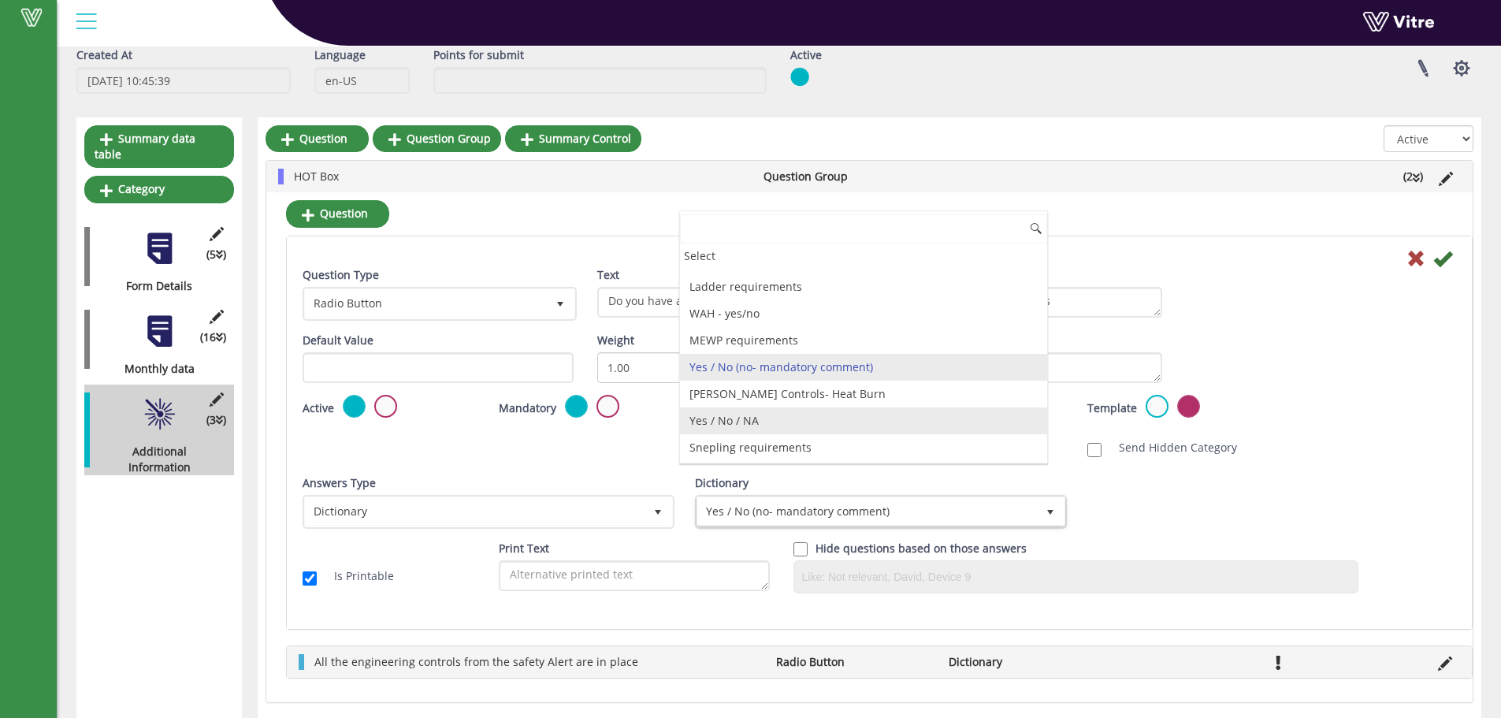
click at [733, 420] on li "Yes / No / NA" at bounding box center [863, 420] width 367 height 27
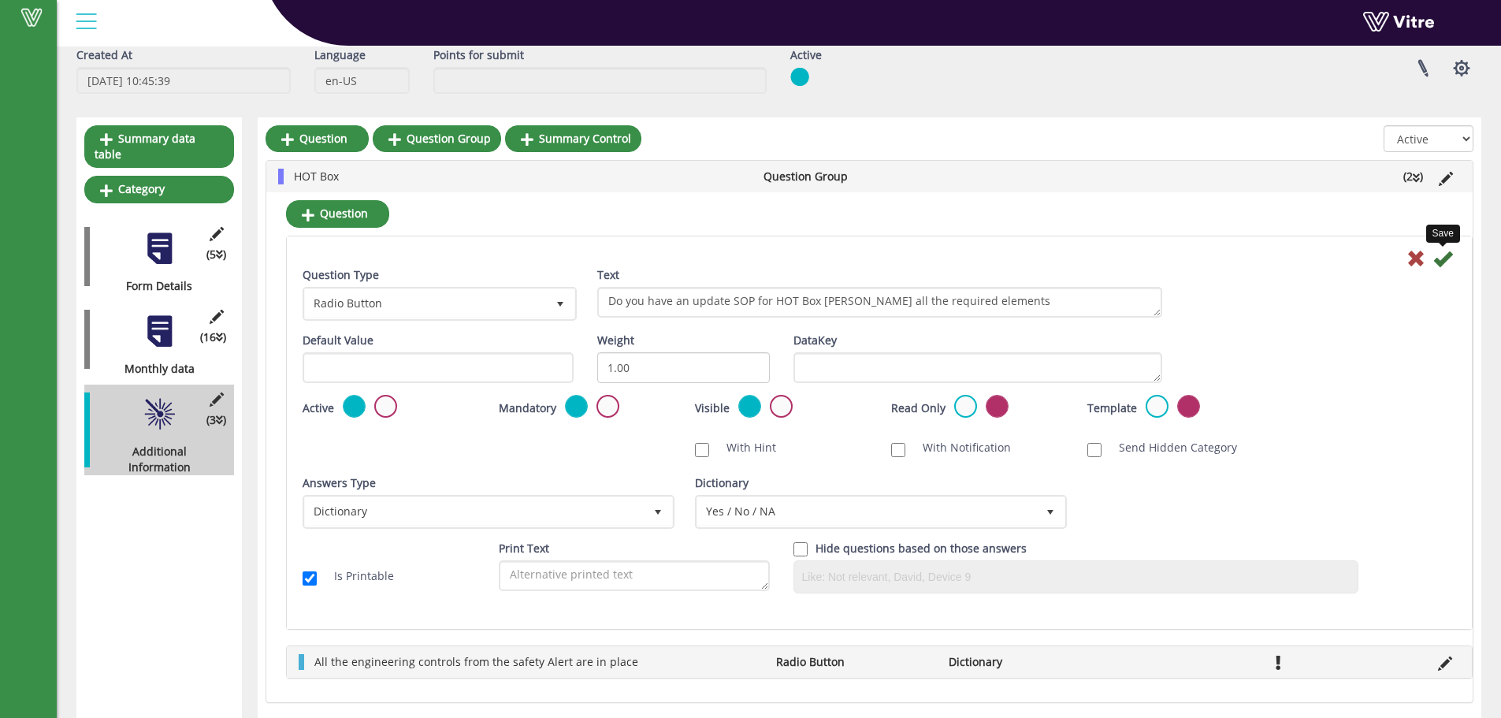
click at [1438, 258] on icon at bounding box center [1442, 258] width 19 height 19
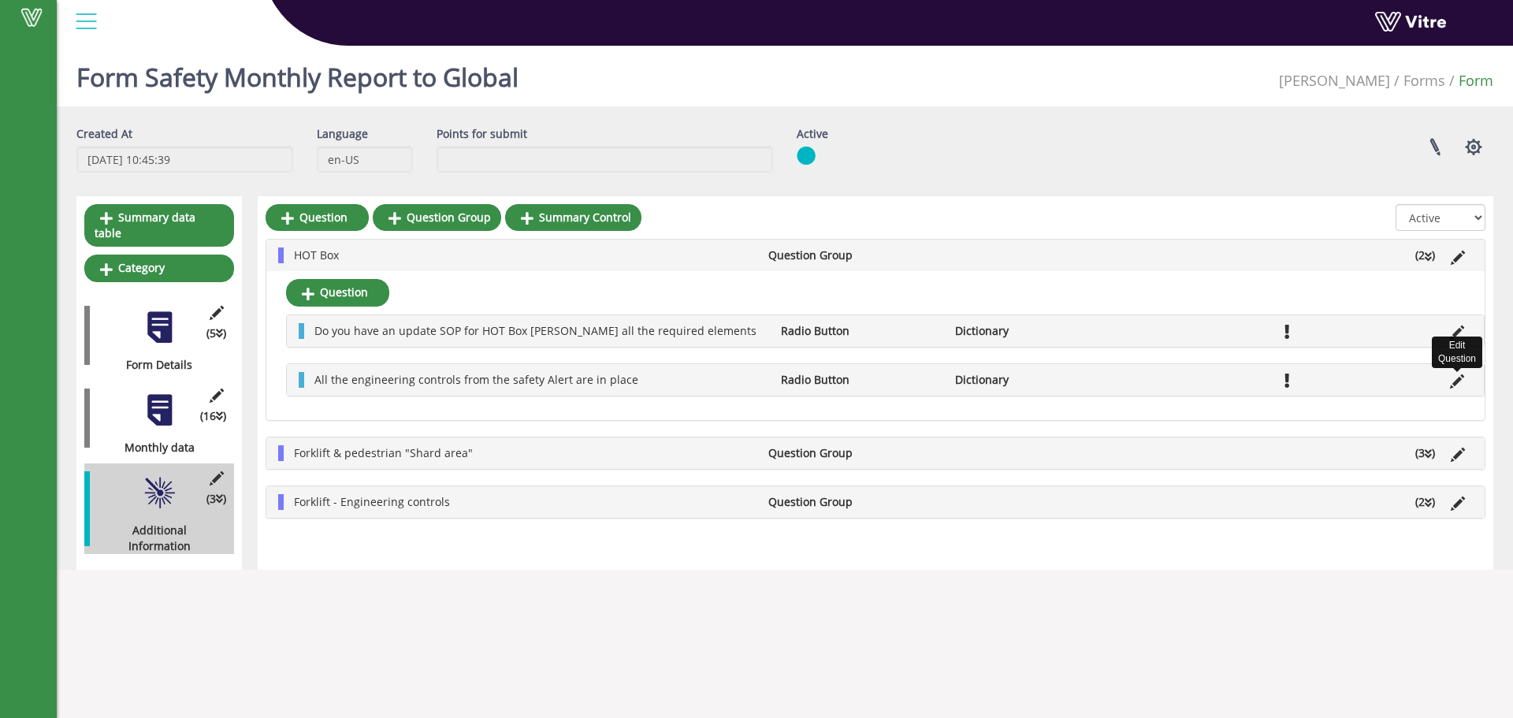
click at [1451, 382] on icon at bounding box center [1457, 381] width 14 height 14
click at [1458, 382] on icon at bounding box center [1457, 381] width 14 height 14
click at [1453, 384] on icon at bounding box center [1457, 381] width 14 height 14
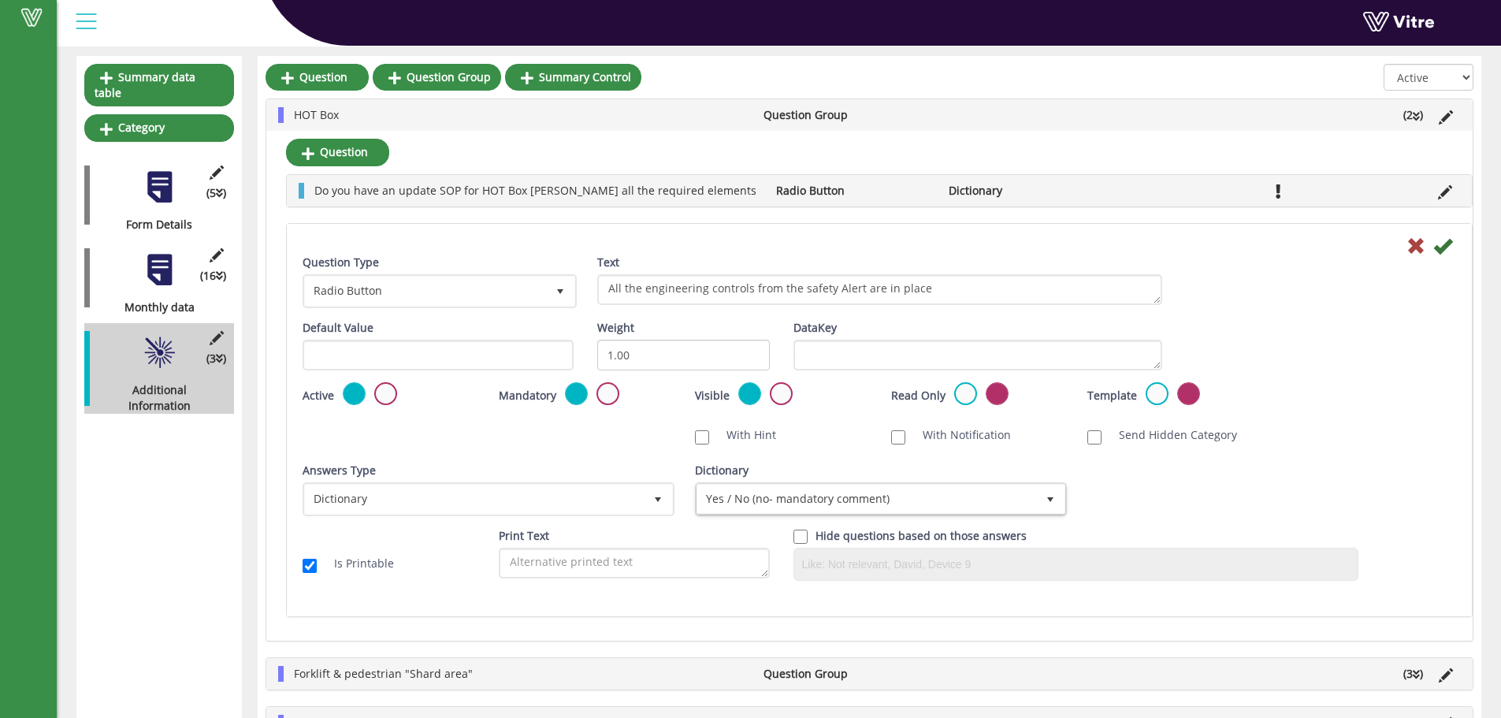
scroll to position [158, 0]
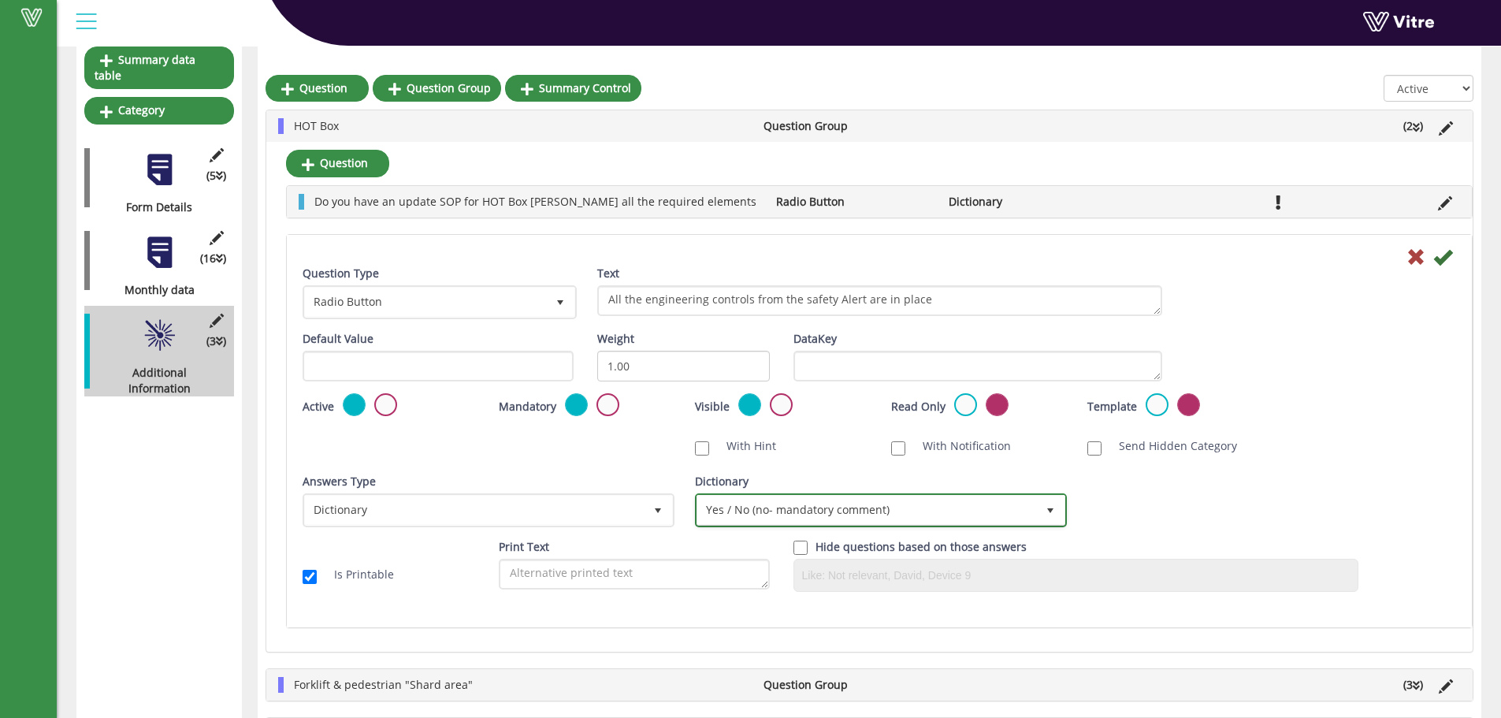
click at [1048, 510] on span "select" at bounding box center [1050, 510] width 13 height 13
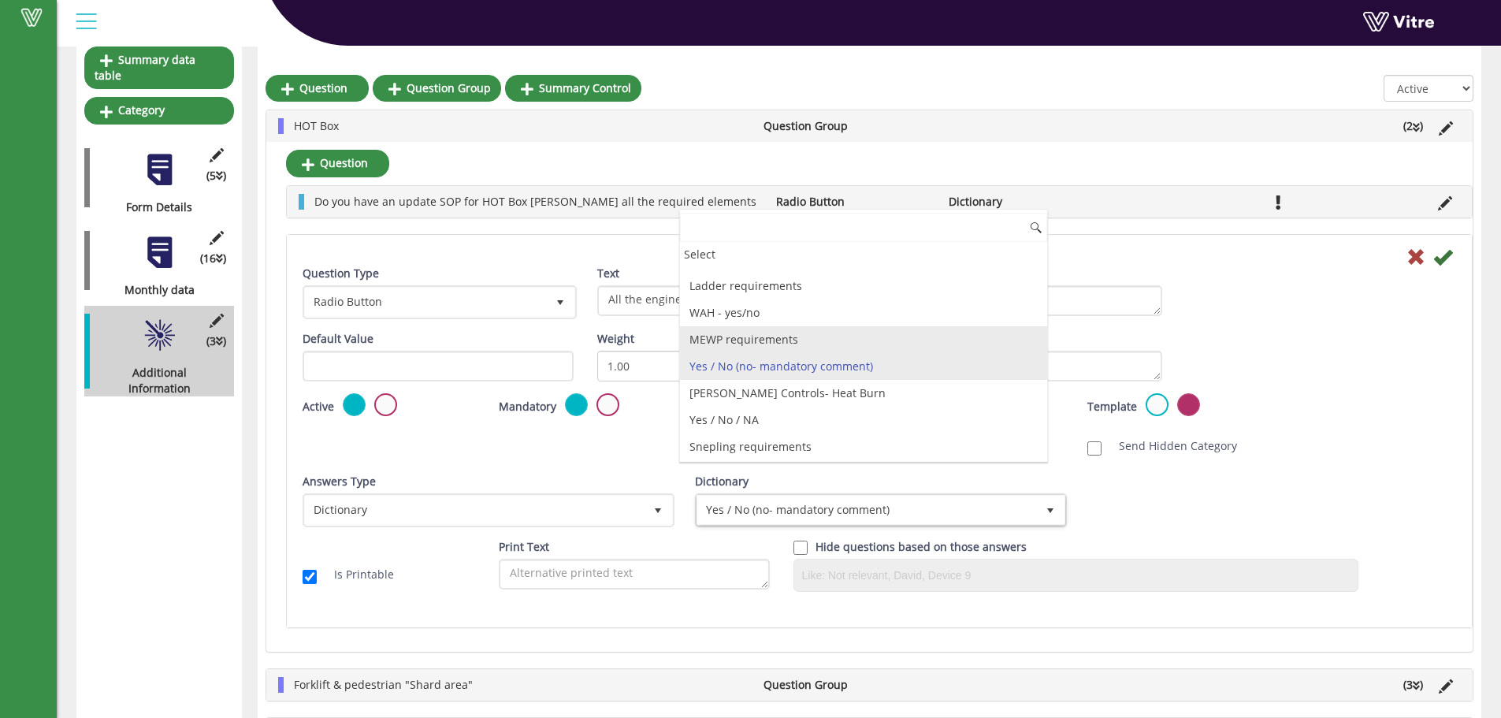
scroll to position [2670, 0]
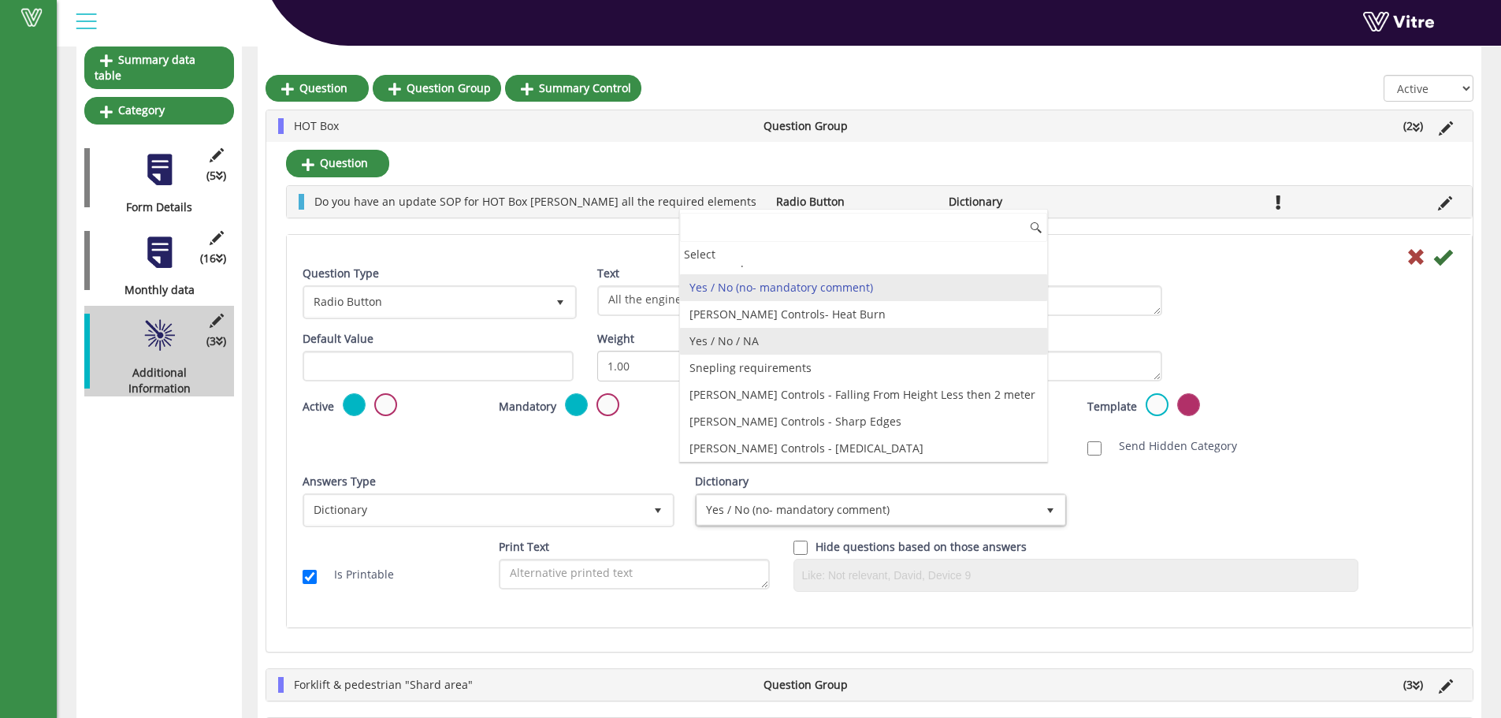
click at [739, 341] on li "Yes / No / NA" at bounding box center [863, 341] width 367 height 27
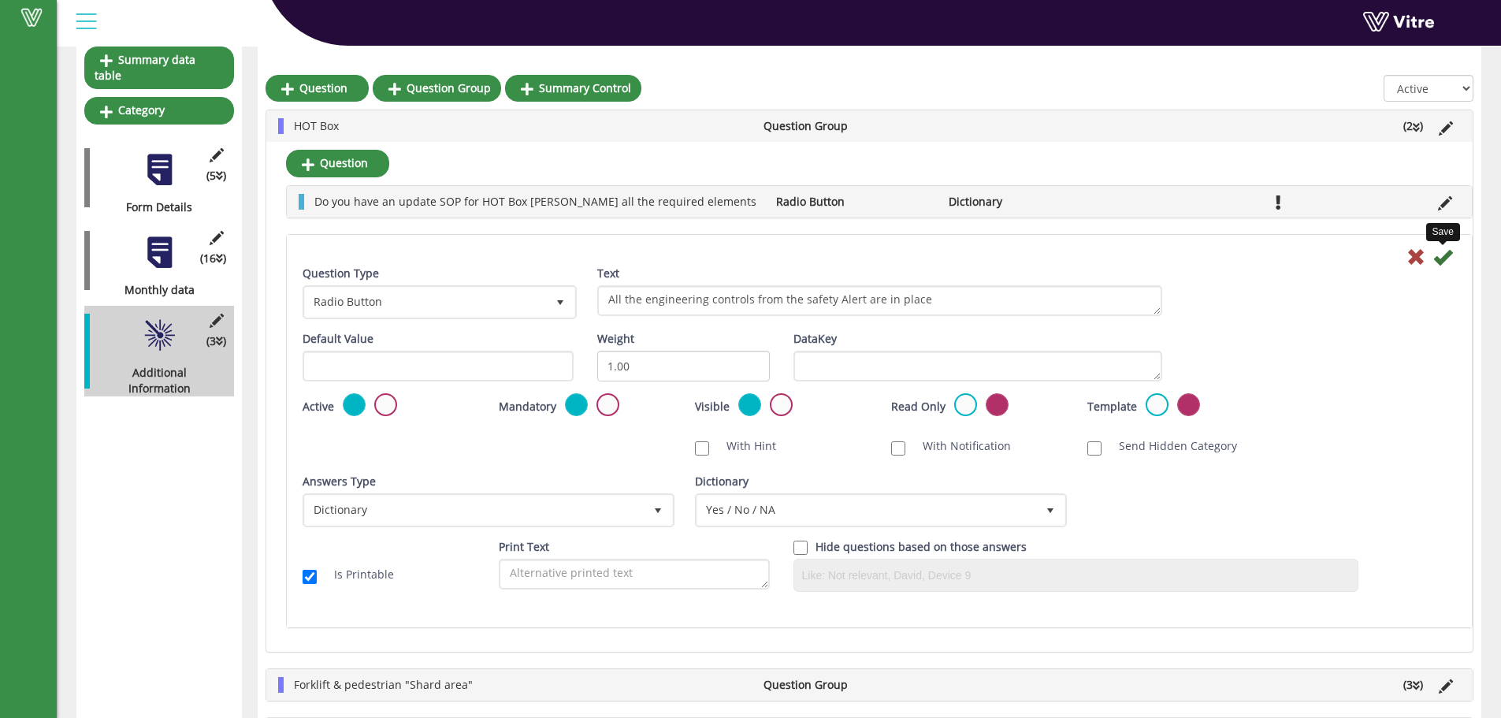
click at [1447, 260] on icon at bounding box center [1442, 256] width 19 height 19
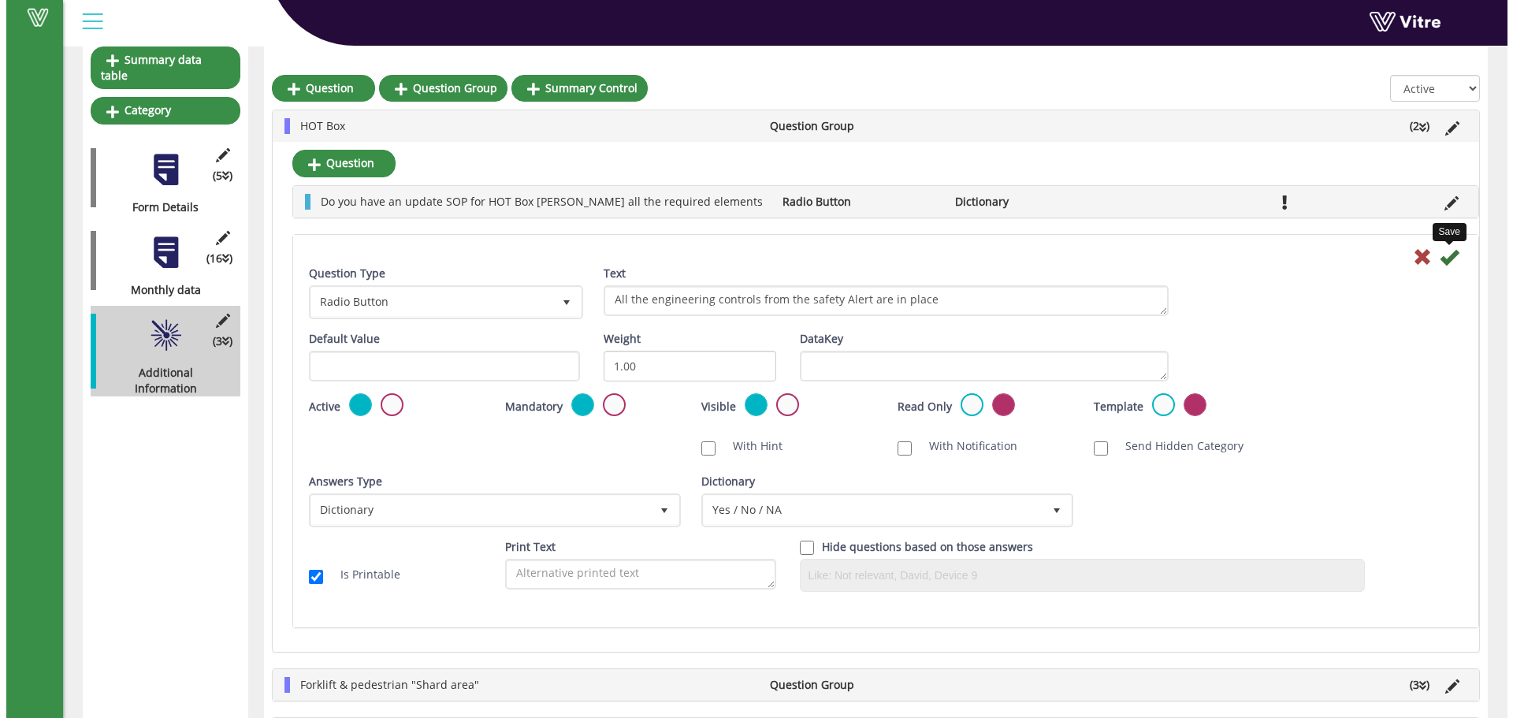
scroll to position [0, 0]
